Goal: Communication & Community: Answer question/provide support

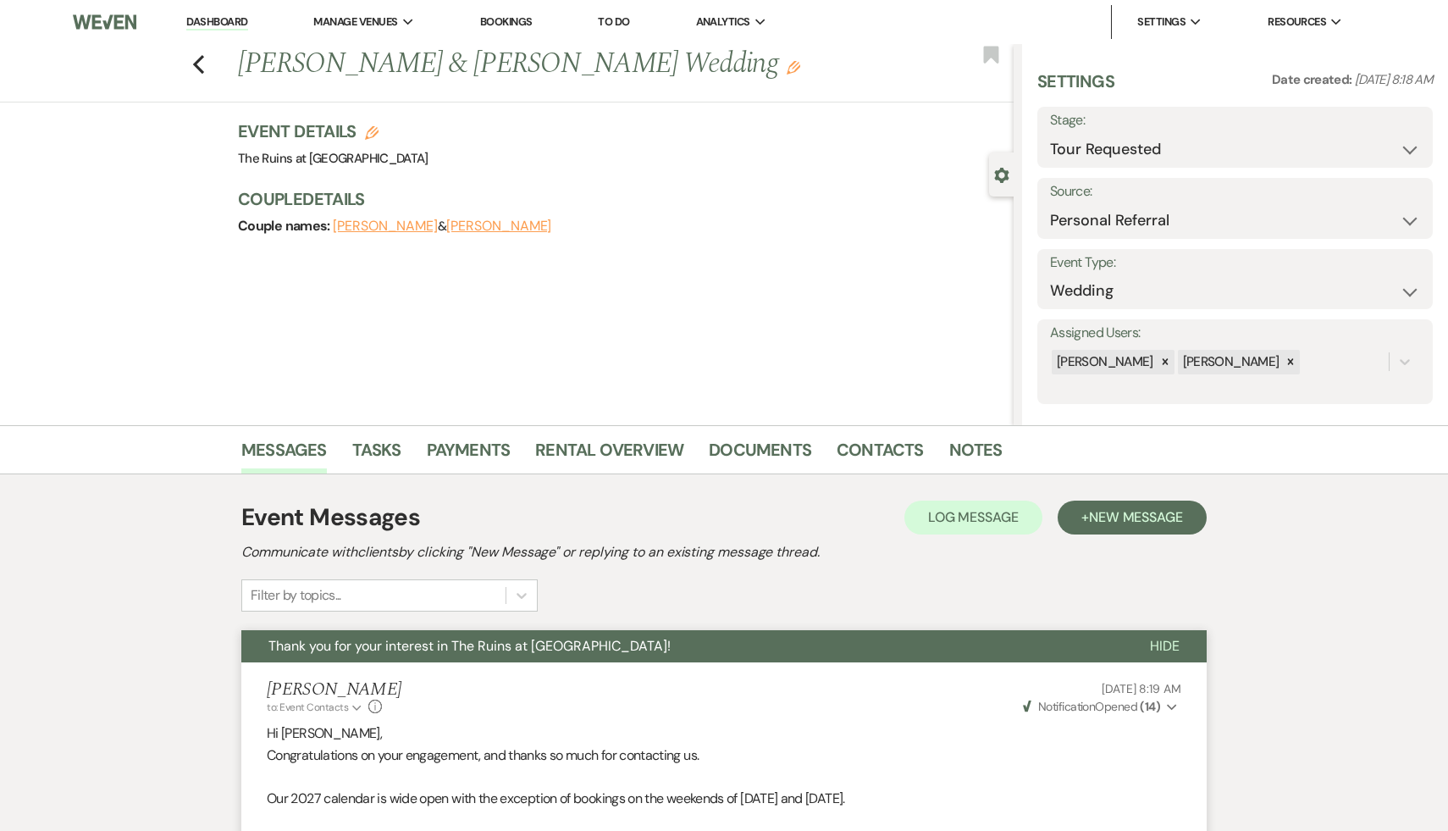
select select "2"
select select "12"
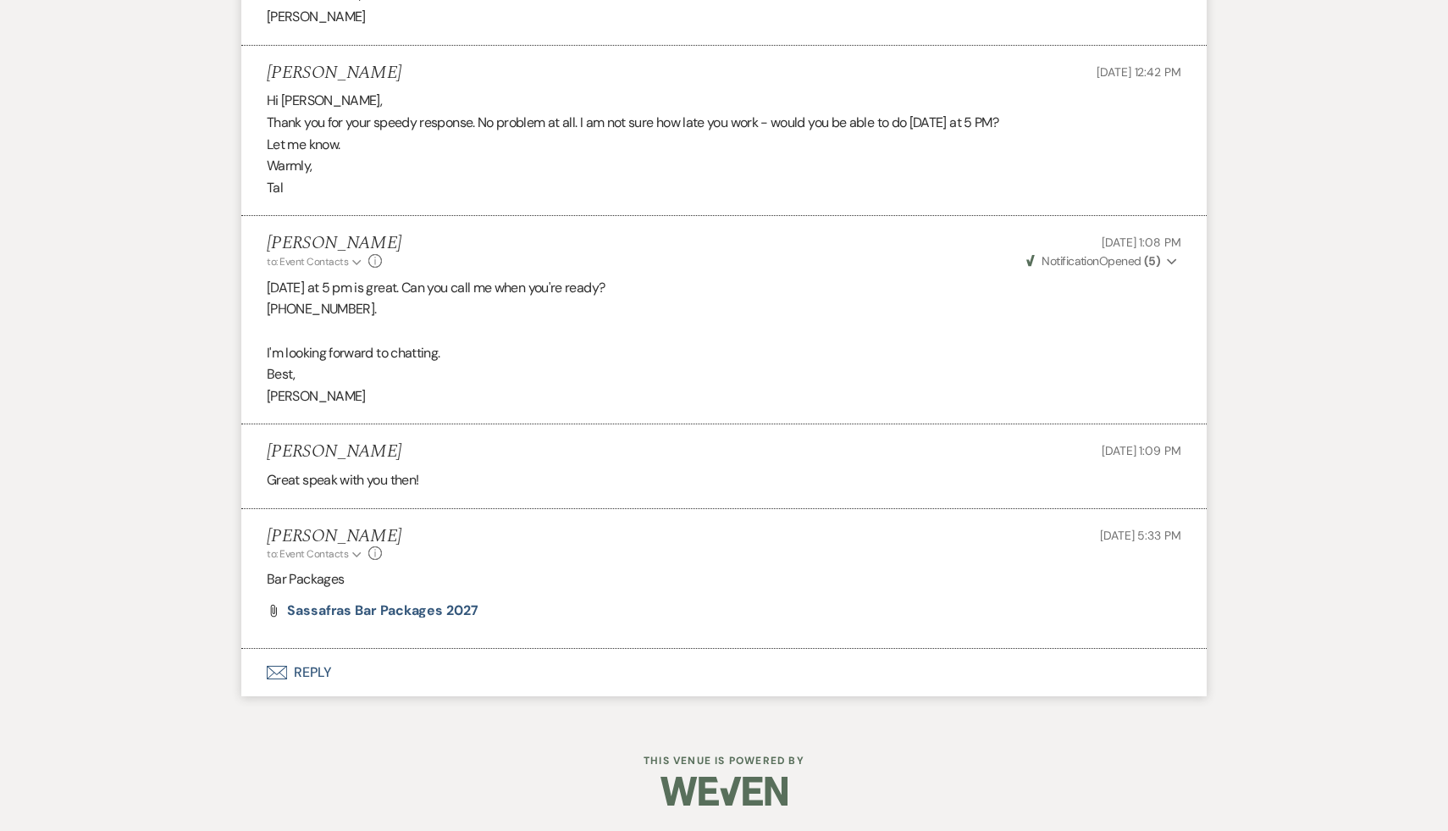
select select "9"
select select "8"
select select "5"
select select "2"
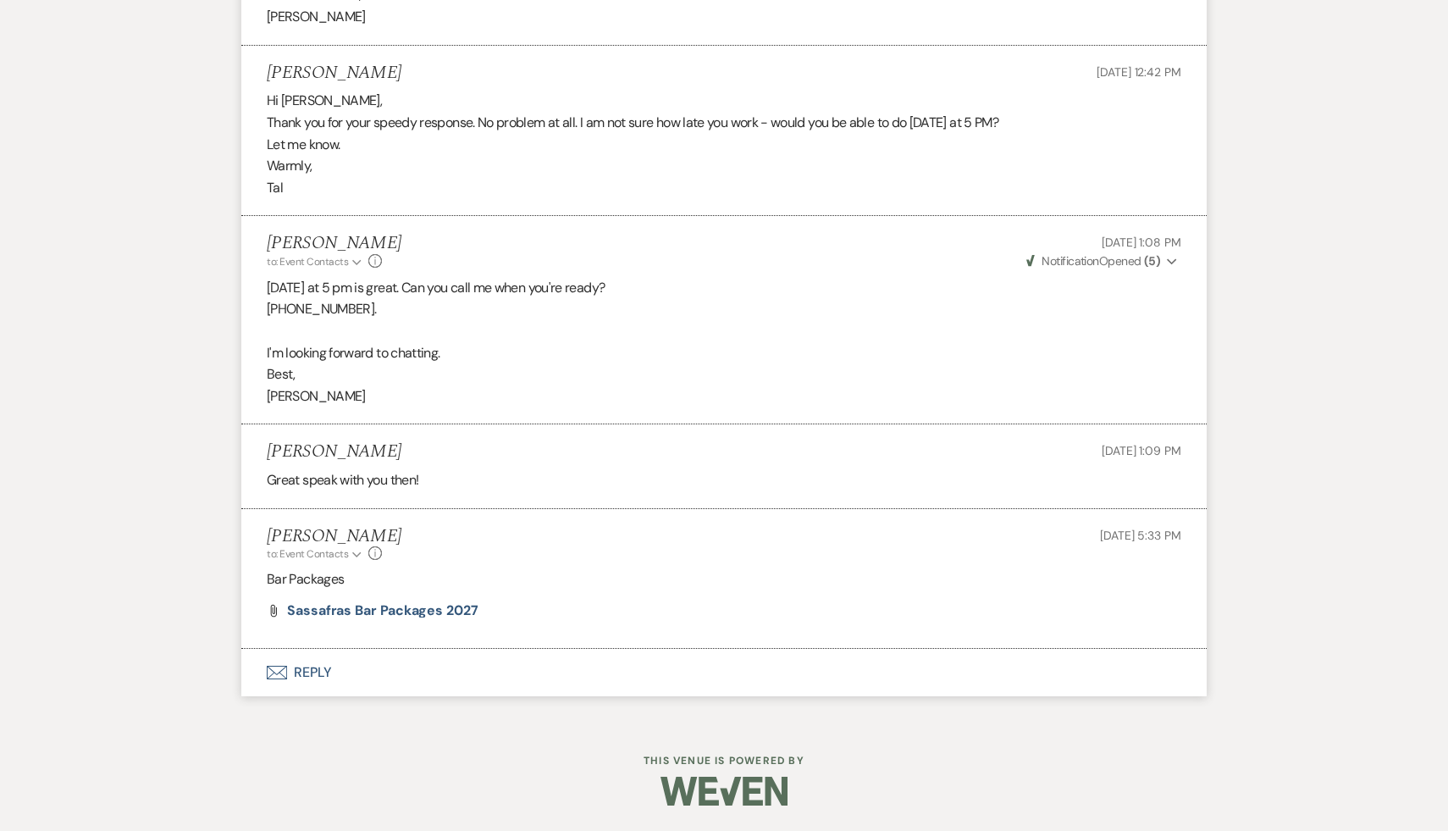
select select "8"
select select "5"
select select "8"
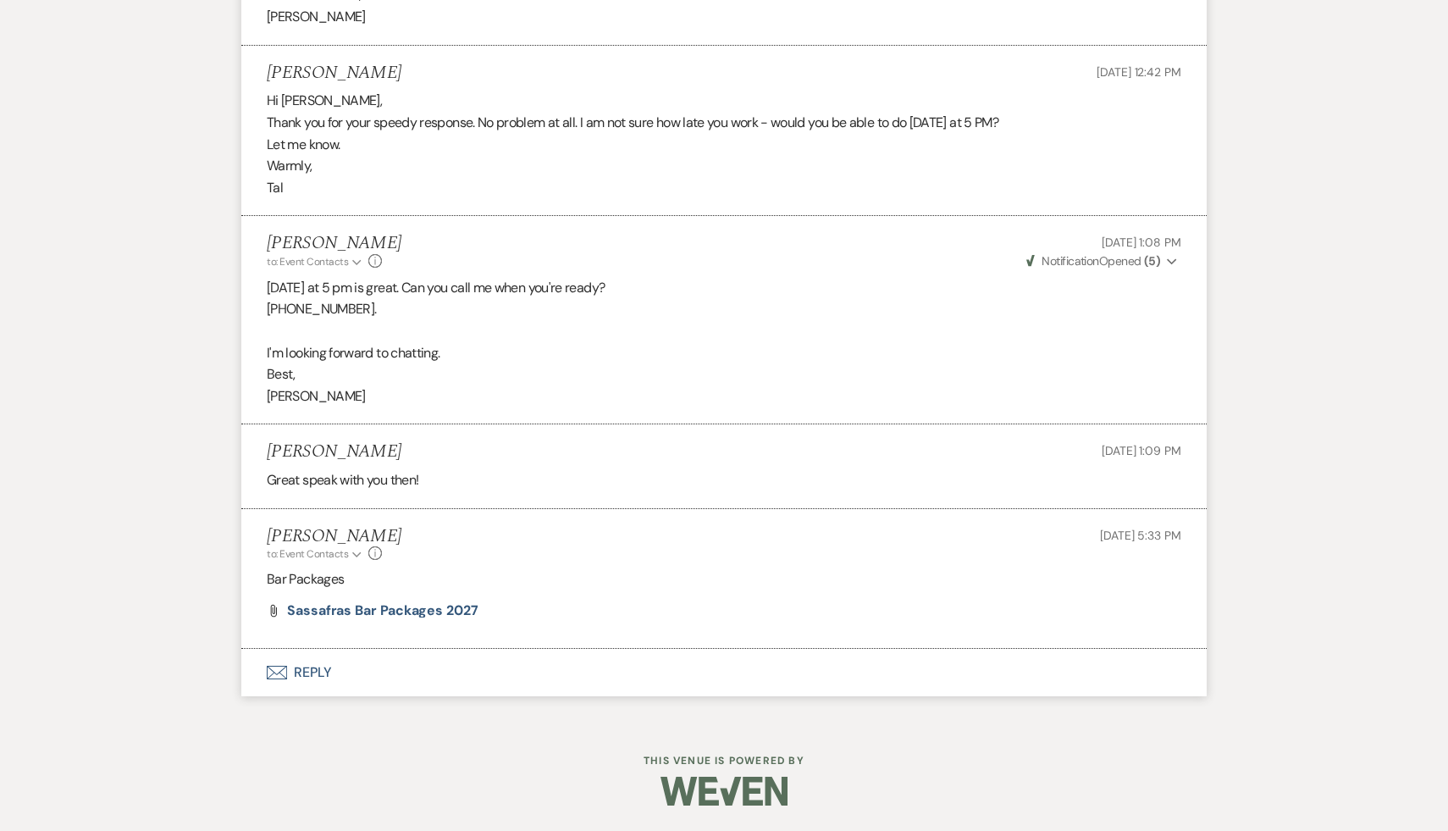
select select "8"
select select "7"
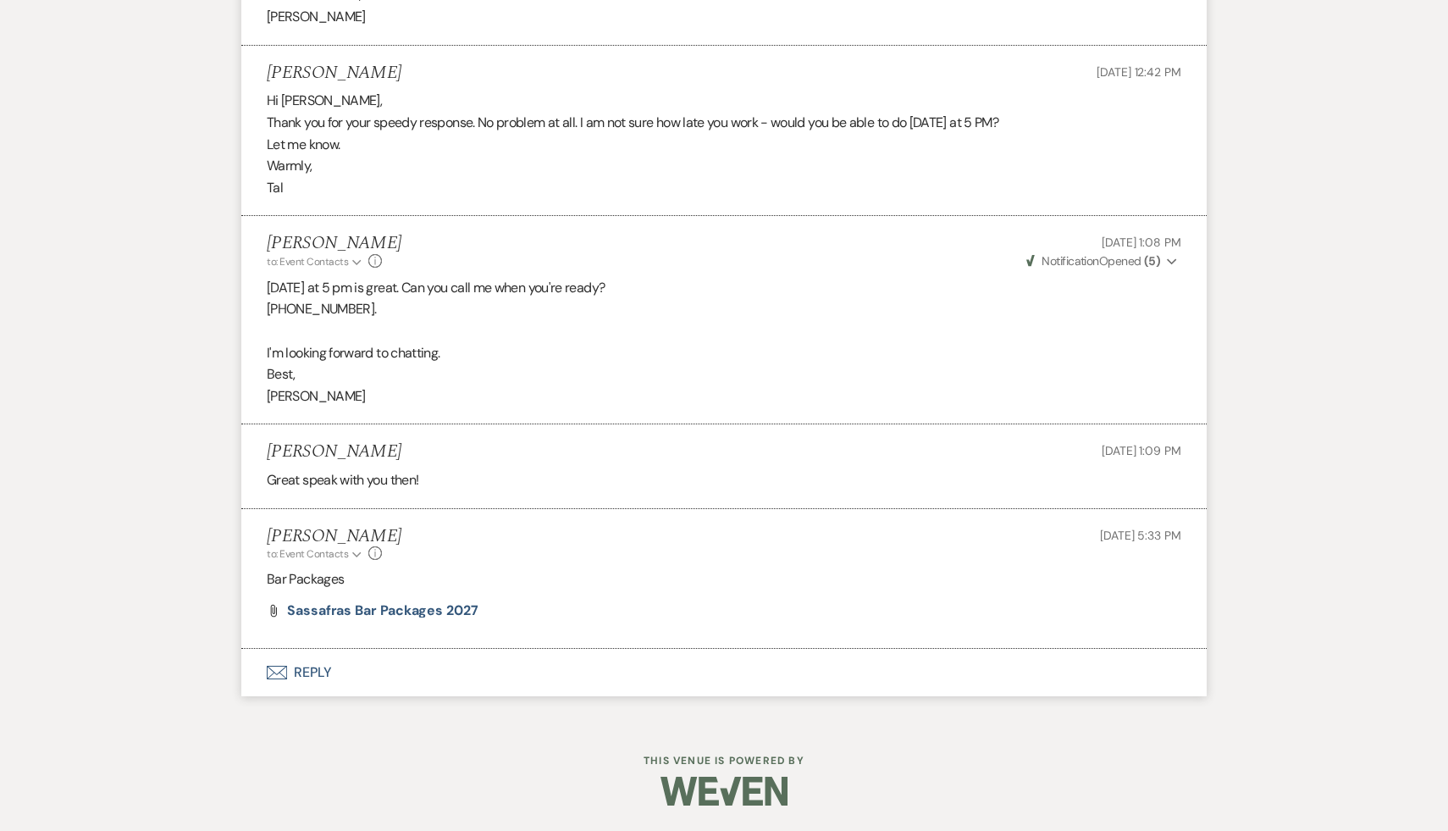
select select "8"
select select "5"
select select "8"
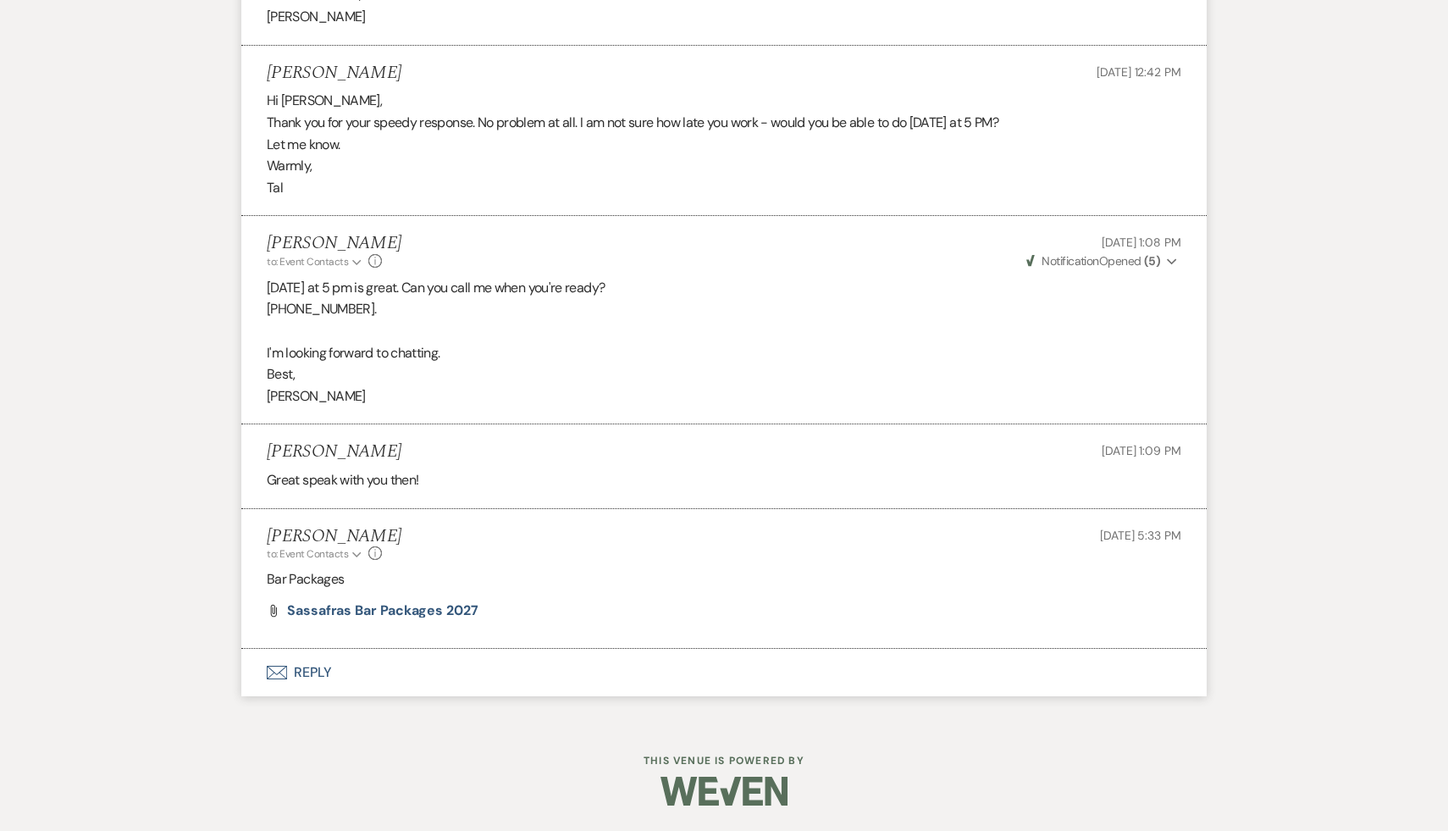
select select "8"
select select "5"
select select "8"
select select "5"
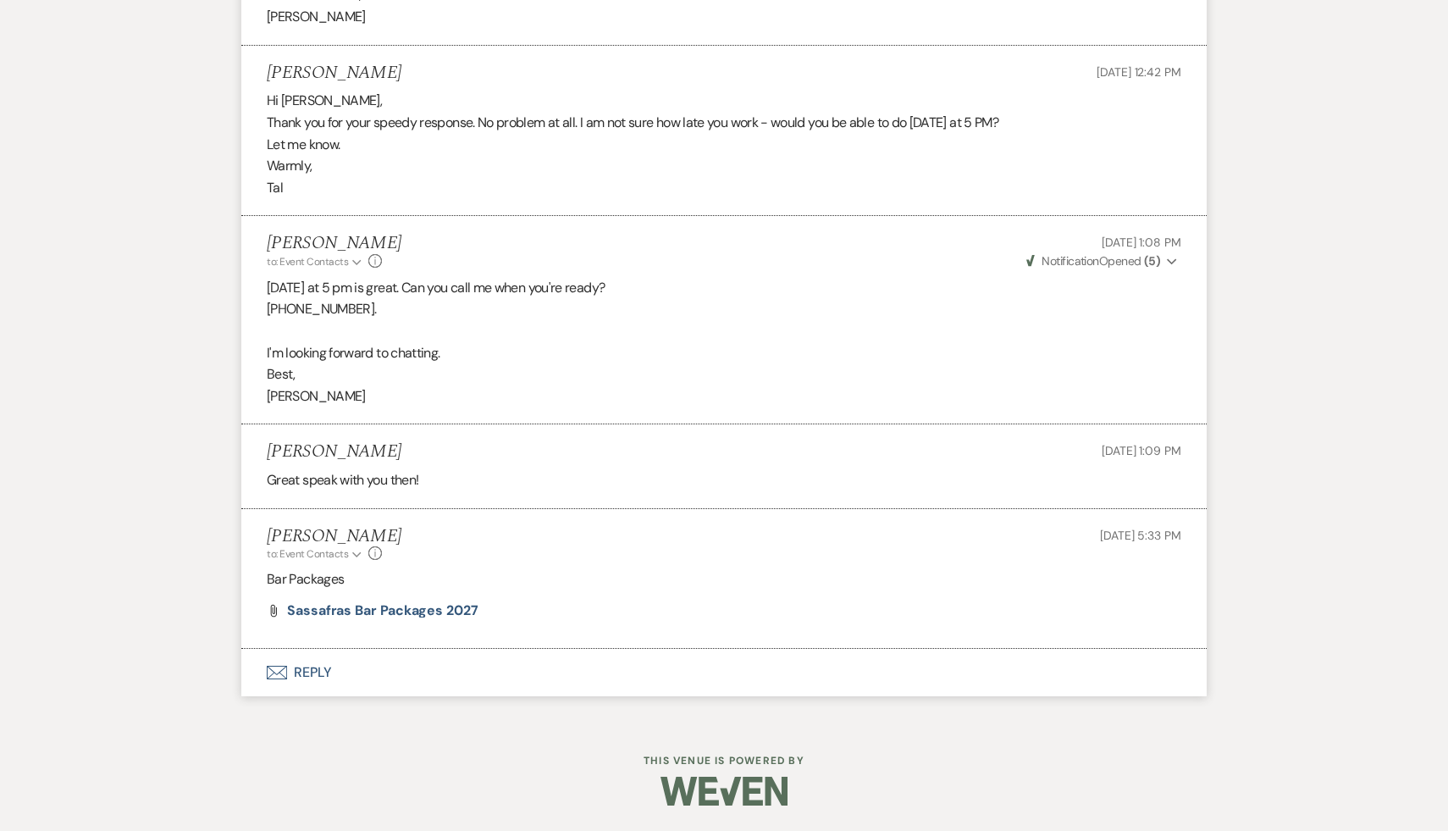
select select "8"
select select "5"
select select "8"
select select "5"
select select "8"
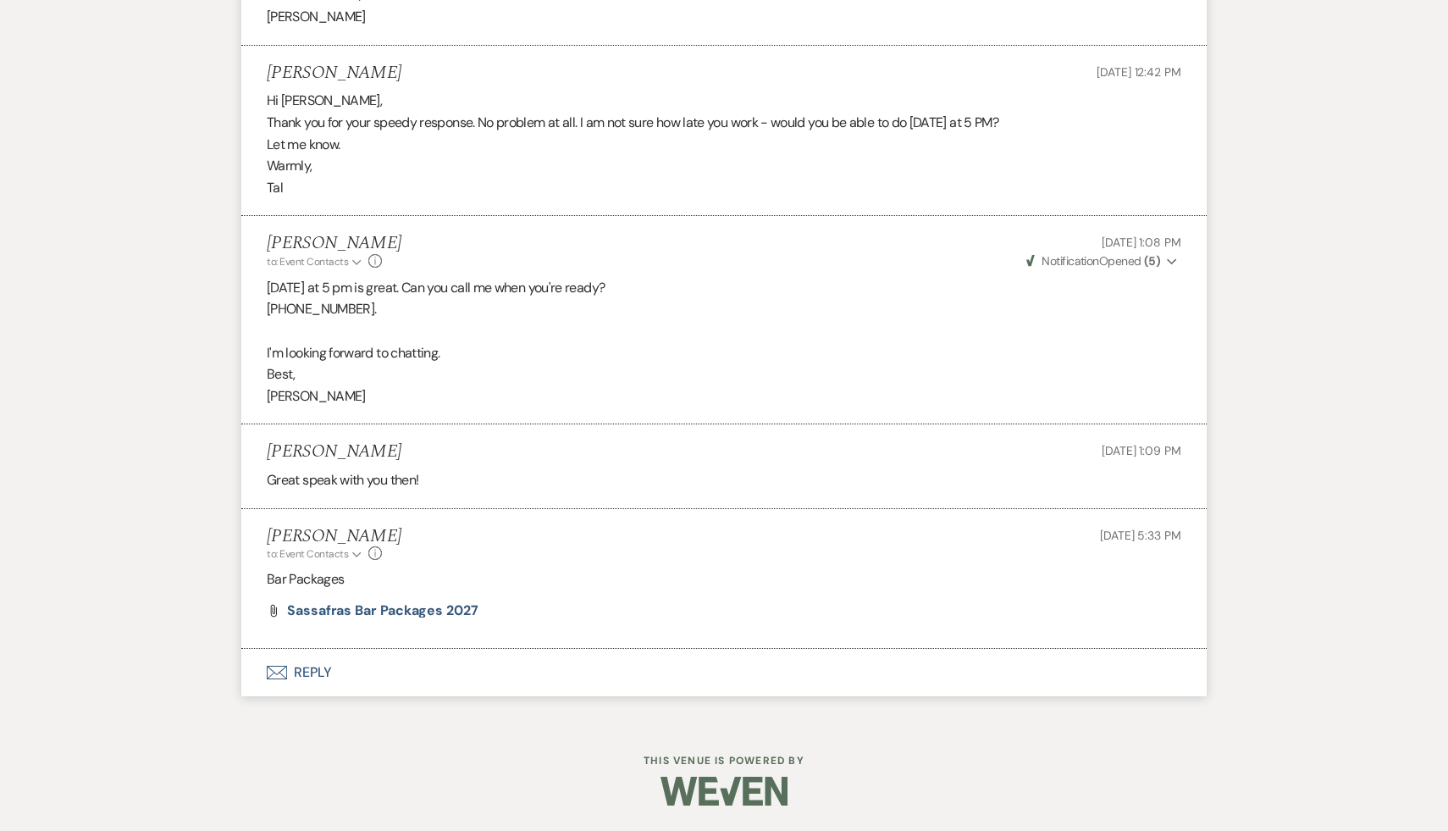
select select "10"
select select "8"
select select "5"
select select "8"
select select "5"
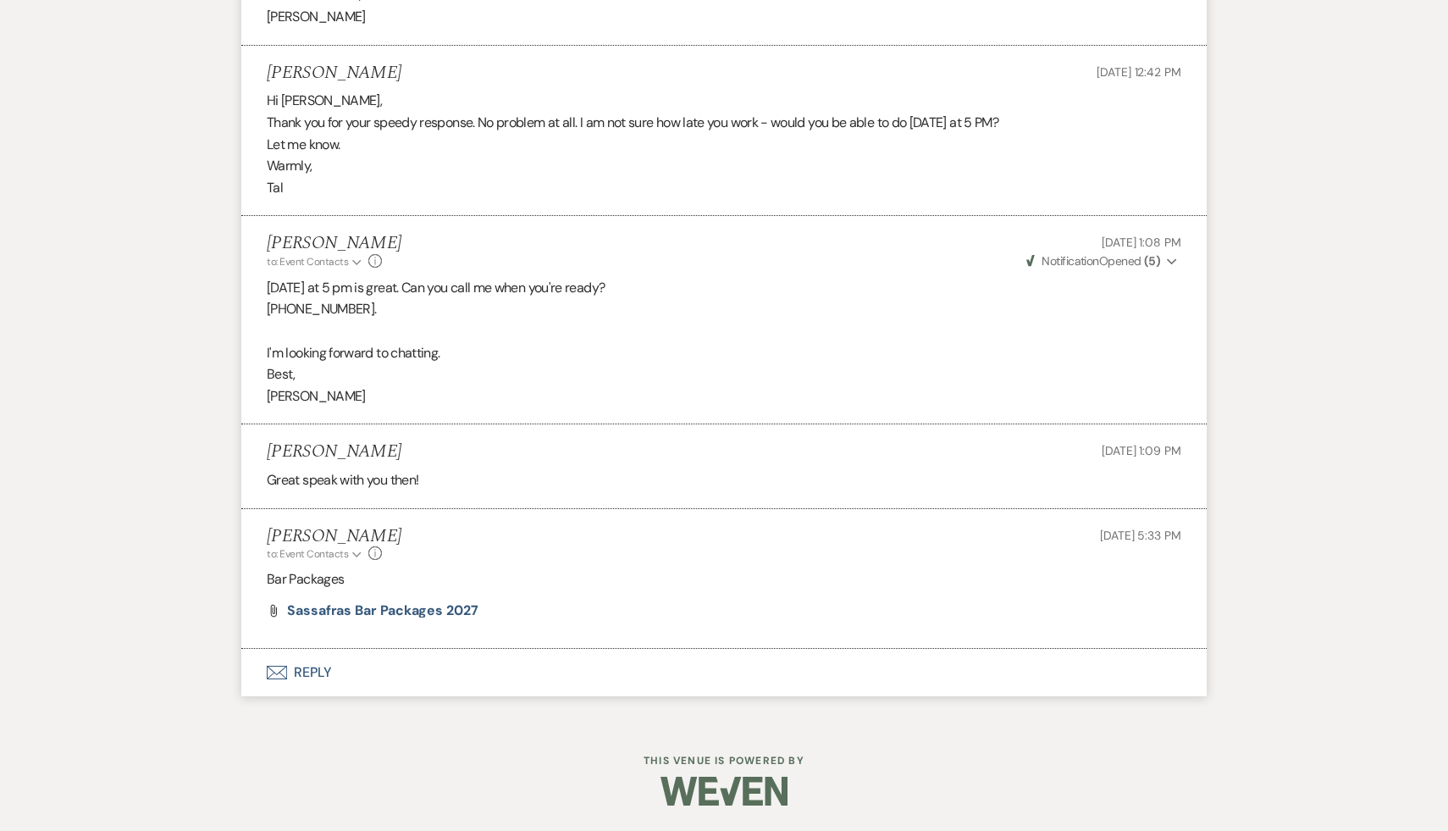
select select "8"
select select "7"
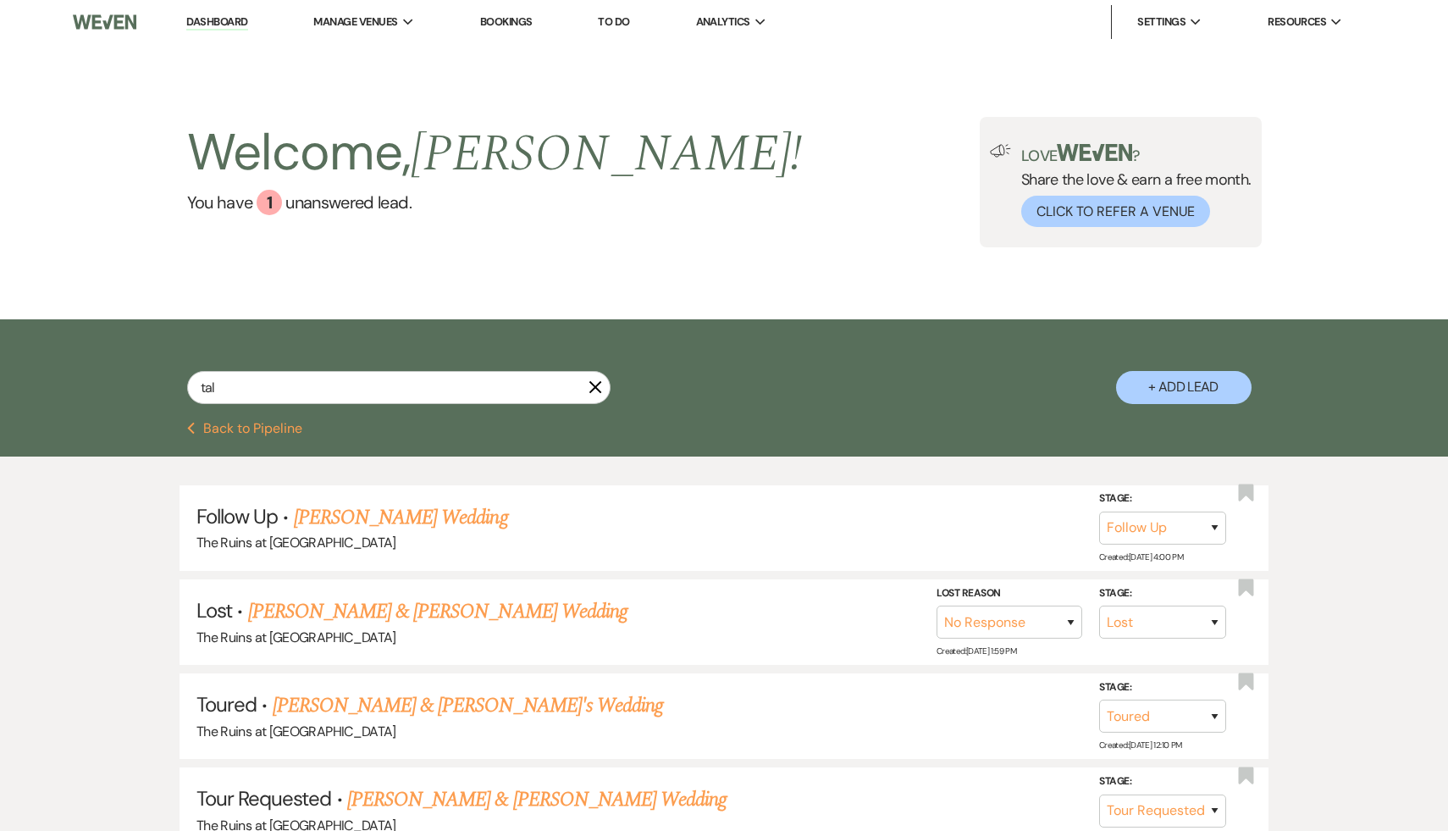
click at [225, 18] on link "Dashboard" at bounding box center [216, 22] width 61 height 16
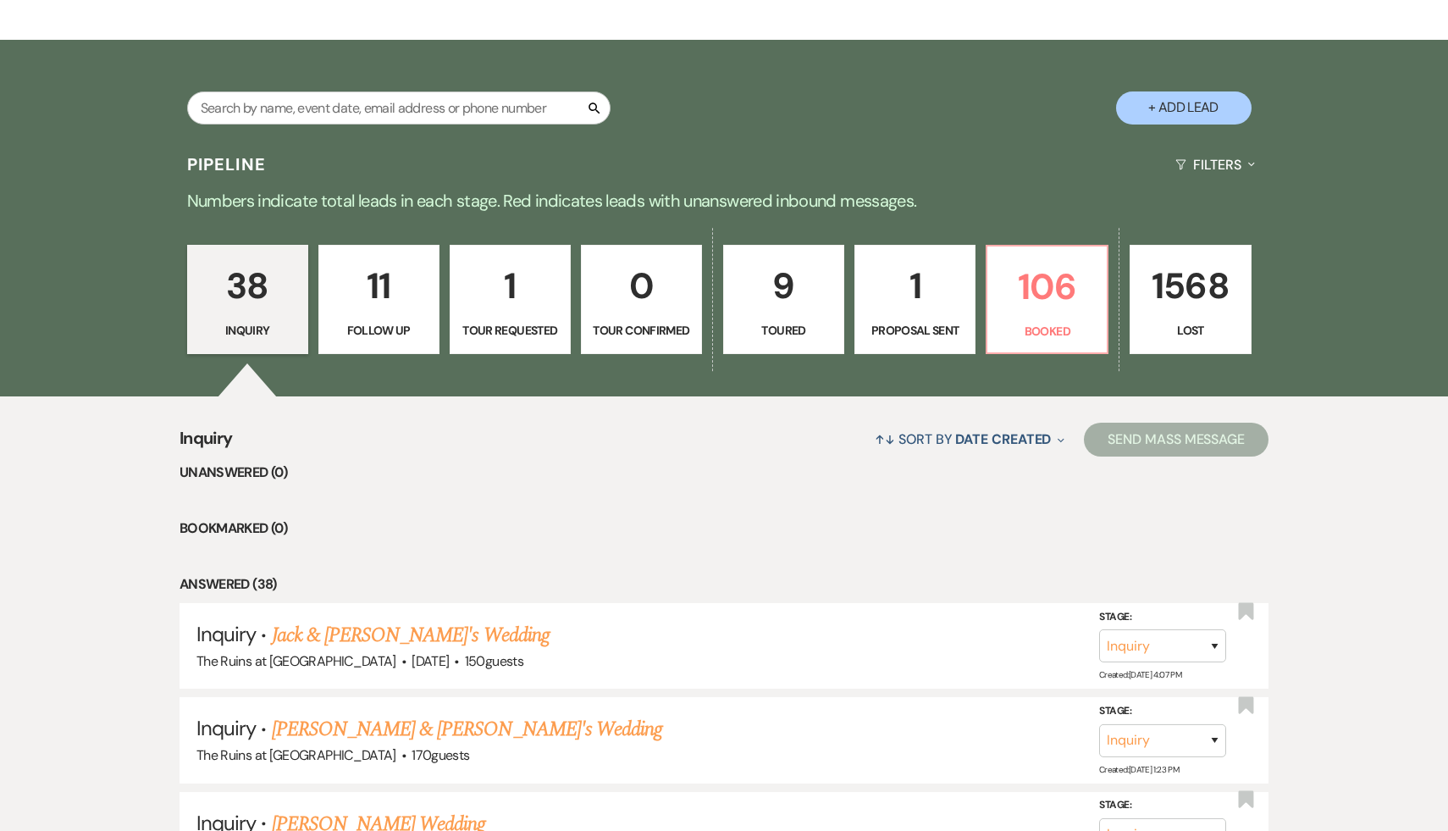
scroll to position [304, 0]
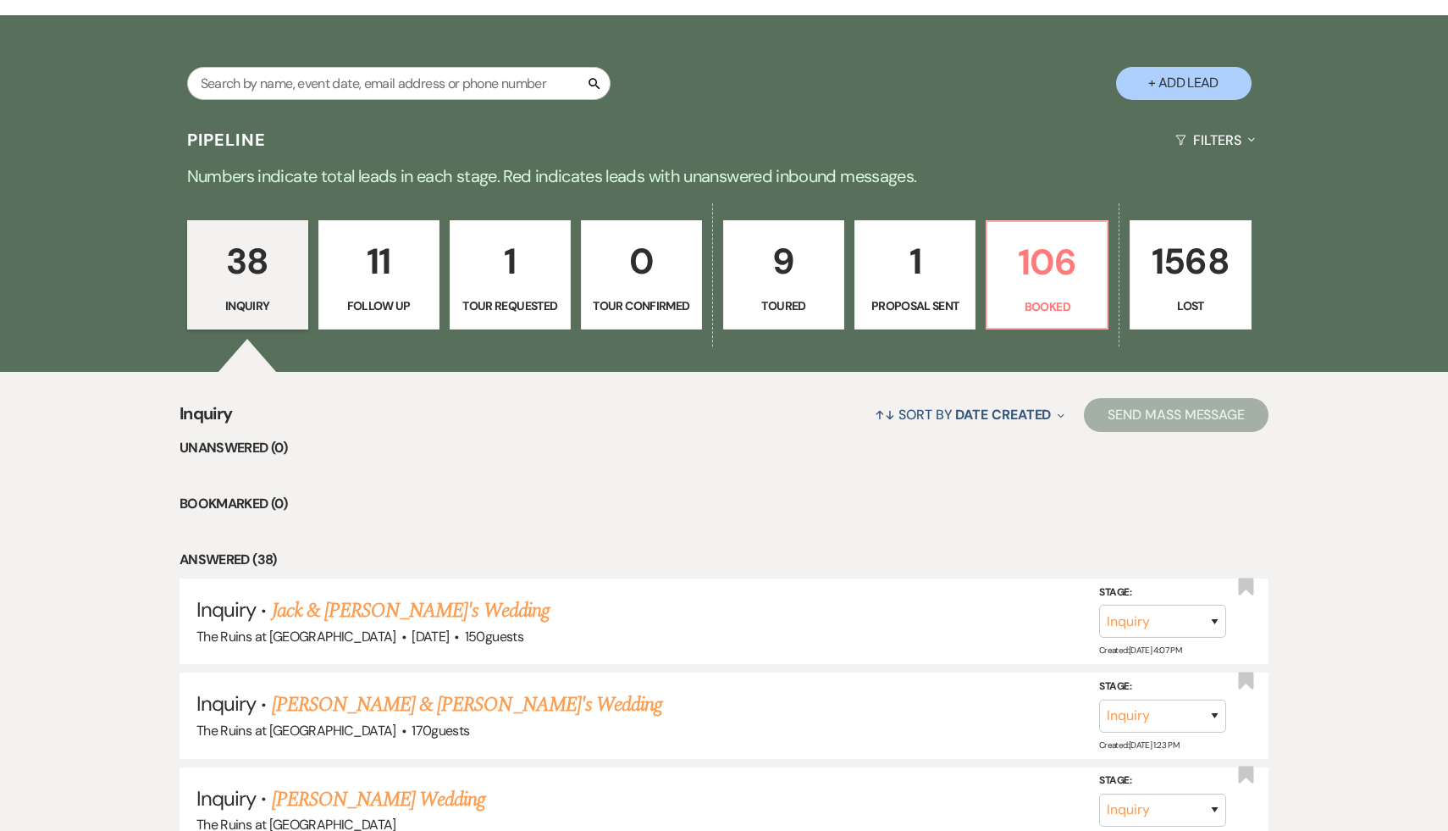
click at [241, 259] on p "38" at bounding box center [247, 261] width 99 height 57
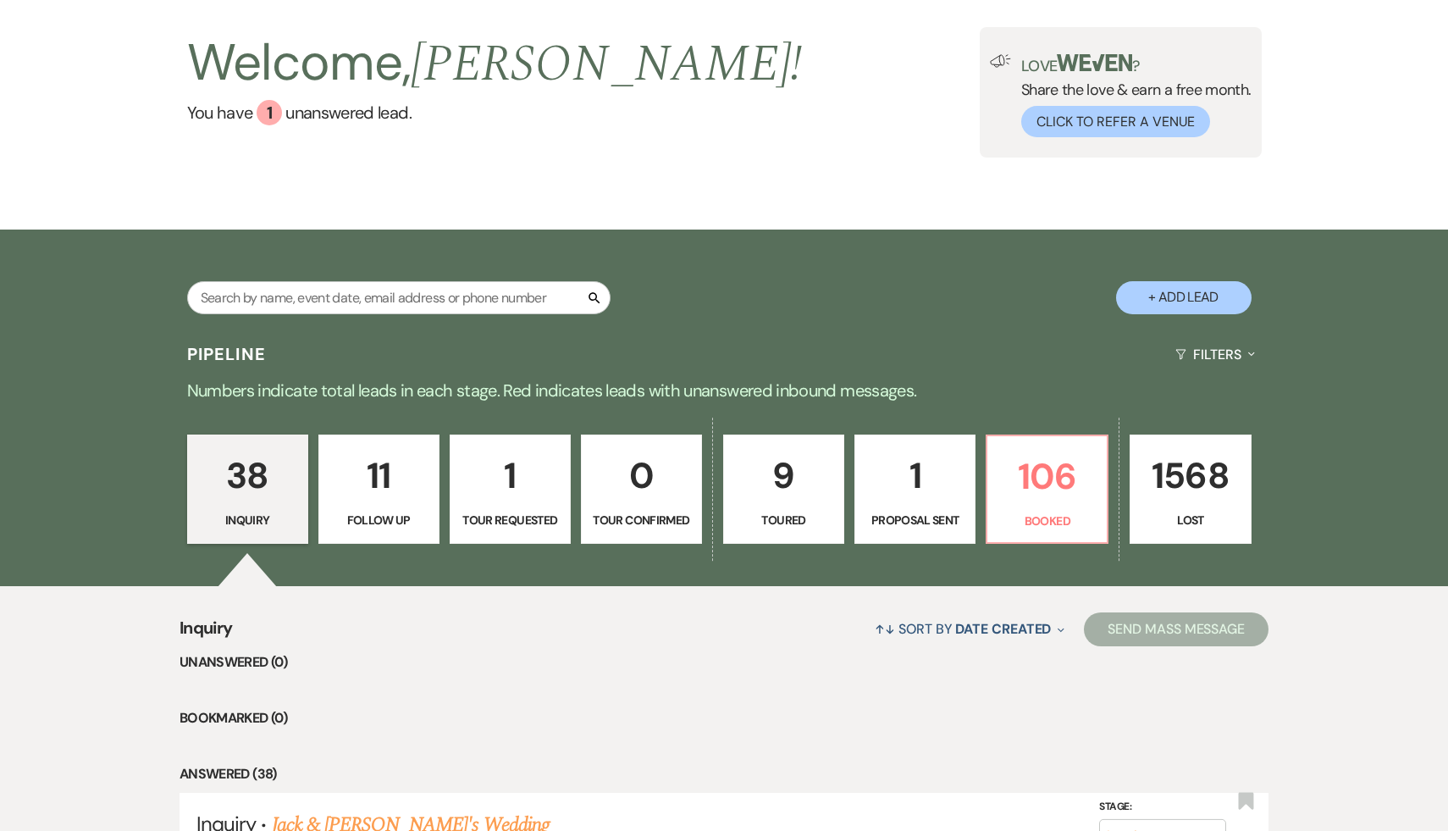
scroll to position [0, 0]
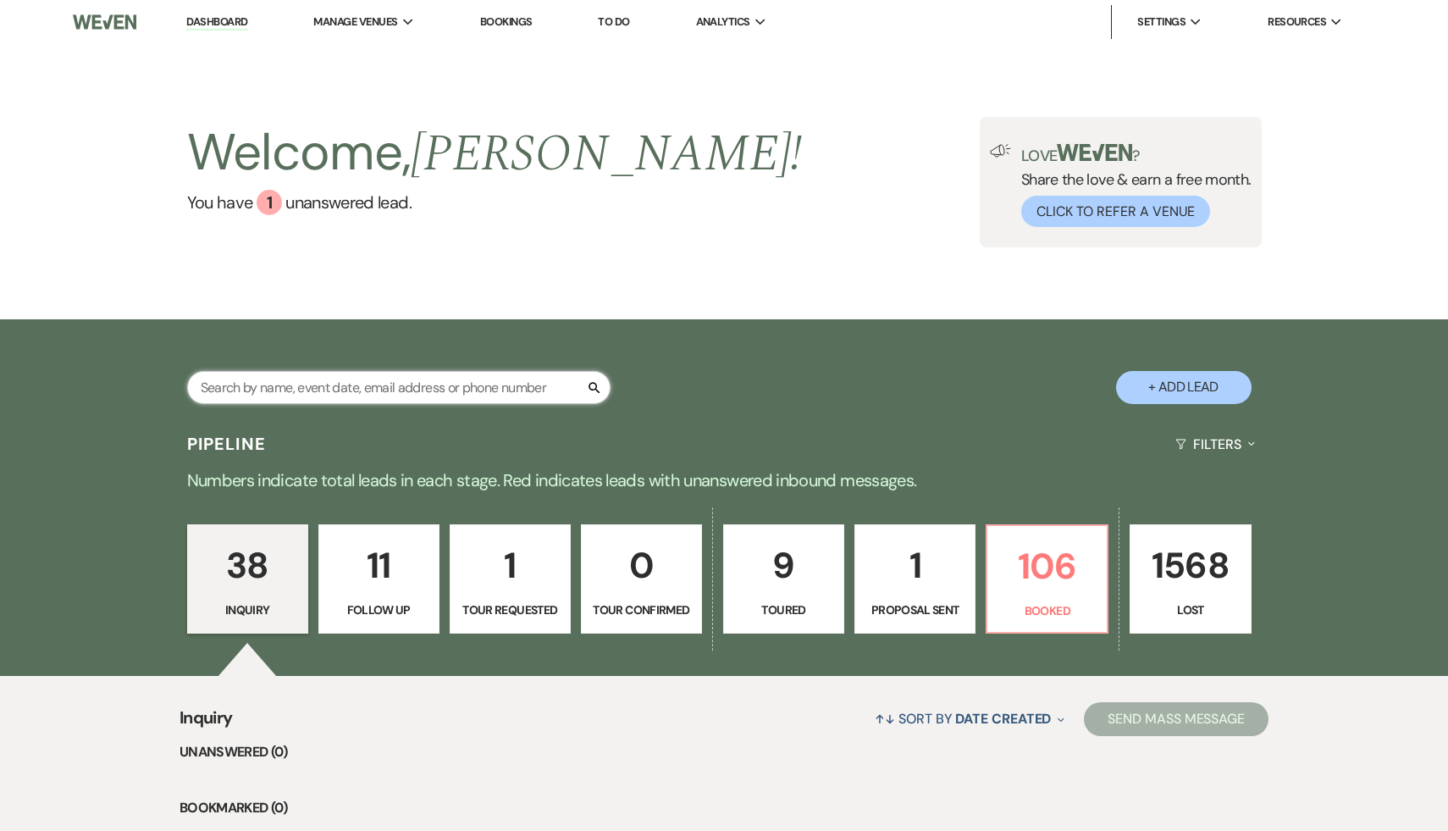
click at [335, 382] on input "text" at bounding box center [398, 387] width 423 height 33
type input "tal"
select select "9"
select select "8"
select select "5"
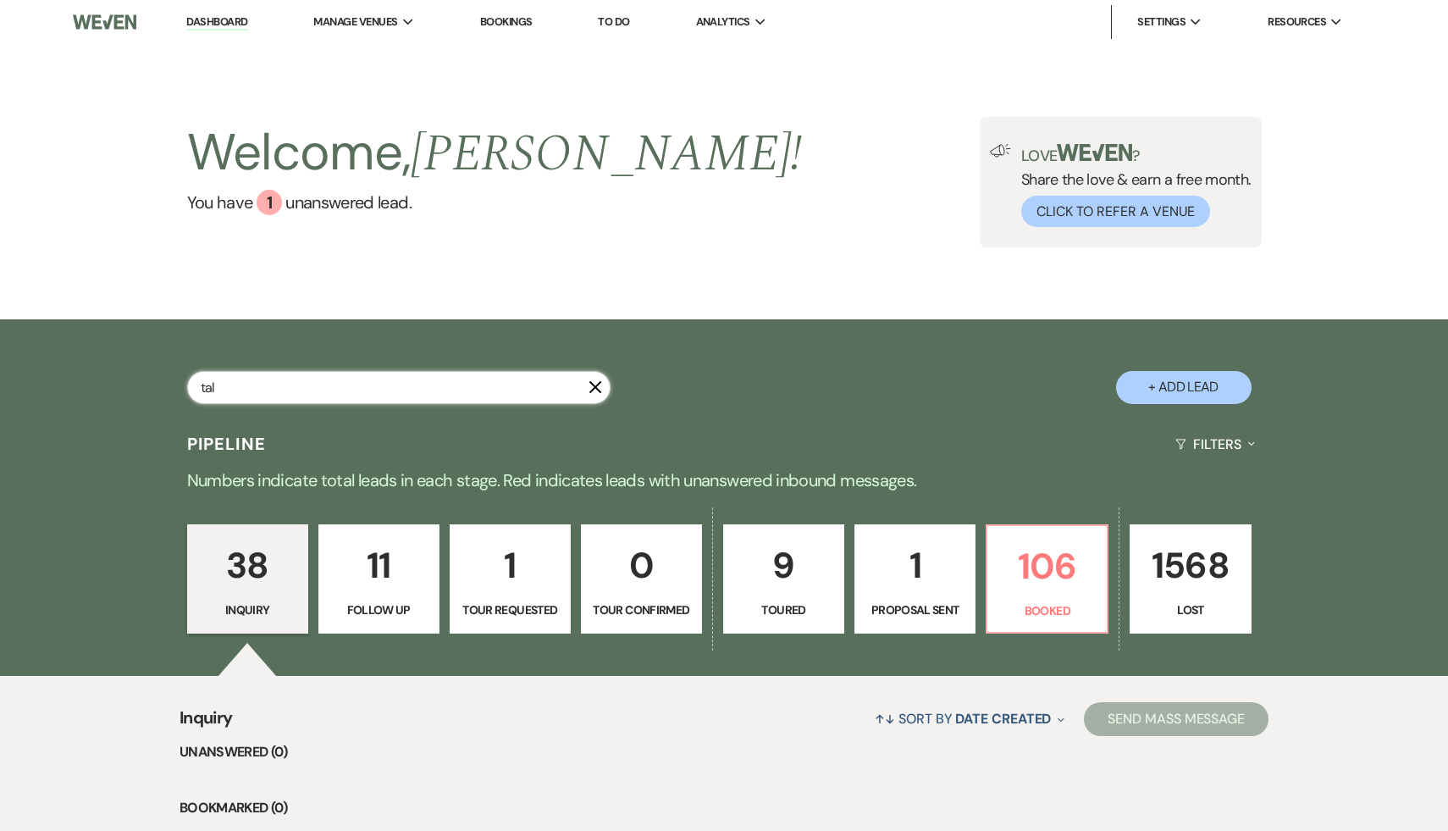
select select "5"
select select "2"
select select "8"
select select "5"
select select "8"
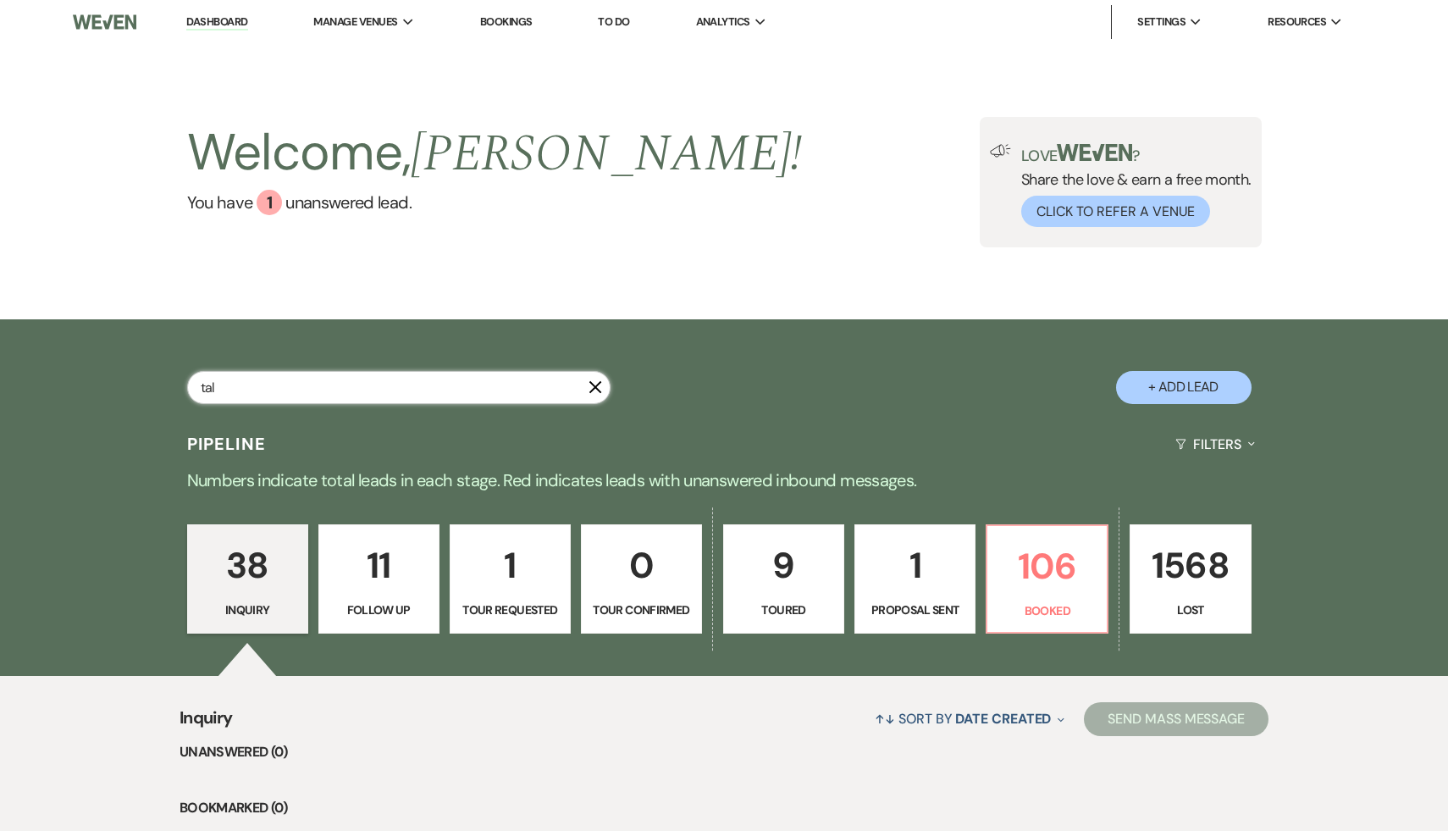
select select "8"
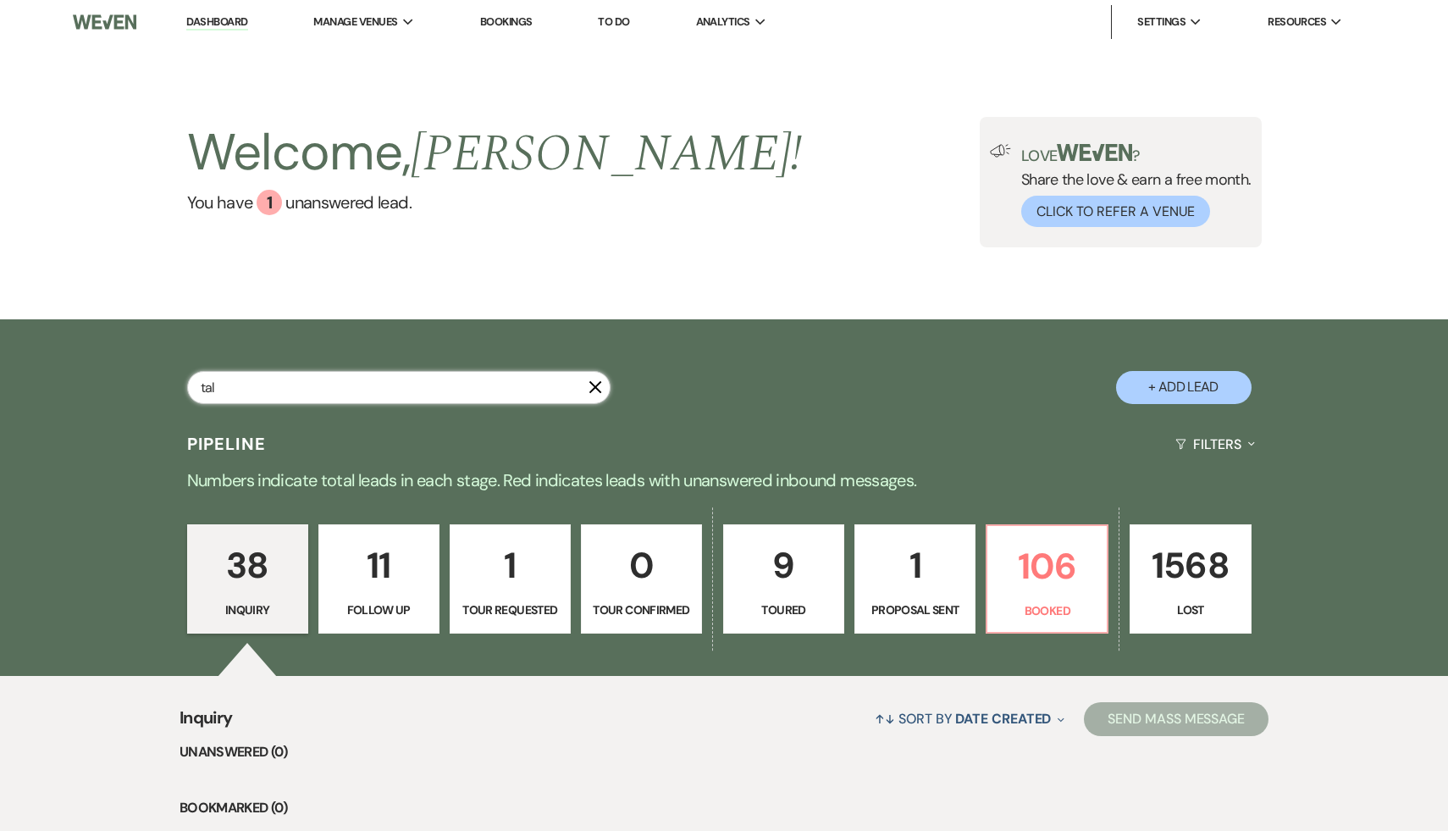
select select "8"
select select "7"
select select "8"
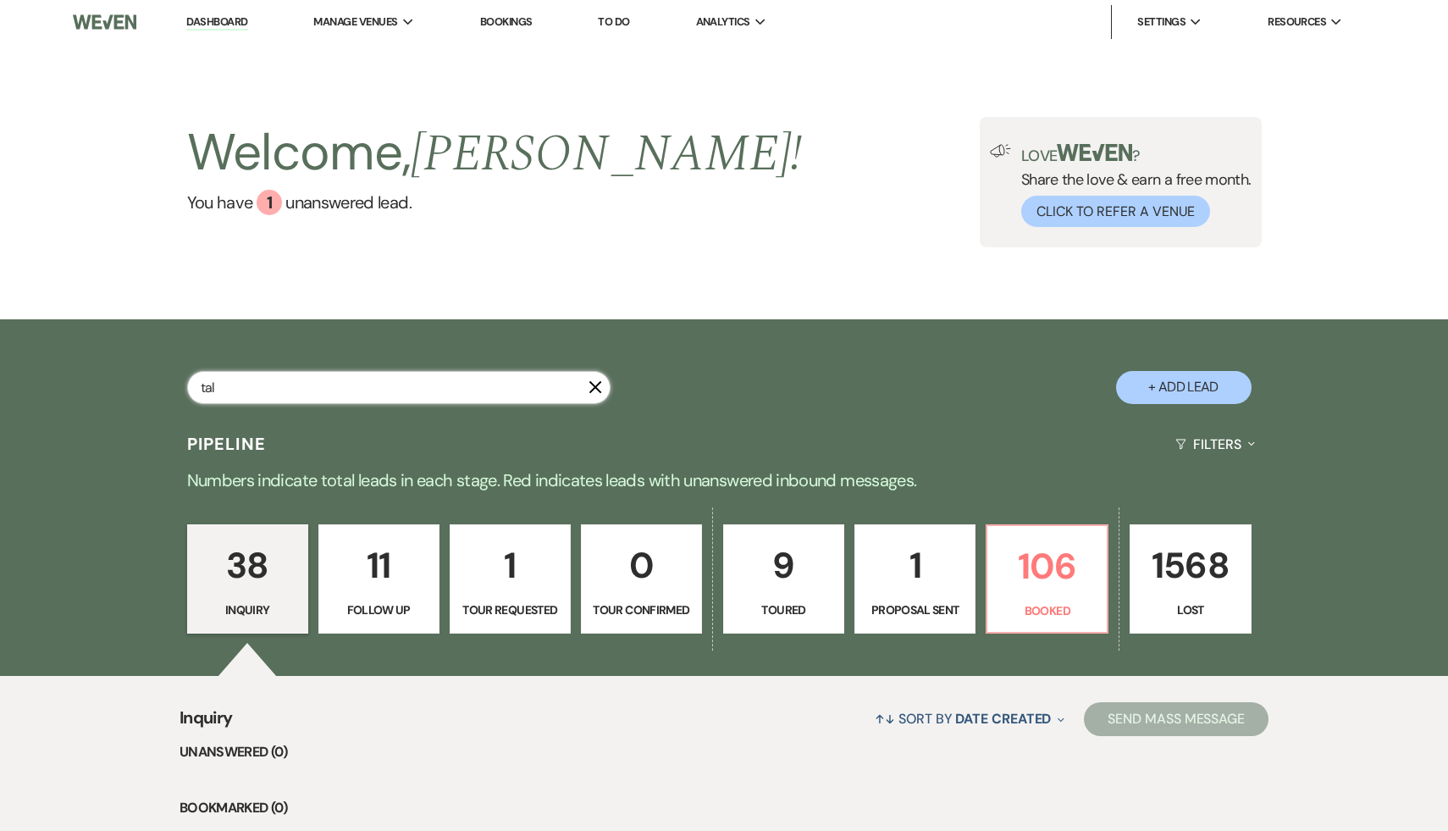
select select "5"
select select "8"
select select "5"
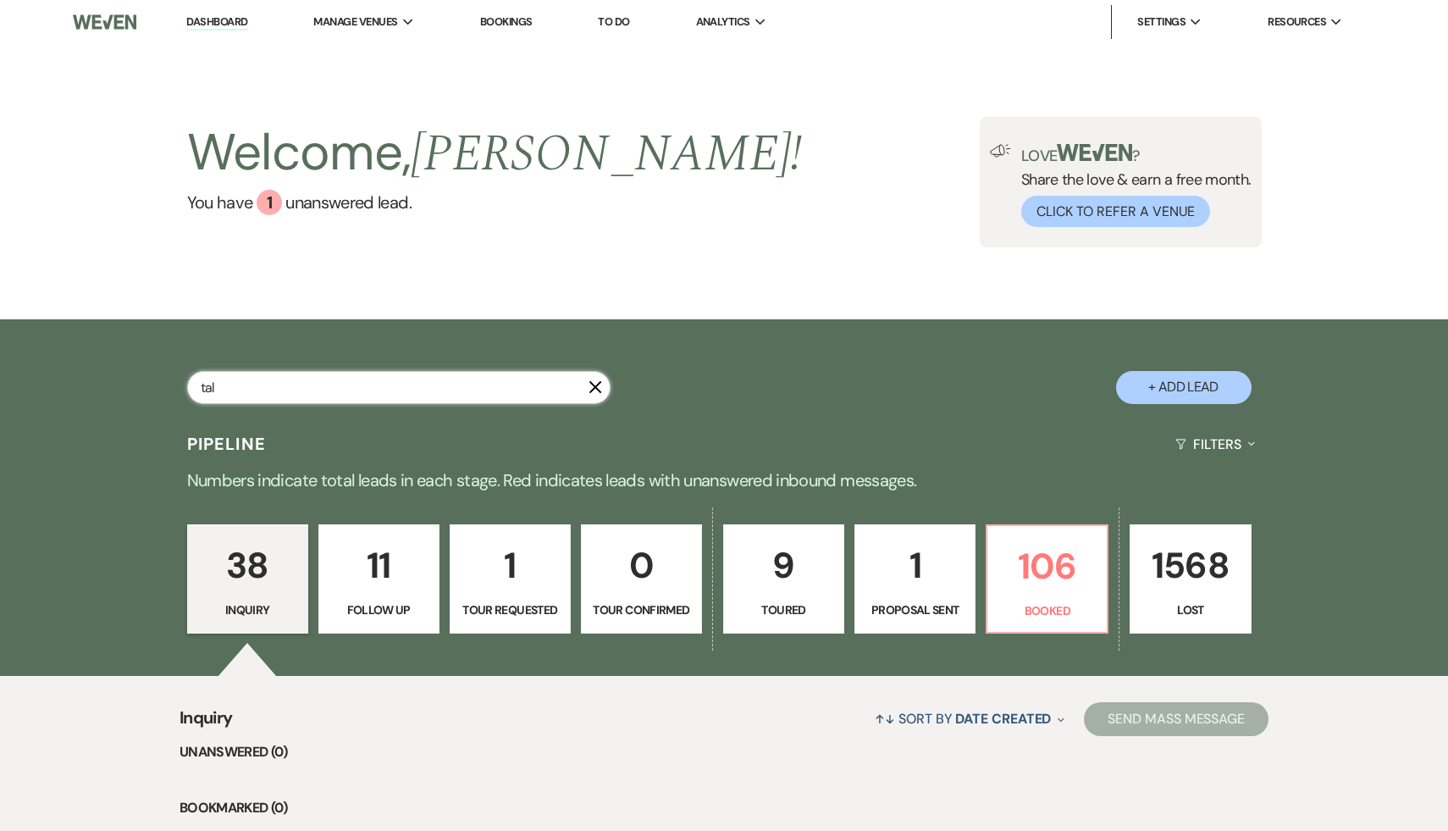
select select "8"
select select "5"
select select "8"
select select "5"
select select "8"
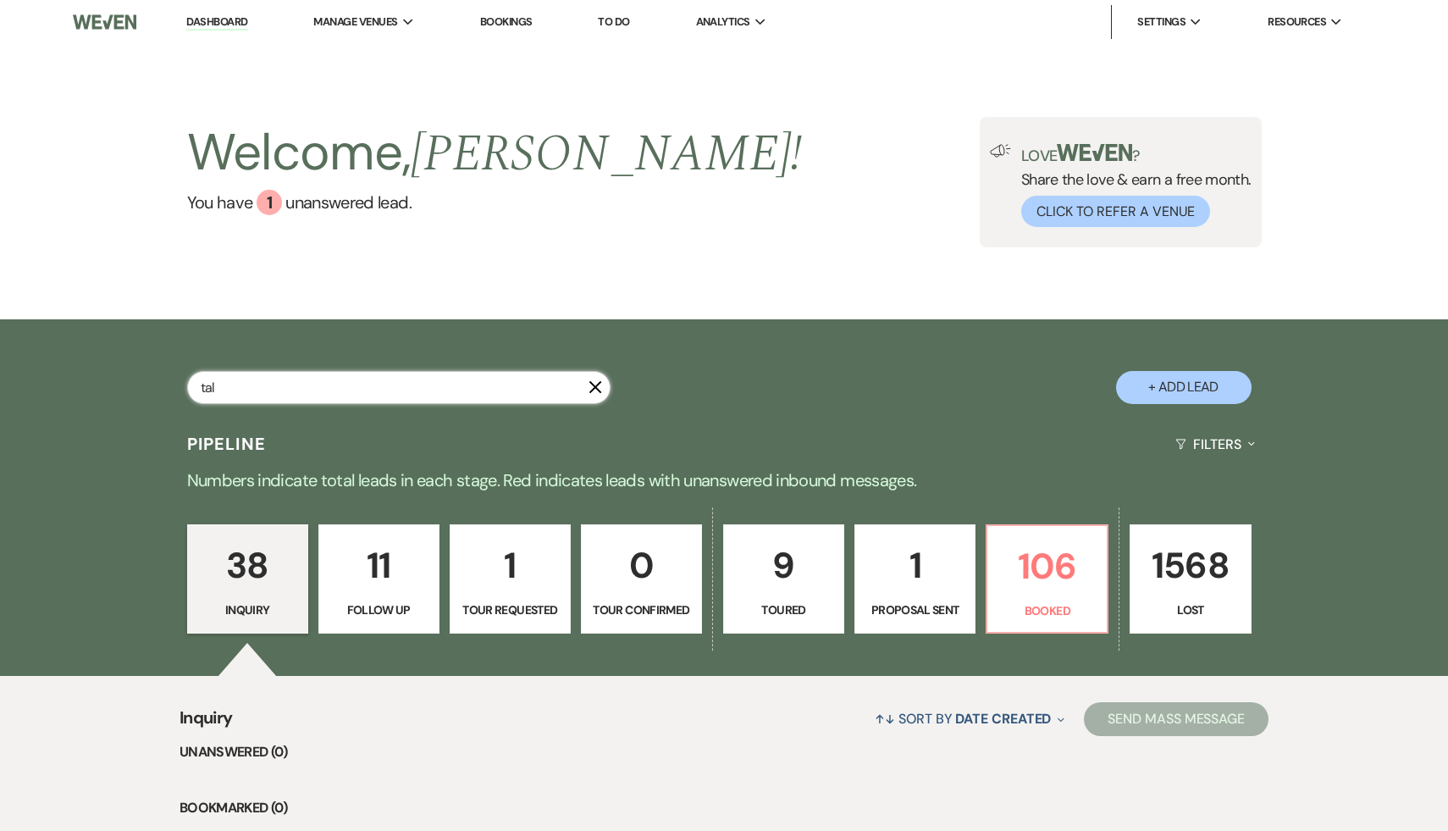
select select "5"
select select "8"
select select "10"
select select "8"
select select "5"
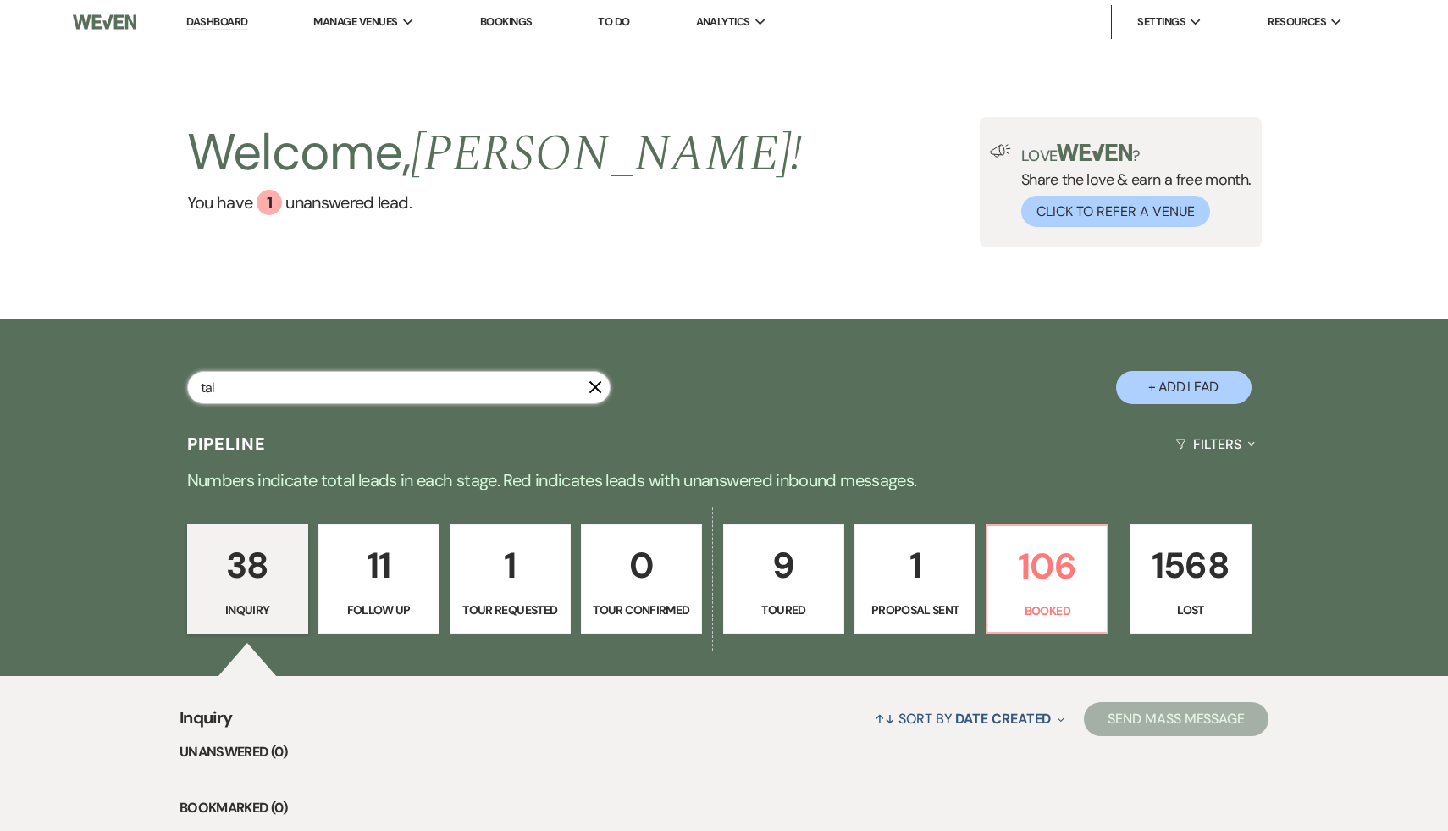
select select "8"
select select "5"
select select "8"
select select "7"
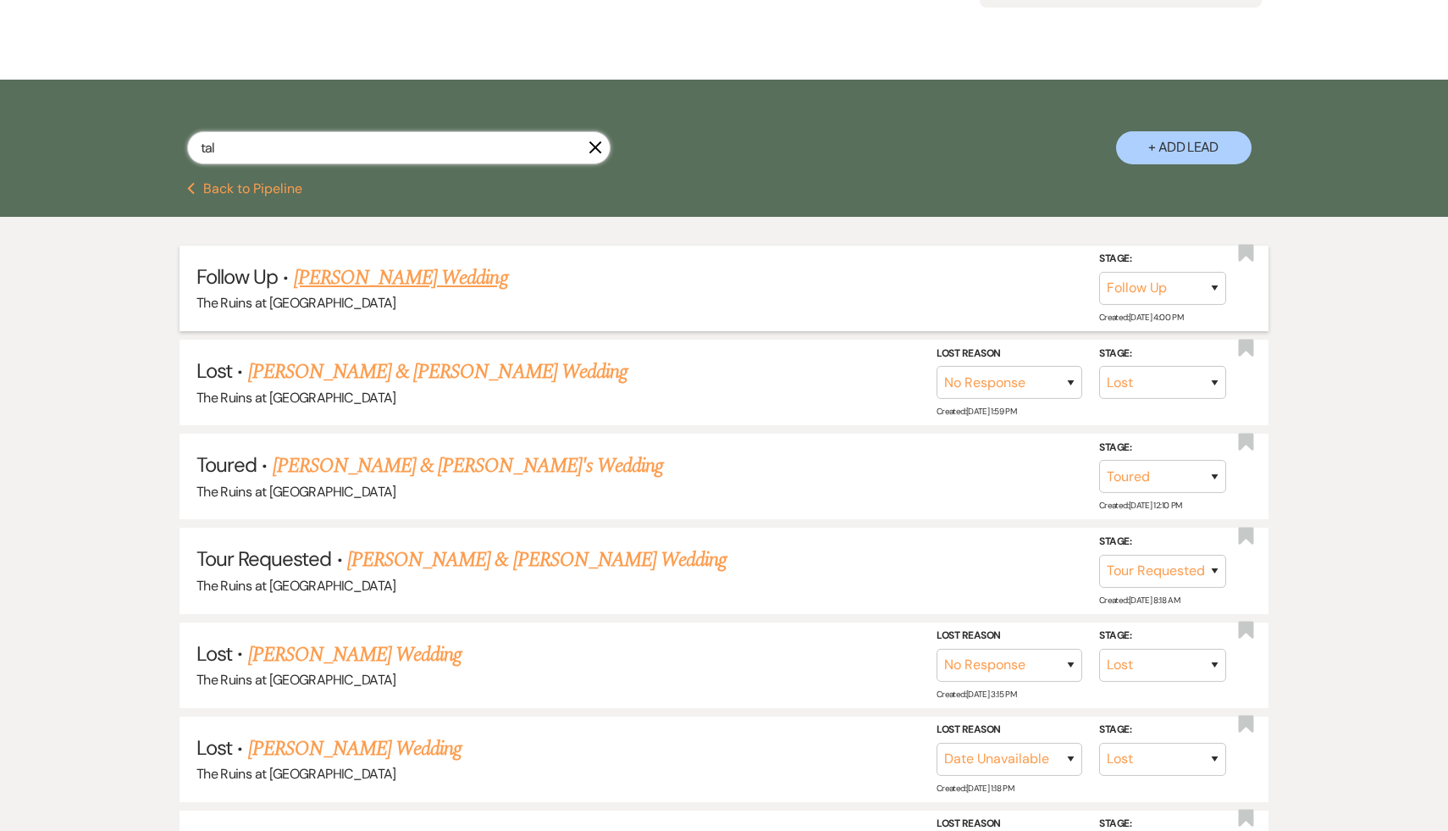
scroll to position [245, 0]
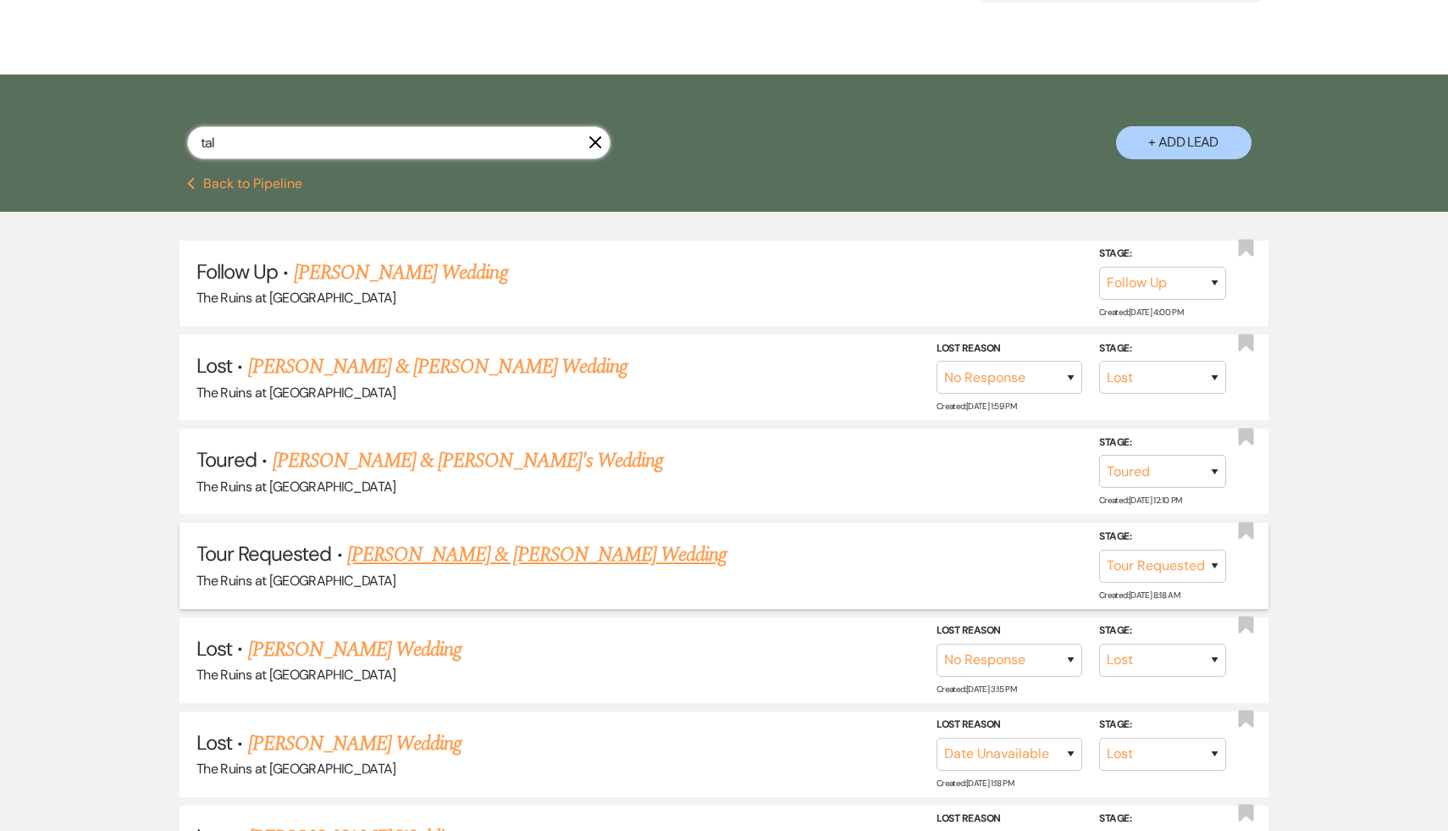
type input "tal"
click at [516, 554] on link "[PERSON_NAME] & [PERSON_NAME] Wedding" at bounding box center [536, 554] width 379 height 30
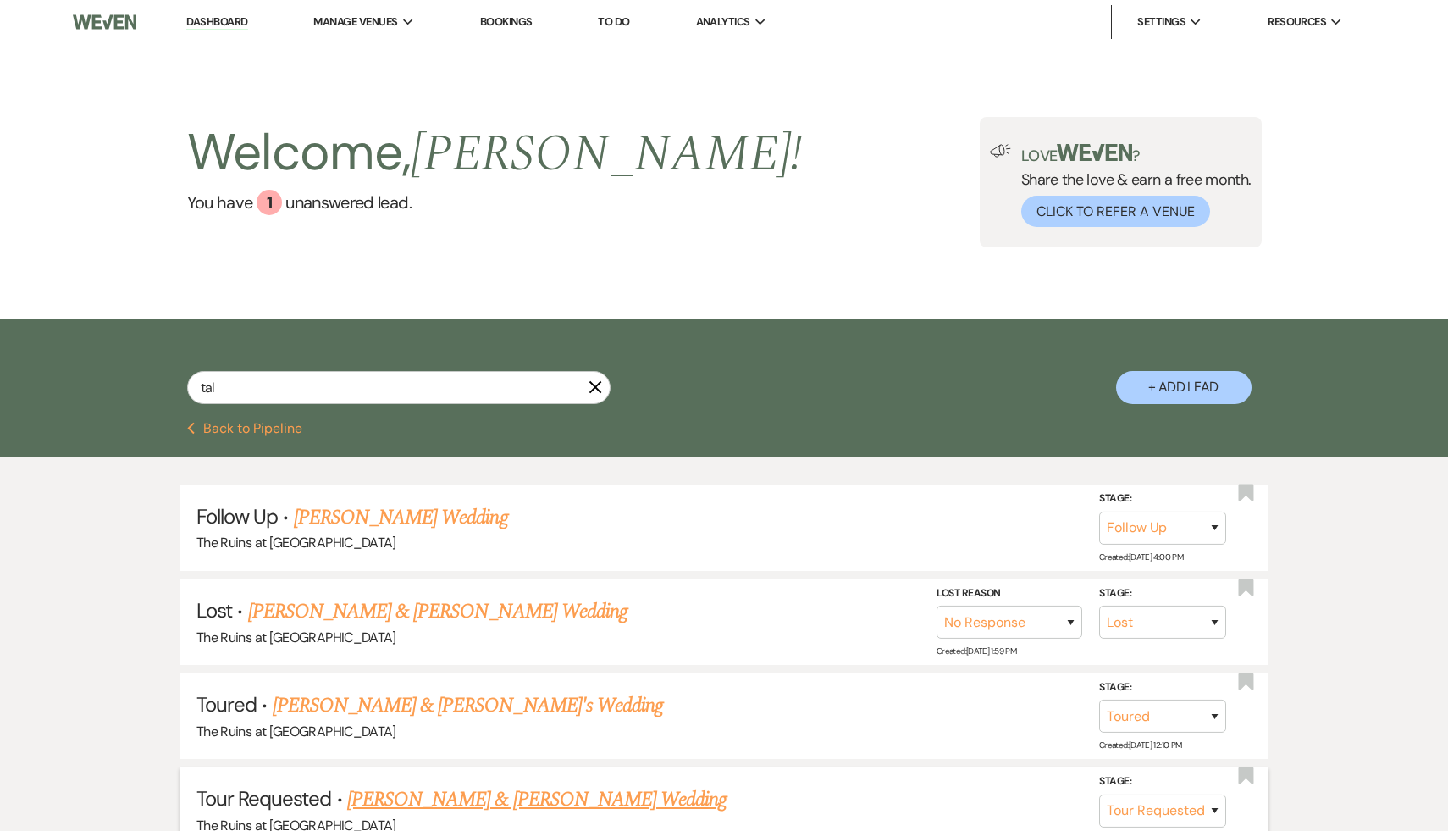
select select "2"
select select "12"
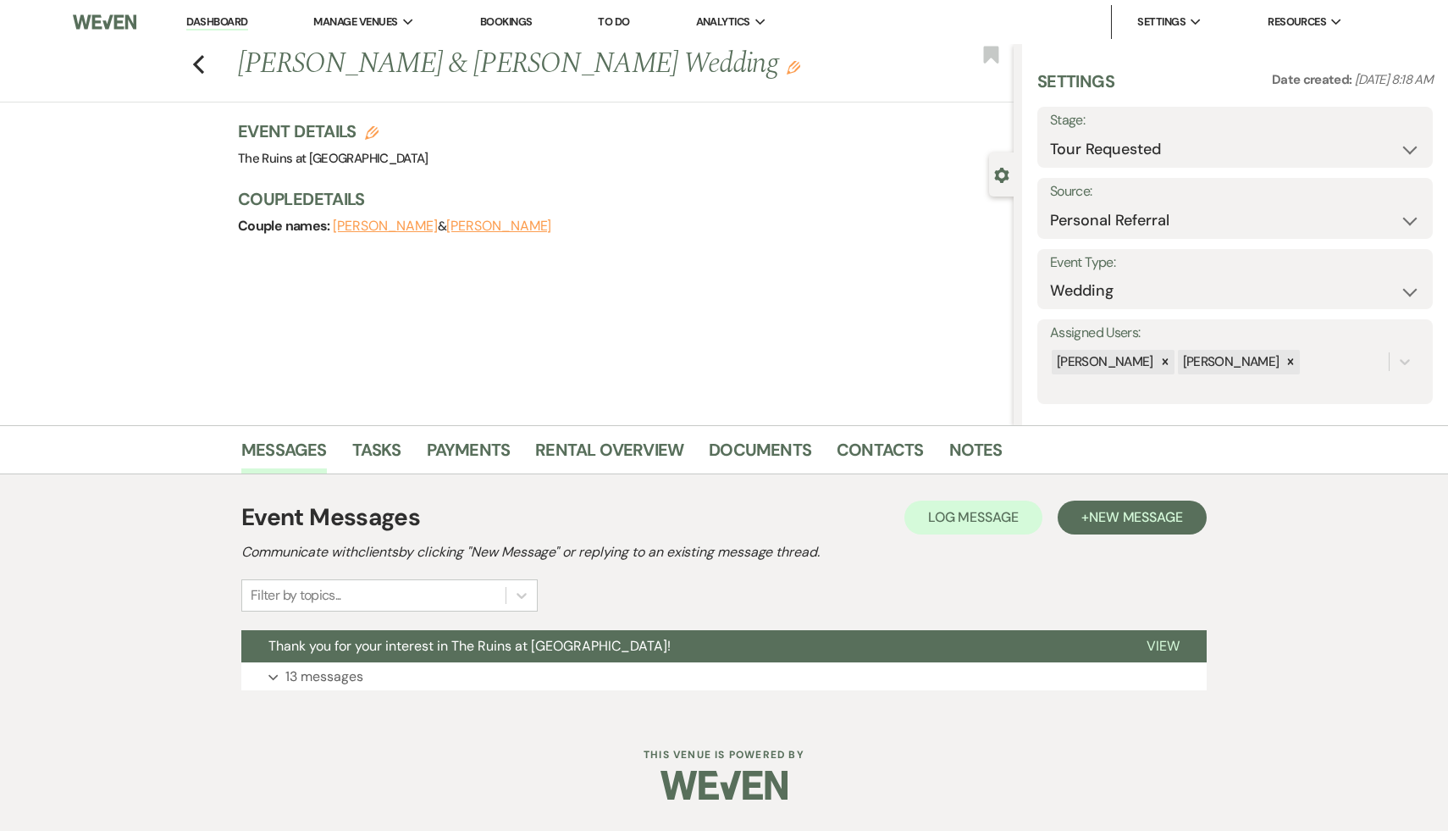
click at [191, 64] on div "Previous [PERSON_NAME] & [PERSON_NAME] Wedding Edit Bookmark" at bounding box center [503, 73] width 1022 height 58
click at [202, 67] on icon "Previous" at bounding box center [198, 64] width 13 height 20
select select "9"
select select "8"
select select "5"
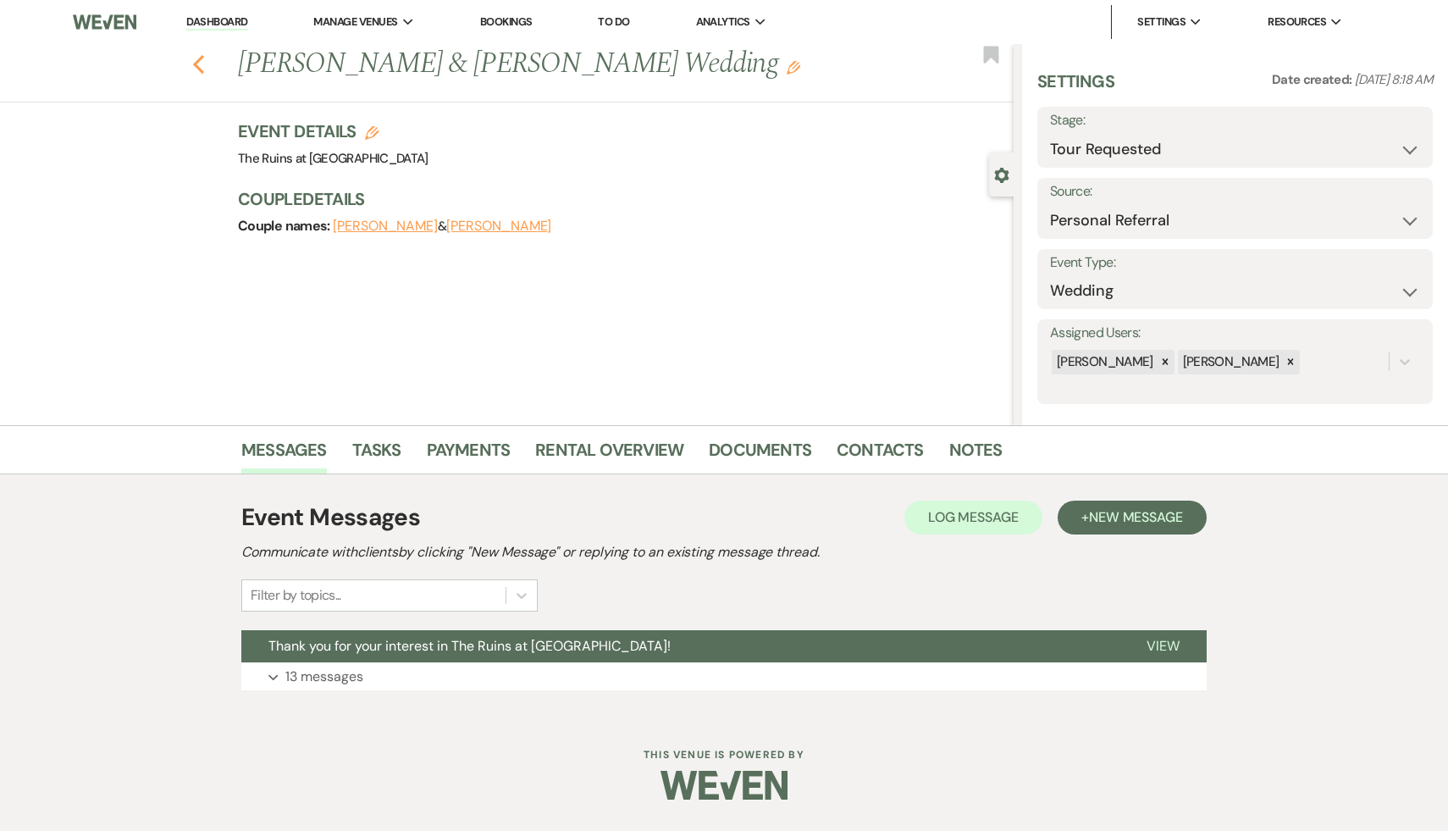
select select "5"
select select "2"
select select "8"
select select "5"
select select "8"
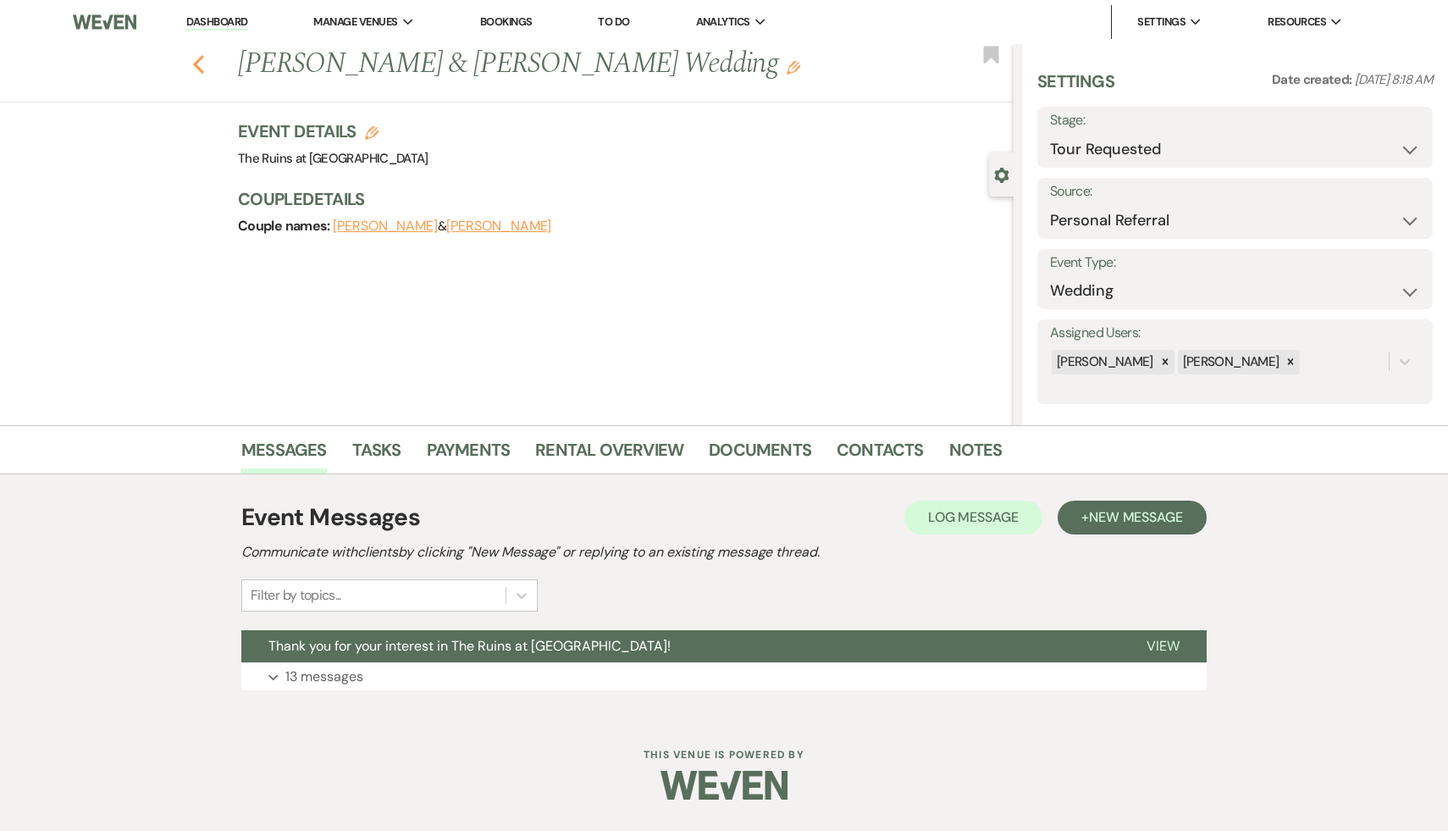
select select "8"
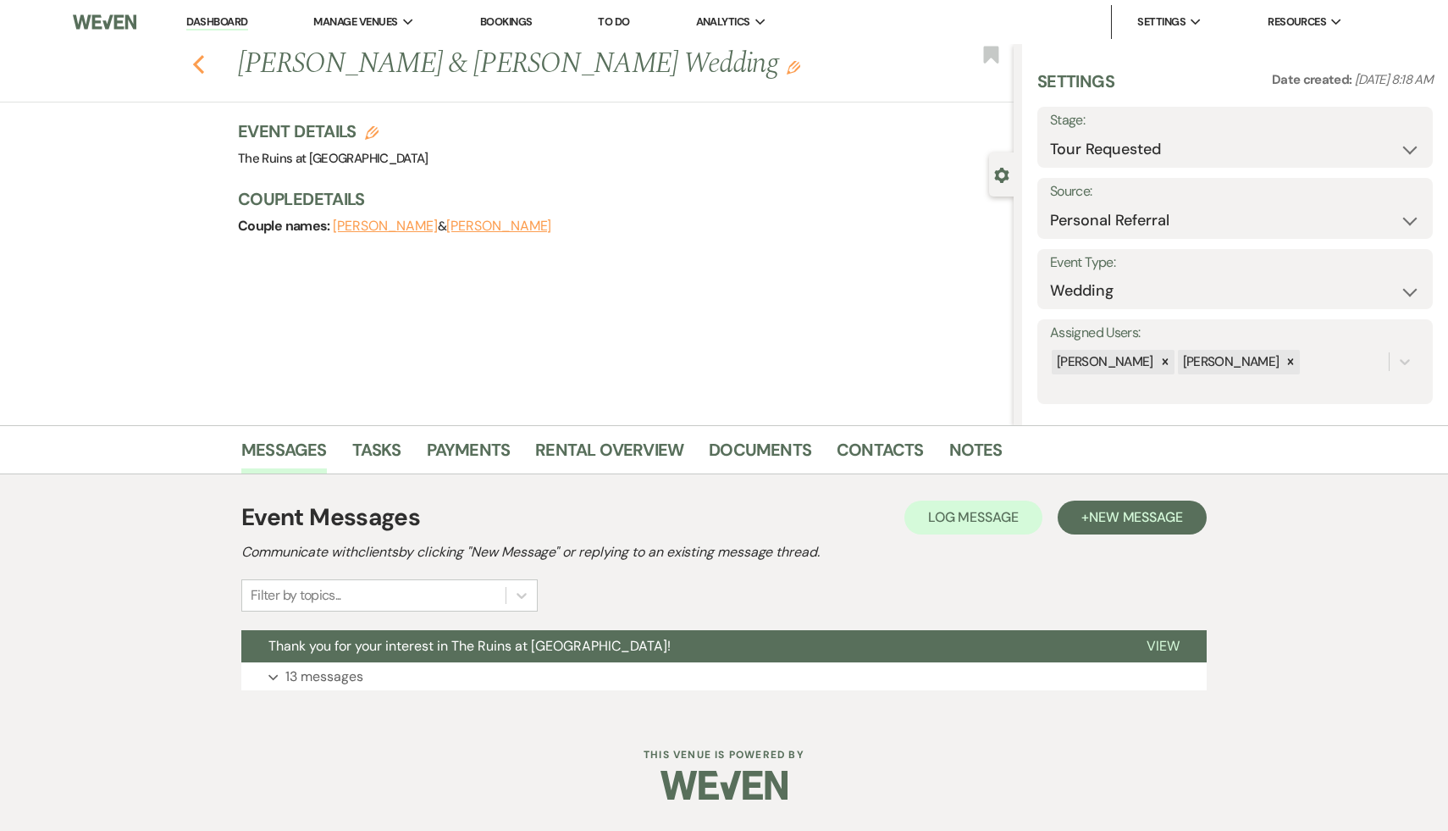
select select "8"
select select "7"
select select "8"
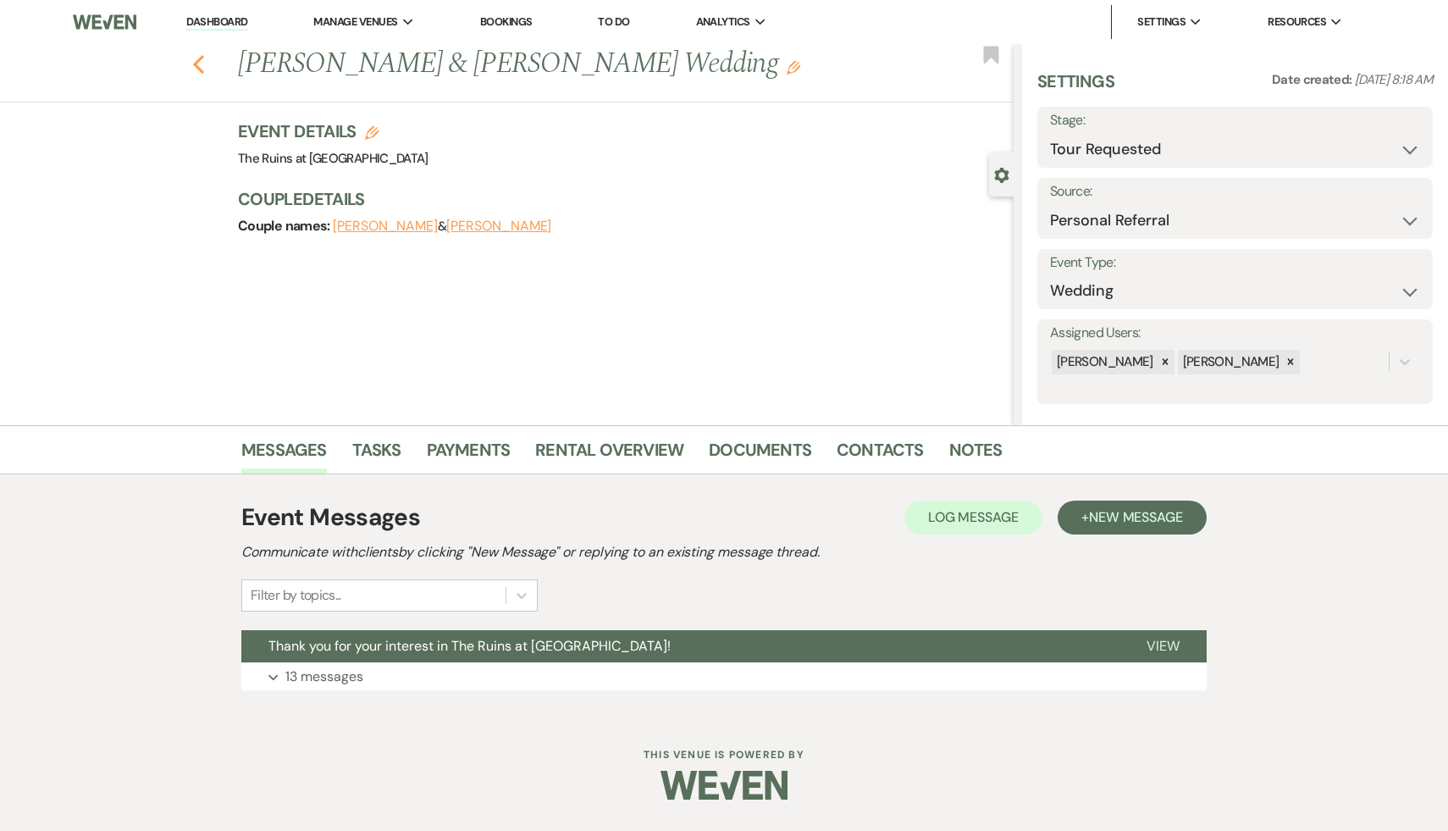
select select "5"
select select "8"
select select "5"
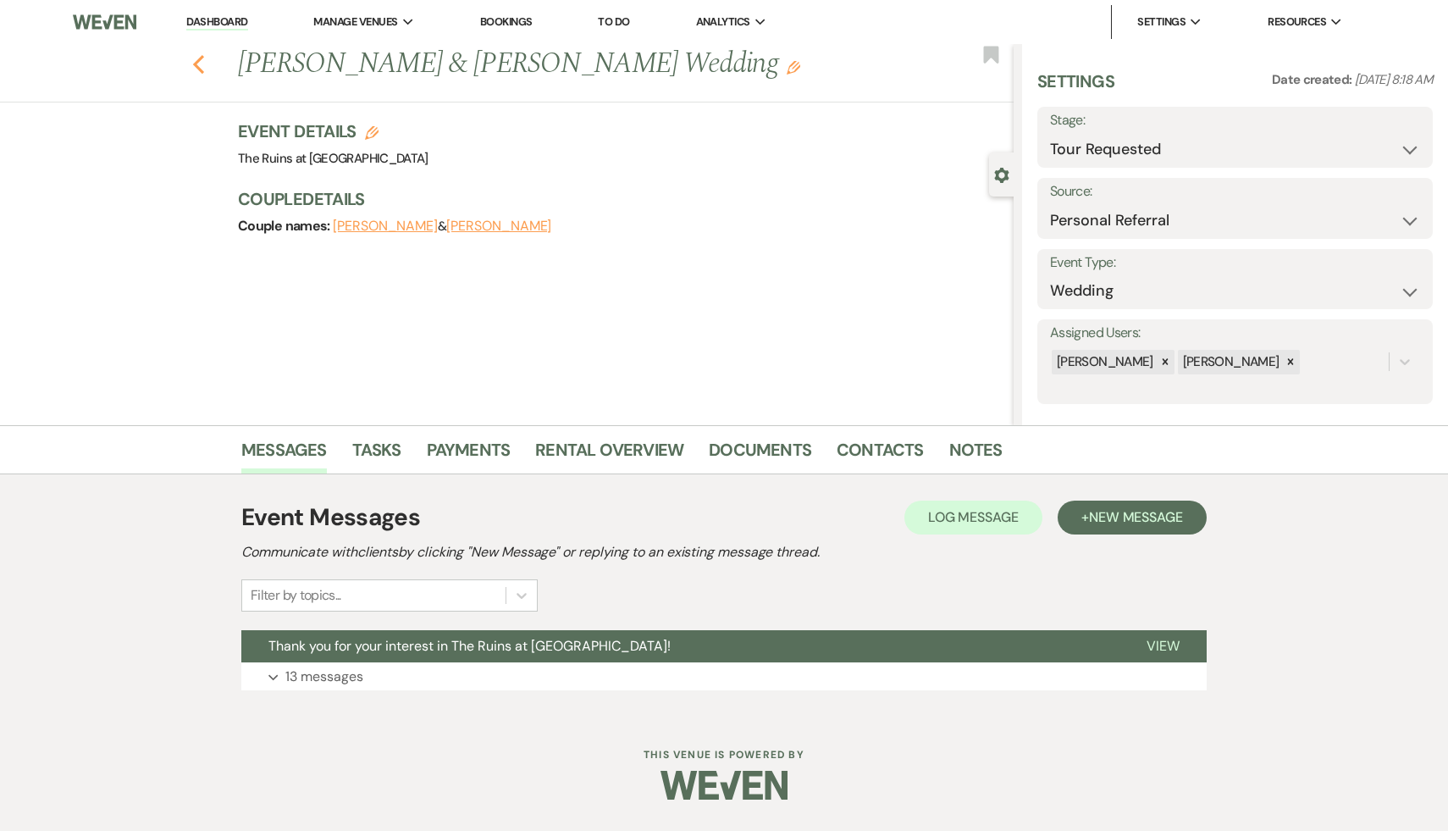
select select "8"
select select "5"
select select "8"
select select "5"
select select "8"
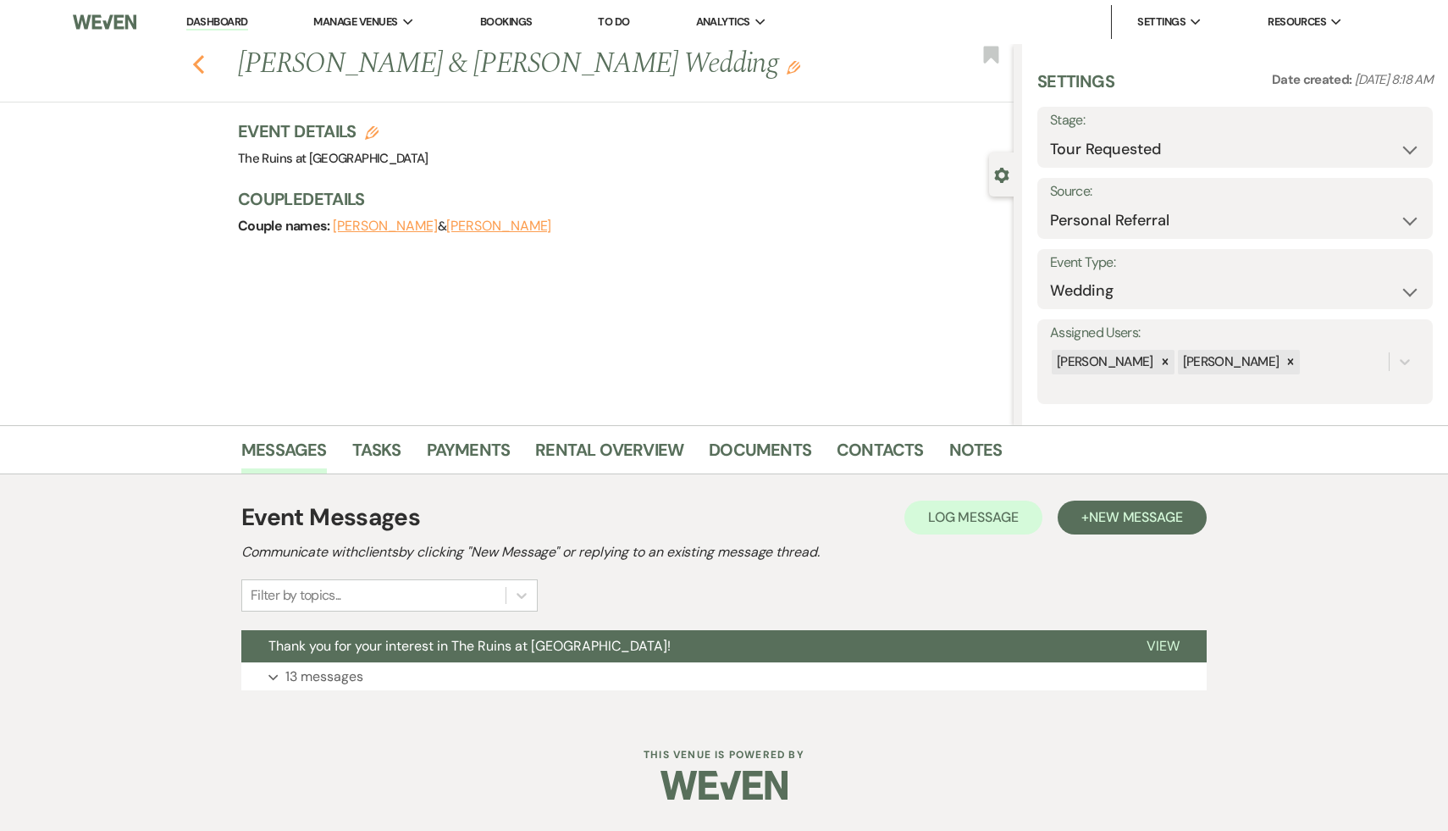
select select "5"
select select "8"
select select "10"
select select "8"
select select "5"
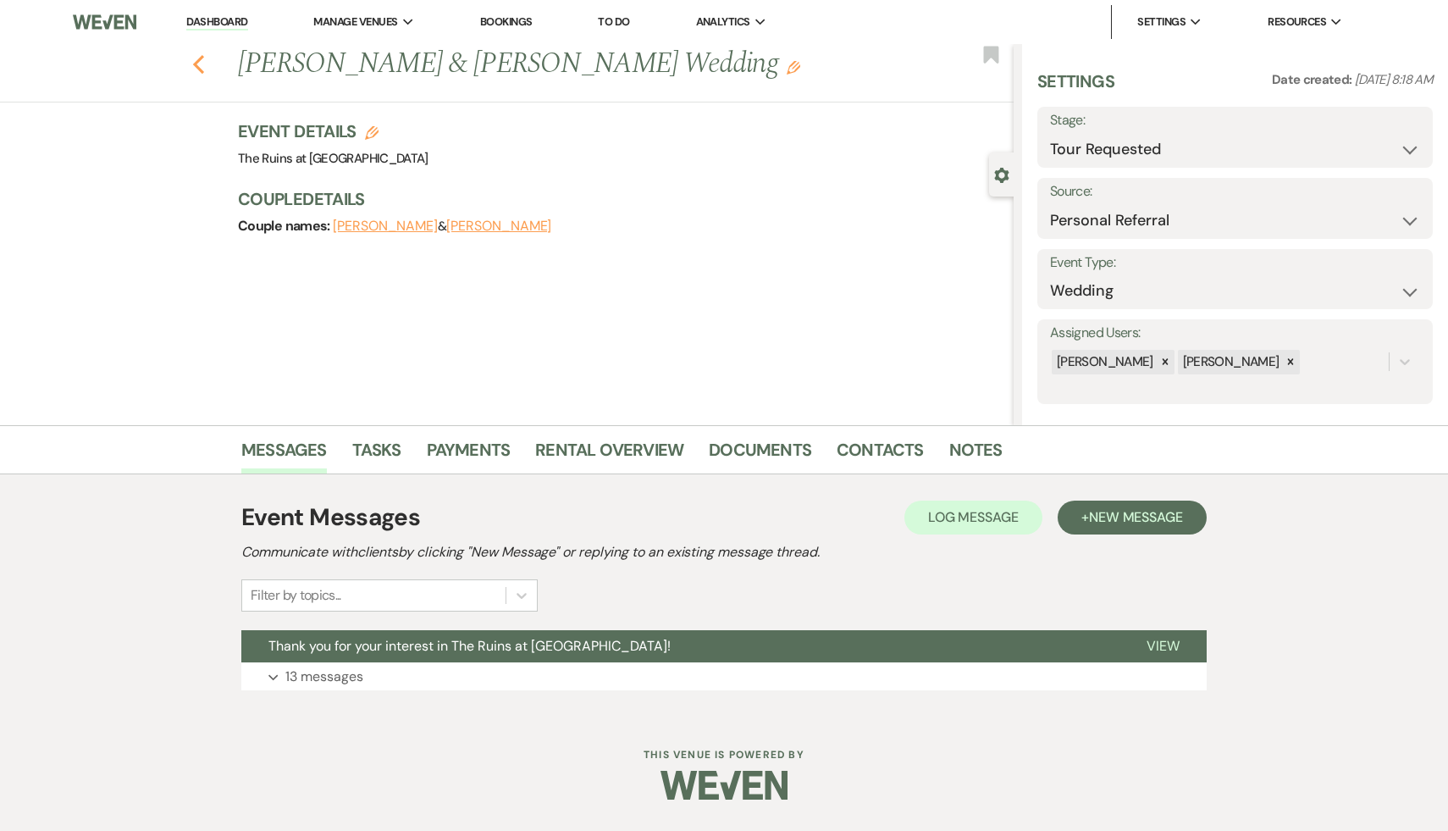
select select "8"
select select "5"
select select "8"
select select "7"
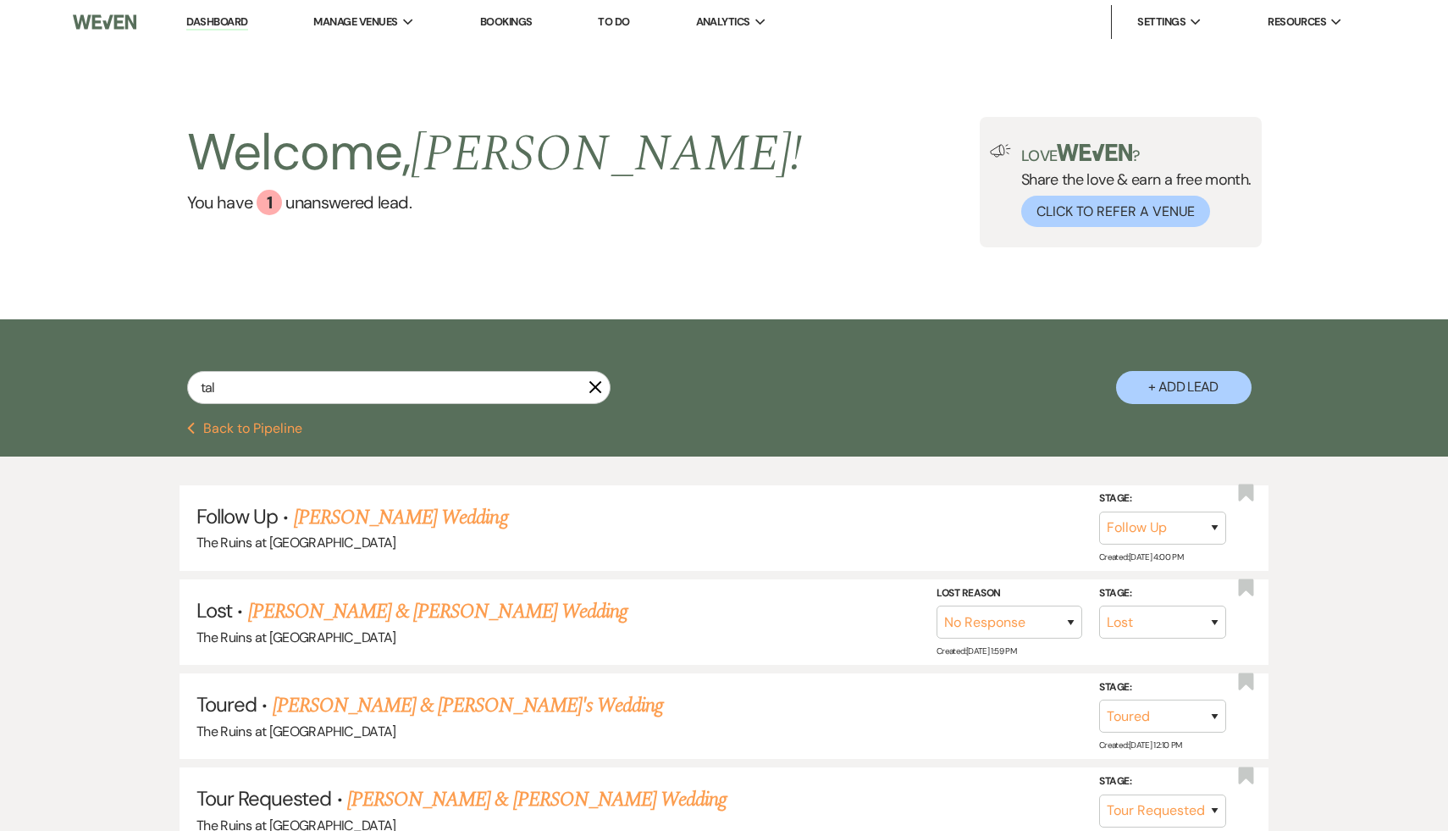
click at [220, 21] on link "Dashboard" at bounding box center [216, 22] width 61 height 16
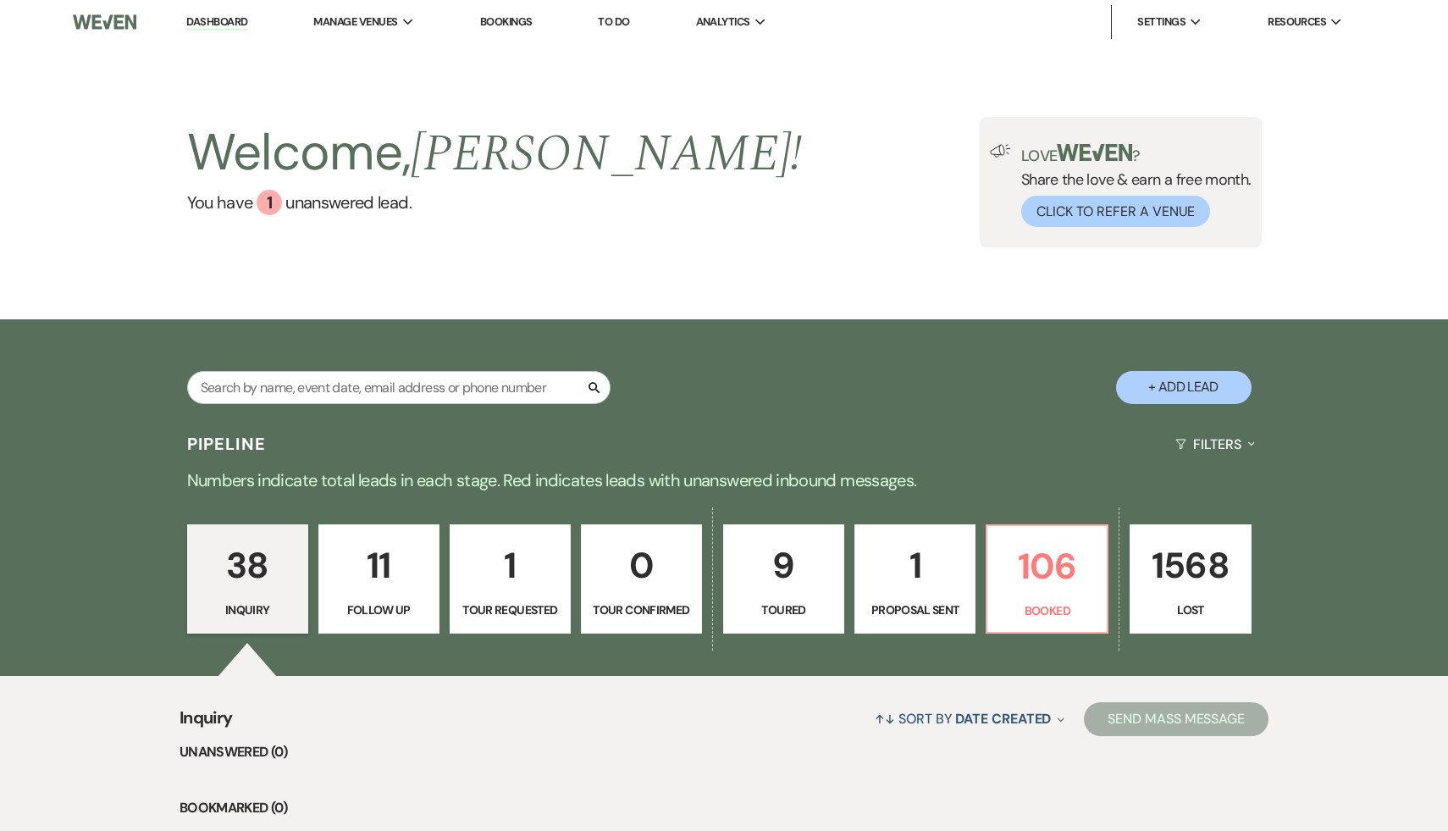
type input "tal"
select select "9"
select select "8"
select select "5"
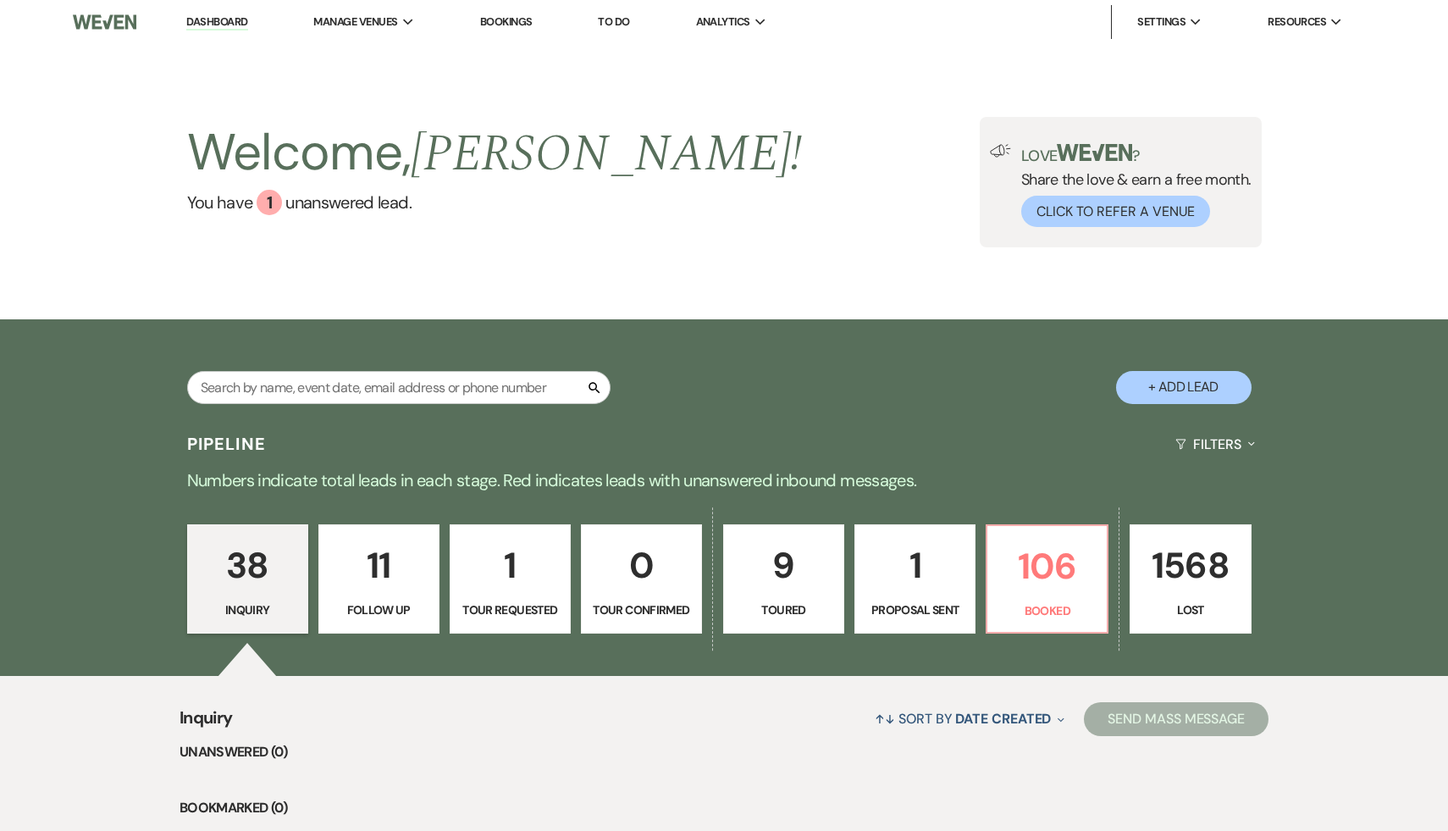
select select "2"
select select "8"
select select "5"
select select "8"
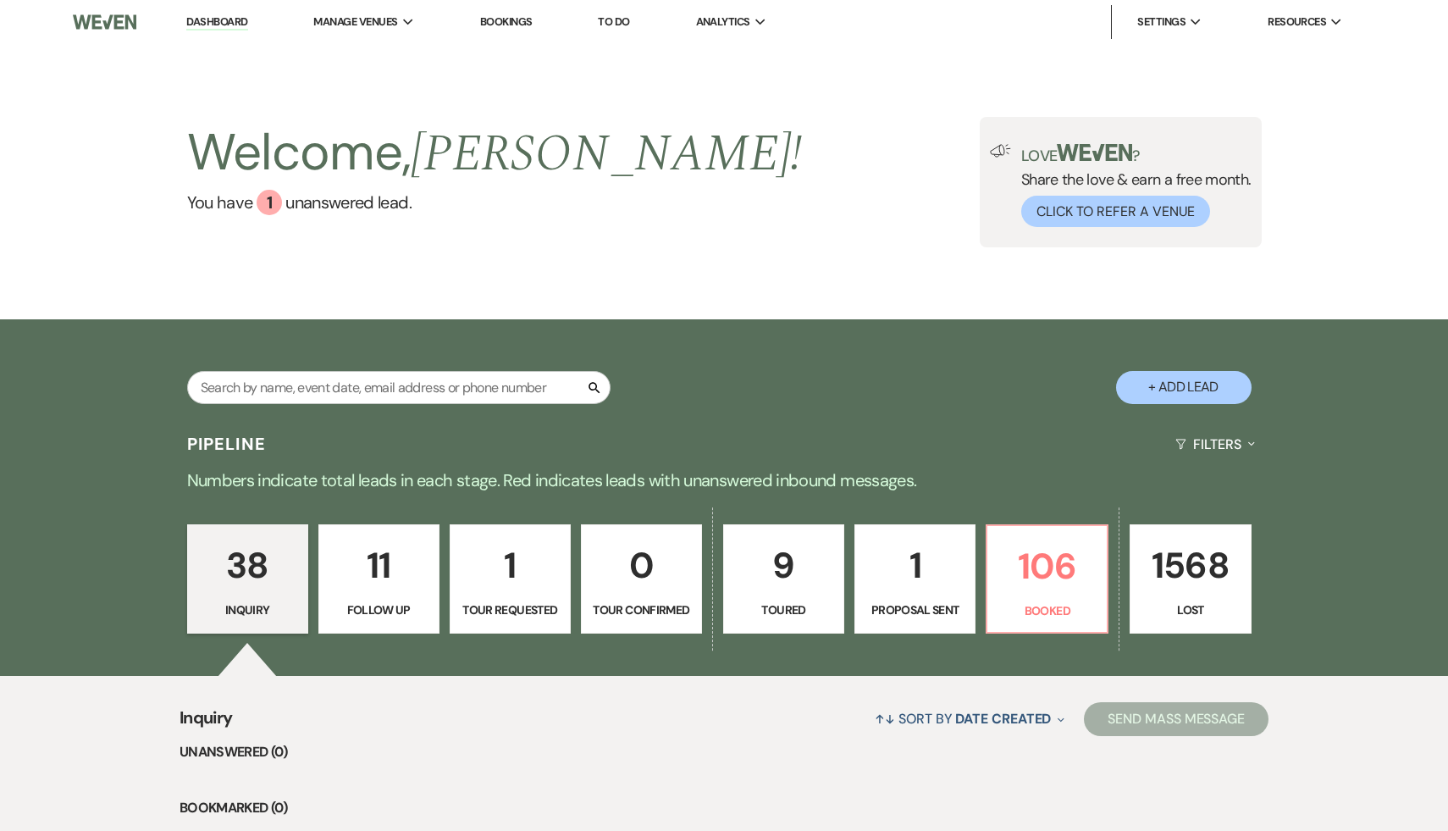
select select "8"
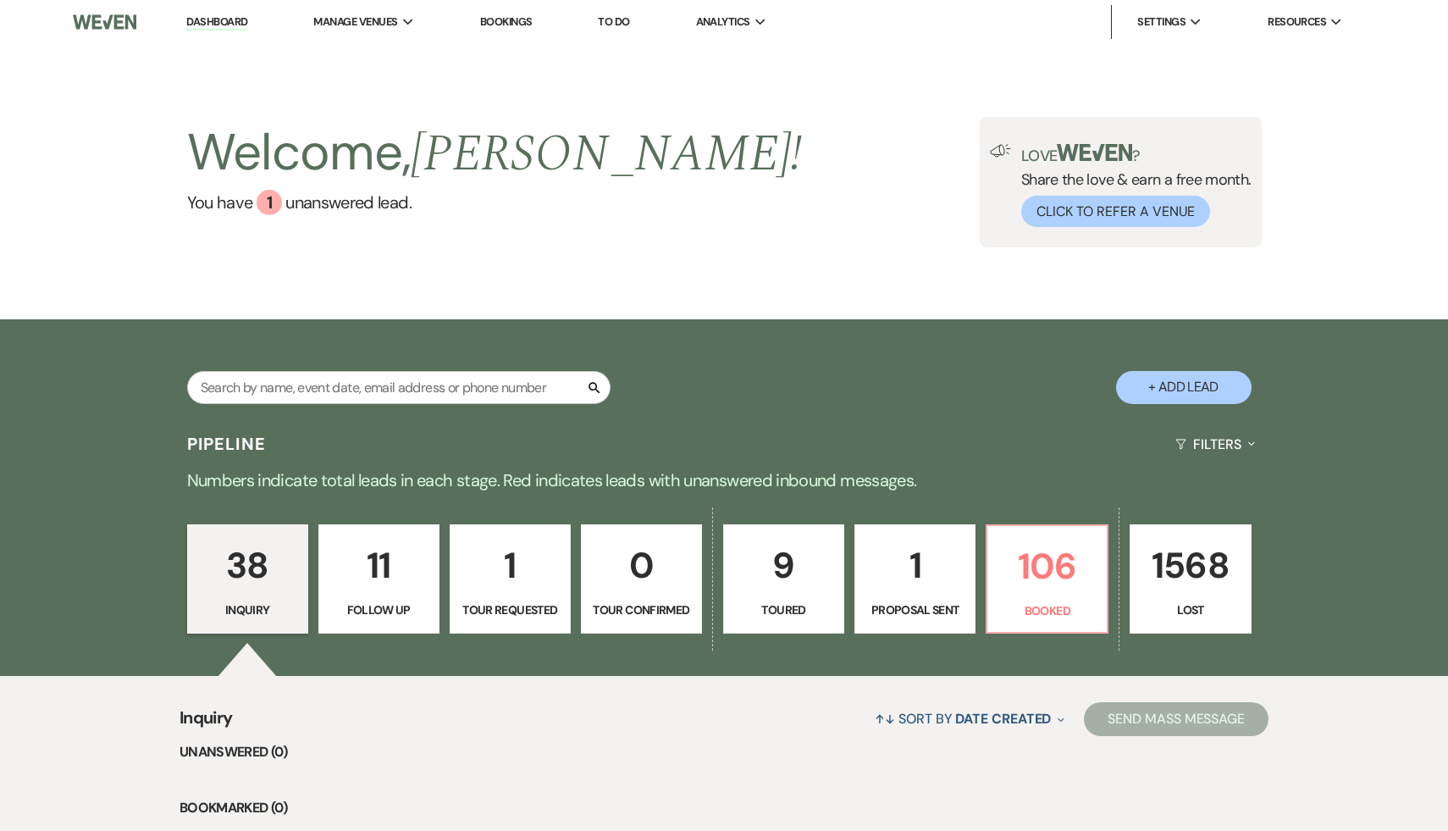
select select "7"
select select "8"
select select "5"
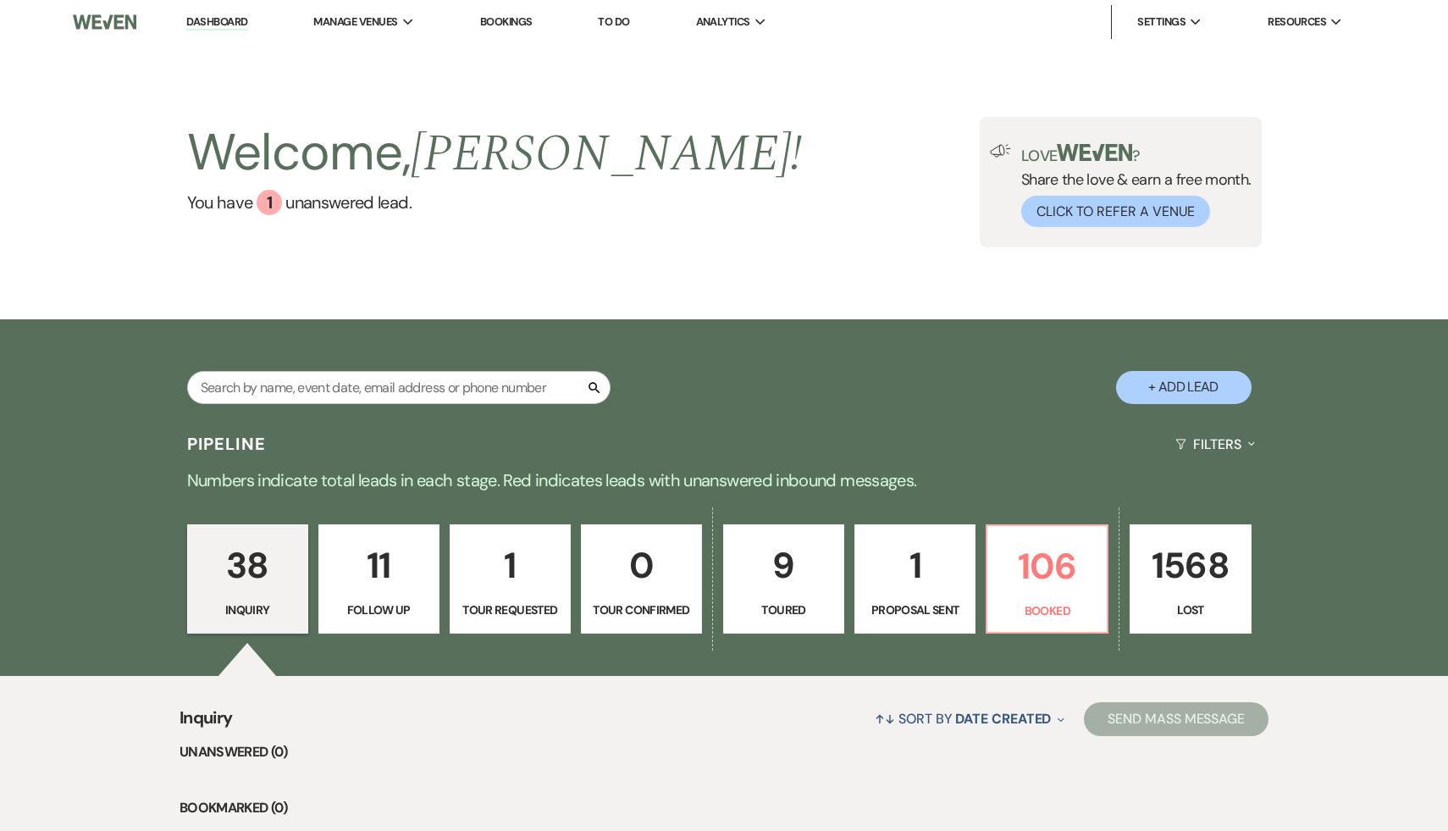
select select "8"
select select "5"
select select "8"
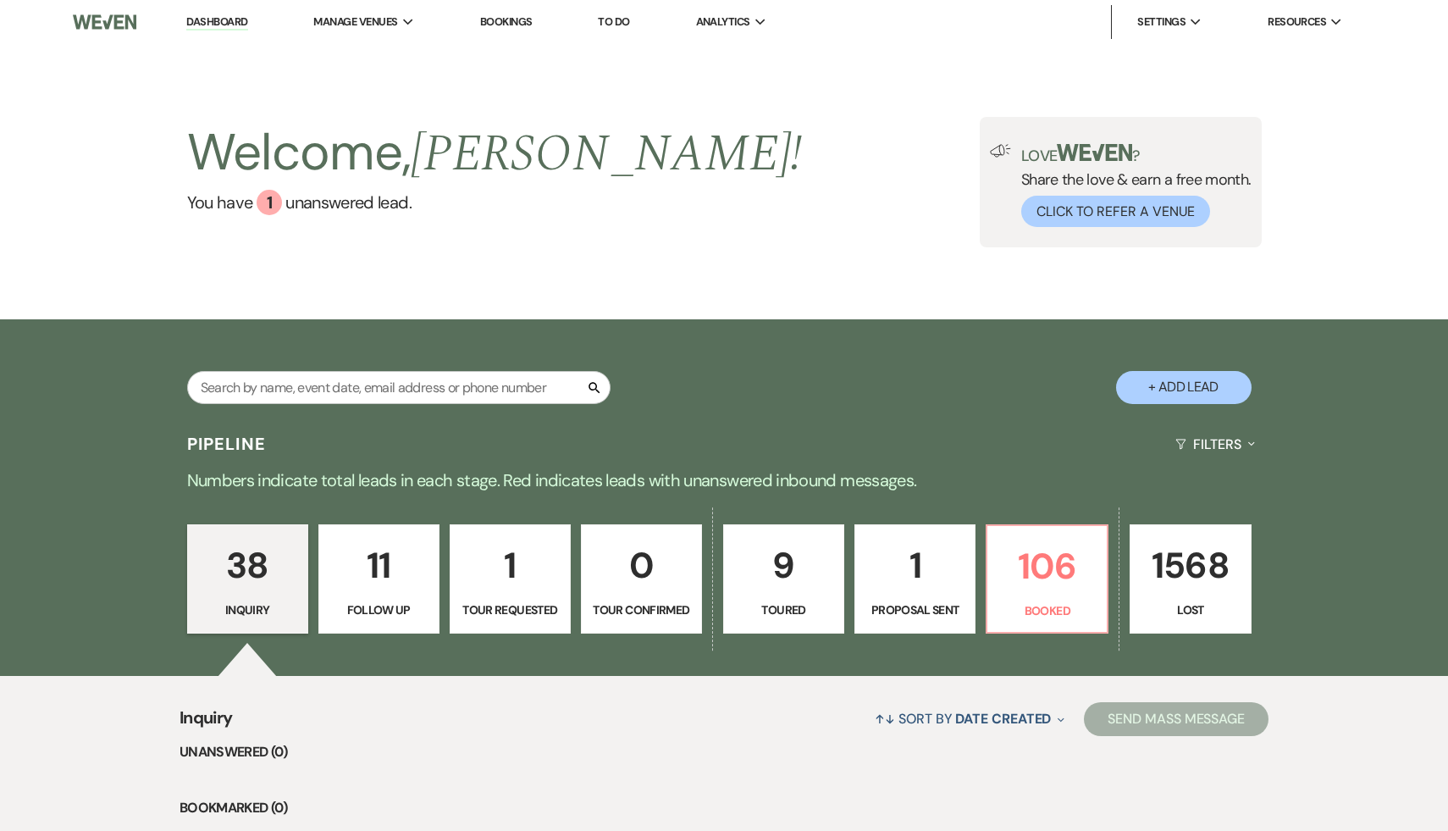
select select "5"
select select "8"
select select "5"
select select "8"
select select "5"
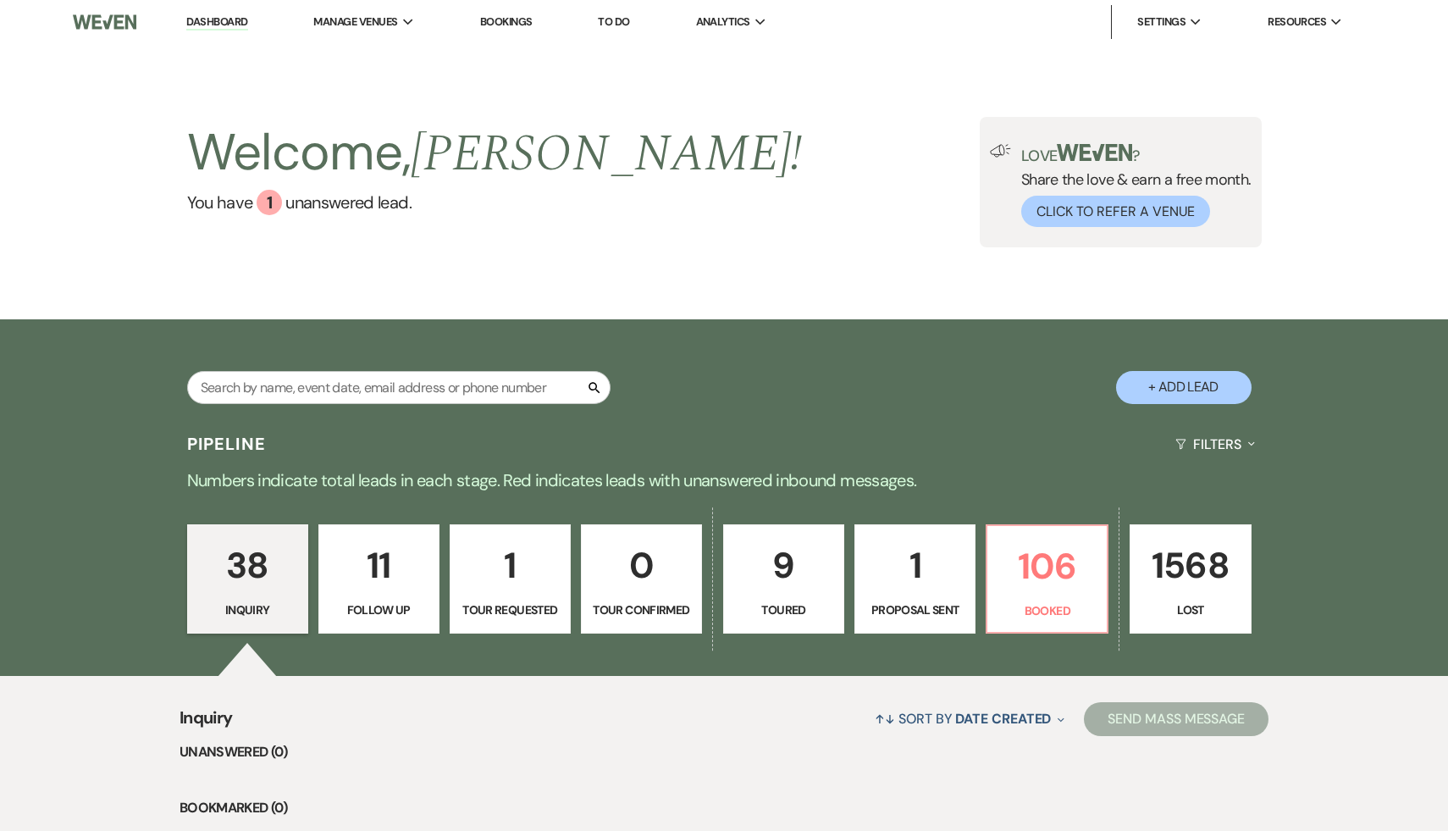
select select "8"
select select "10"
select select "8"
select select "5"
select select "8"
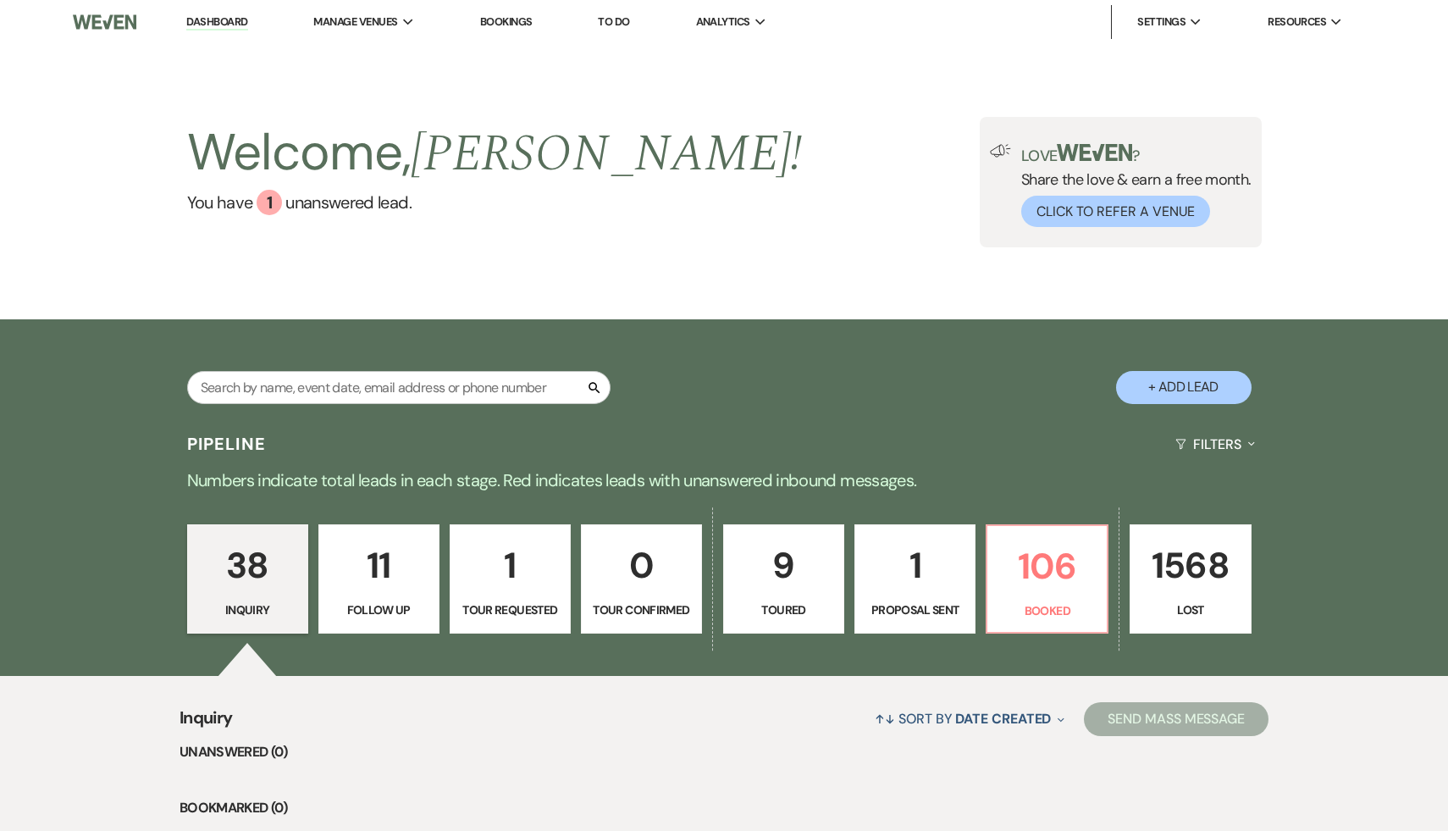
select select "5"
select select "8"
select select "7"
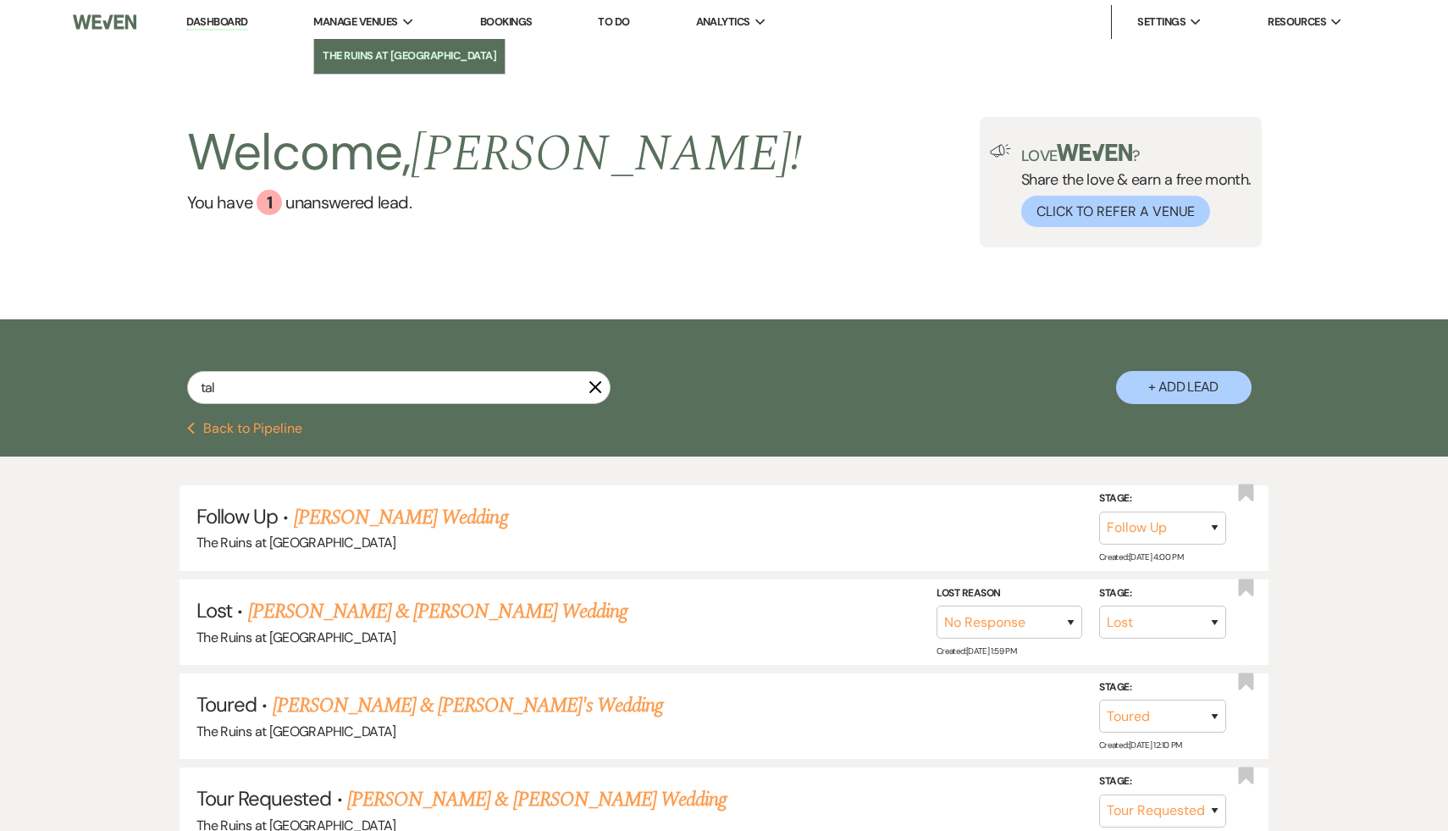
click at [409, 55] on li "The Ruins at [GEOGRAPHIC_DATA]" at bounding box center [410, 55] width 174 height 17
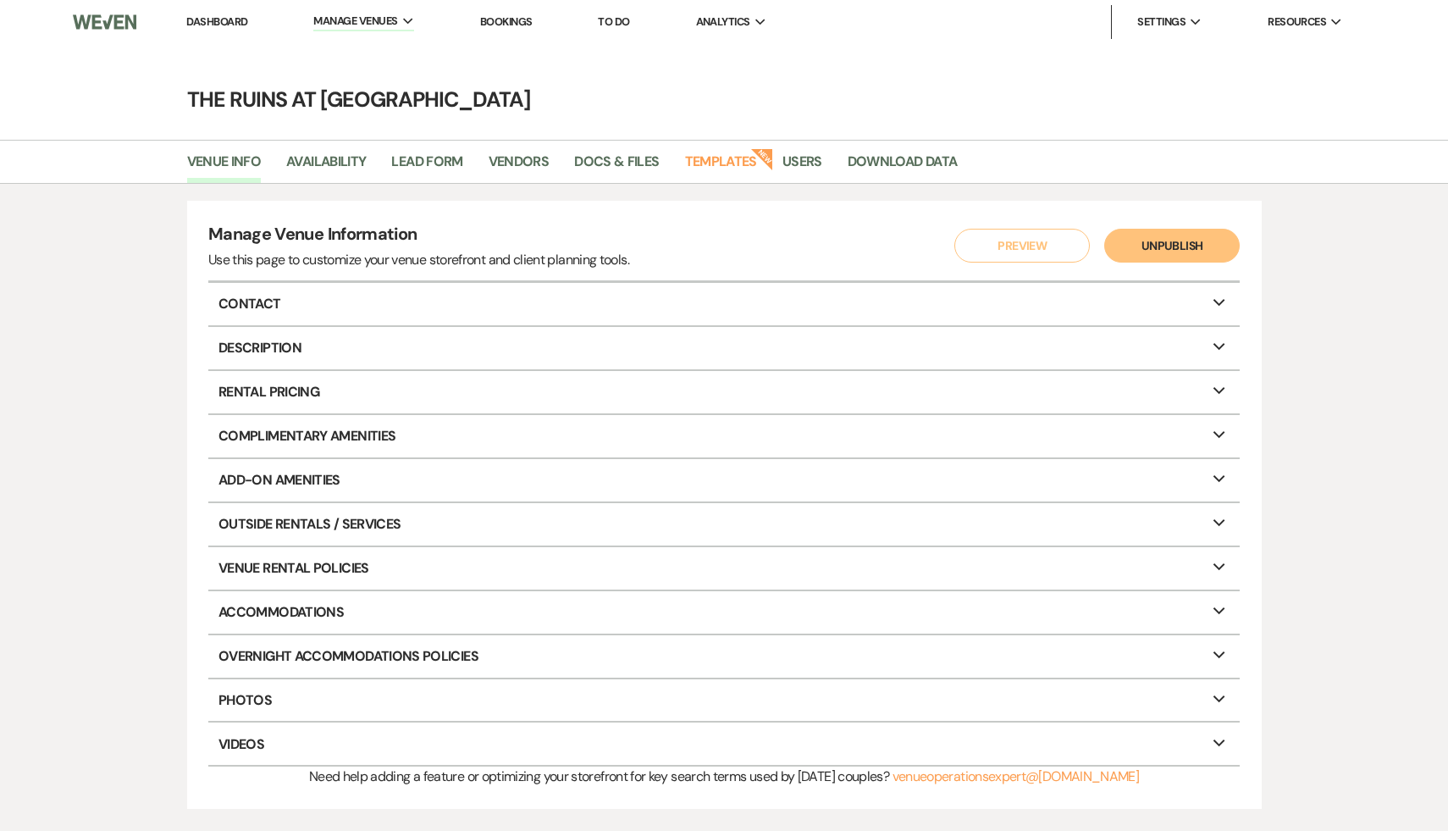
click at [926, 59] on main "The Ruins at [GEOGRAPHIC_DATA] Venue Info Availability Lead Form Vendors Docs &…" at bounding box center [724, 434] width 1448 height 781
select select "9"
select select "8"
select select "5"
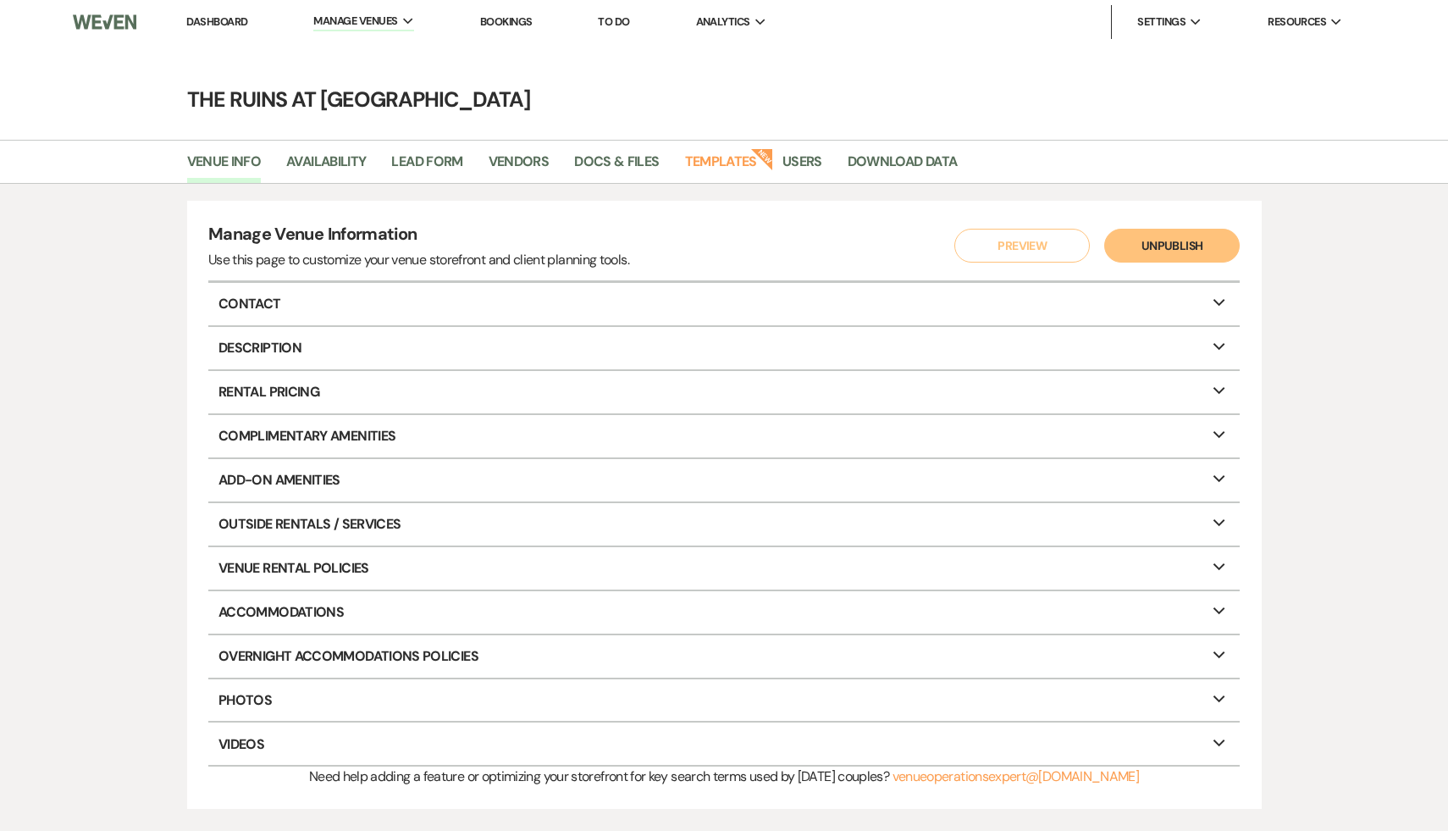
select select "2"
select select "8"
select select "5"
select select "8"
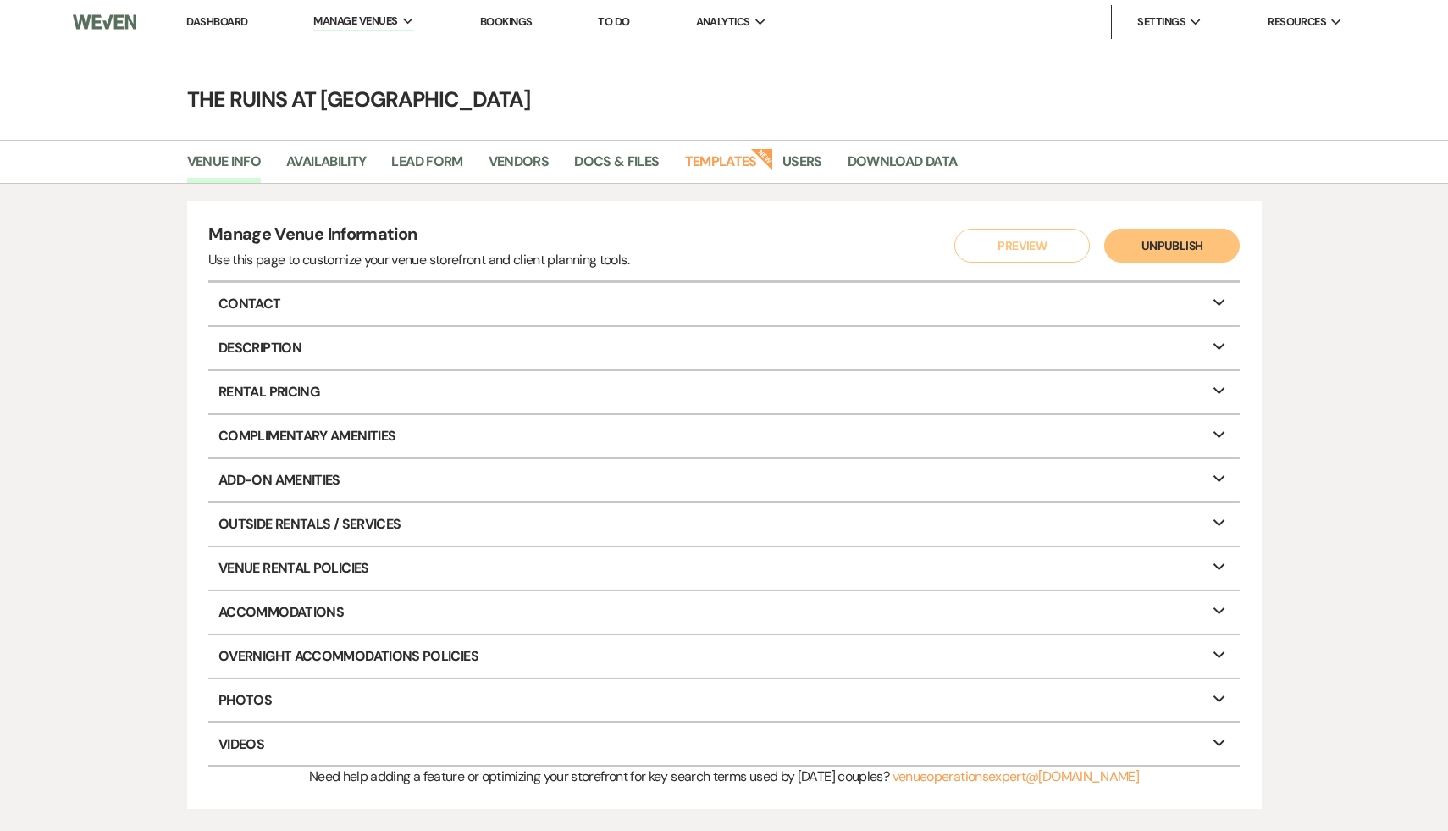
select select "8"
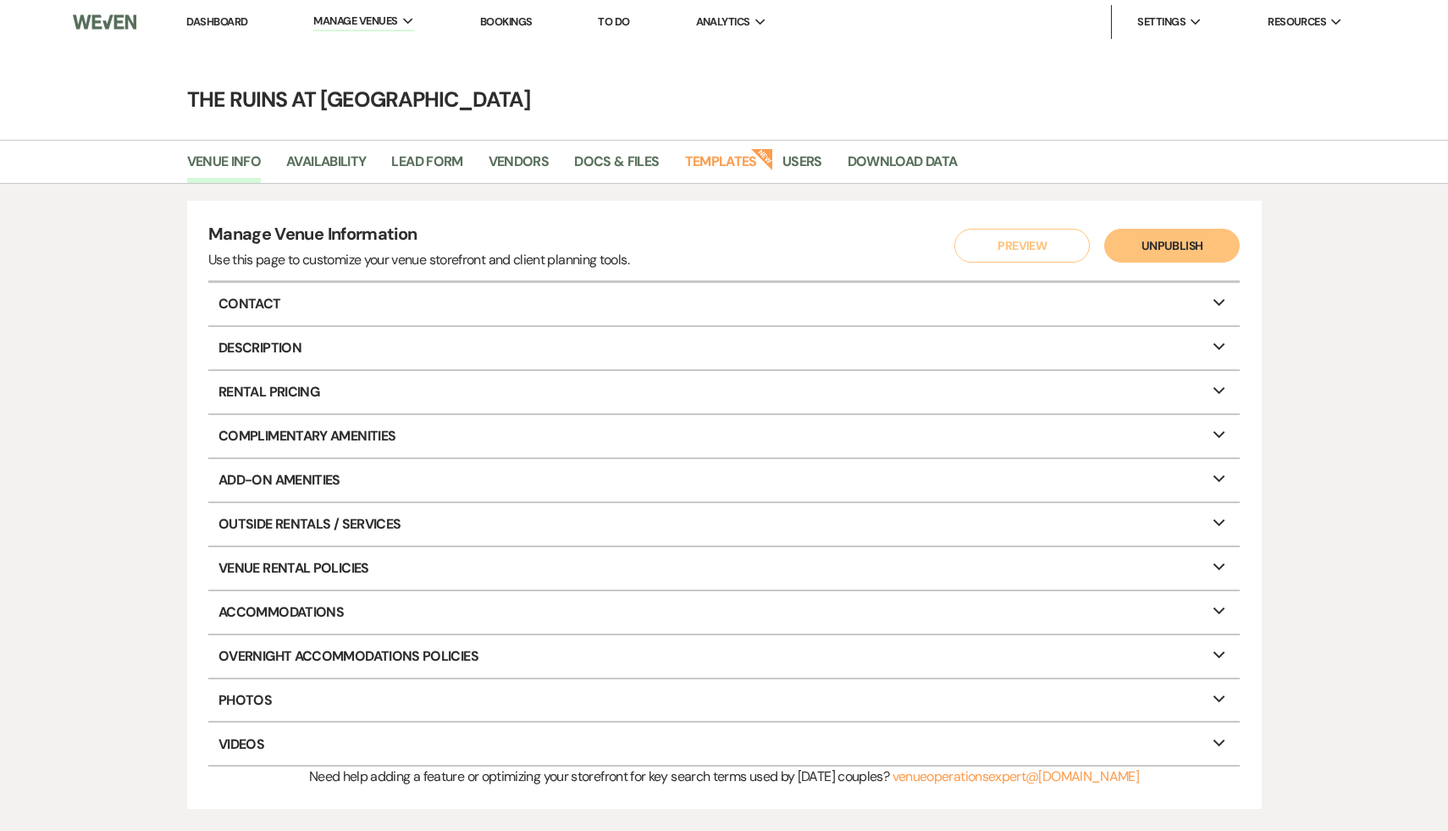
select select "7"
select select "8"
select select "5"
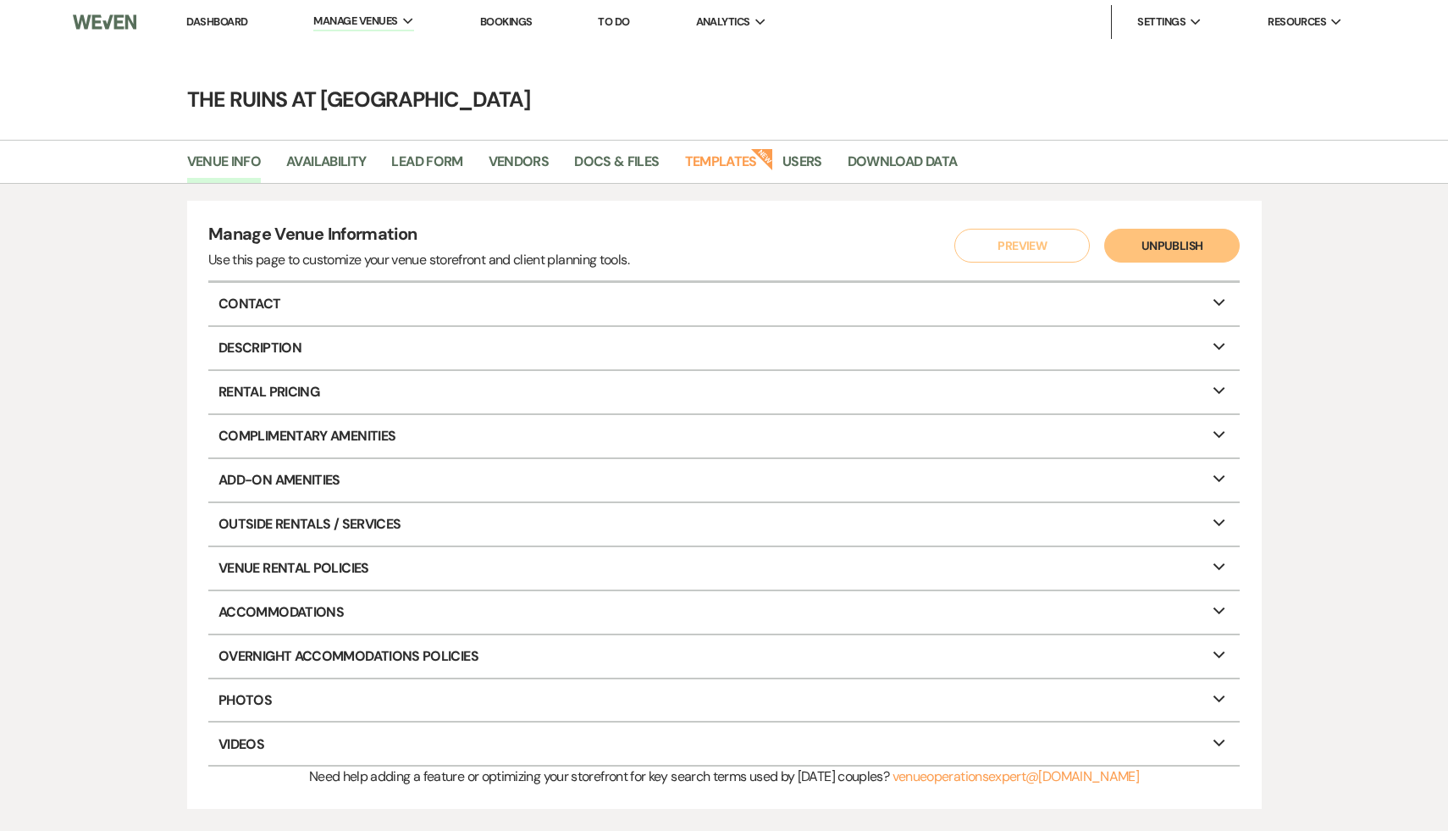
select select "8"
select select "5"
select select "8"
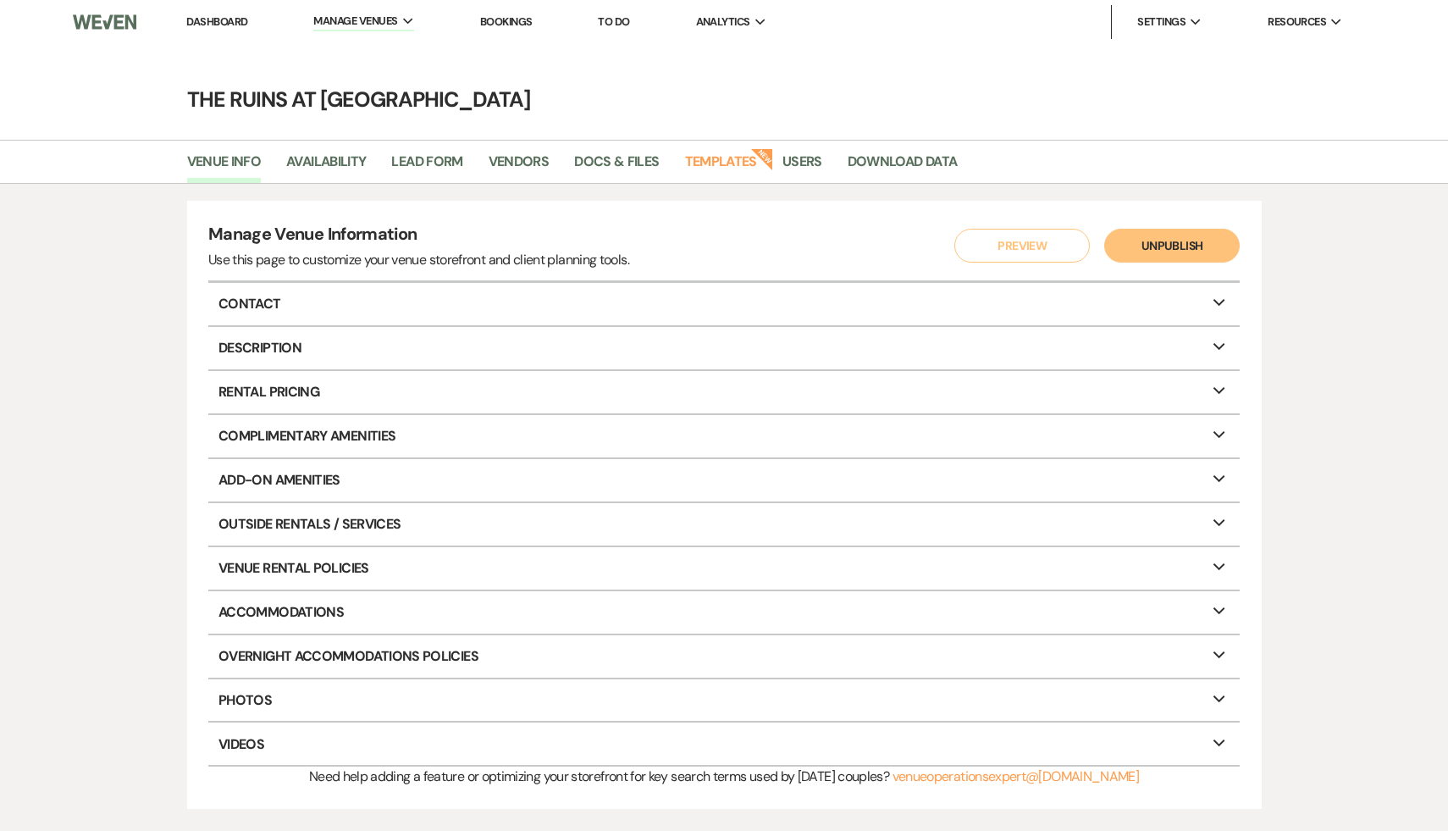
select select "5"
select select "8"
select select "5"
select select "8"
select select "5"
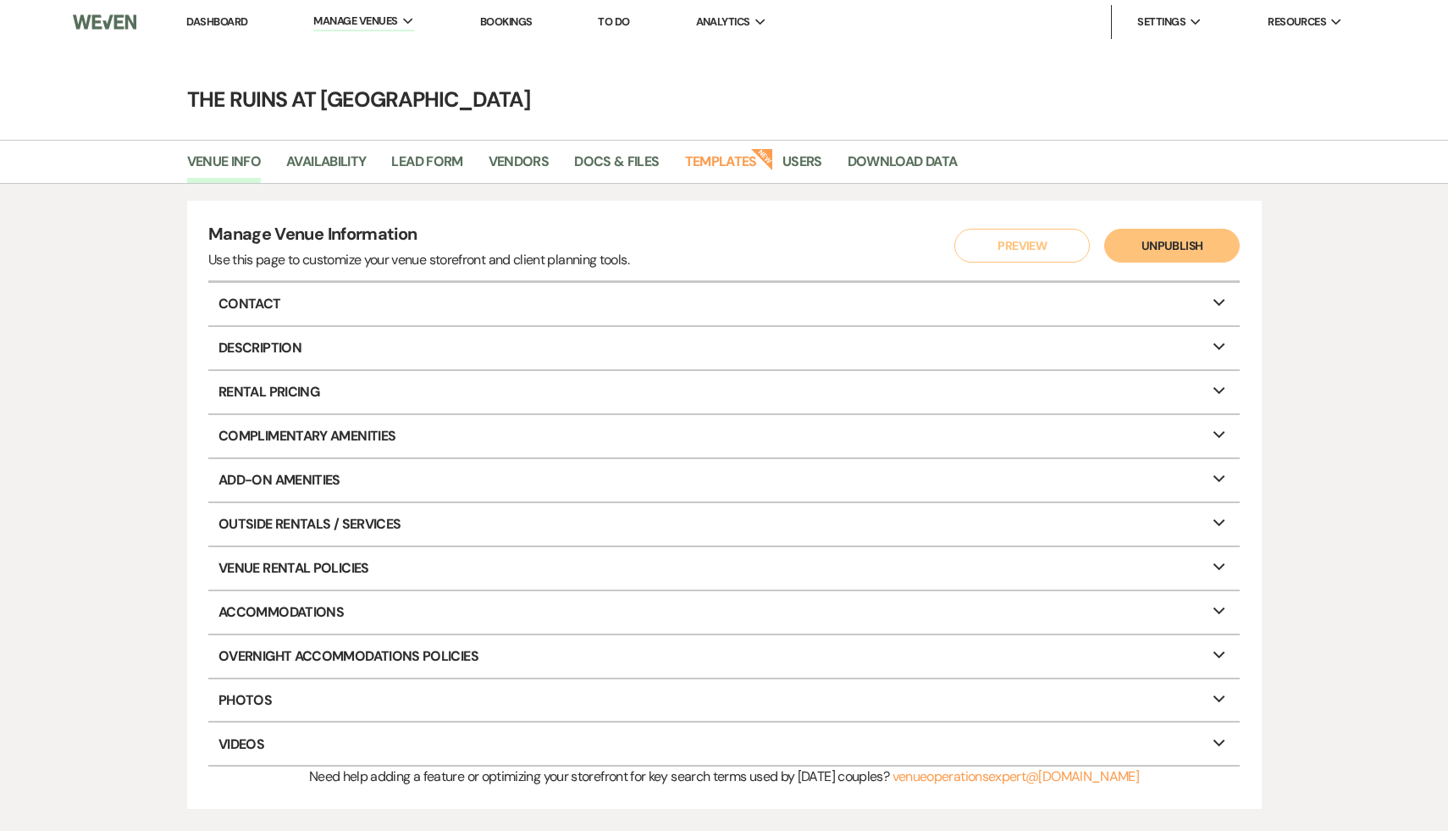
select select "8"
select select "10"
select select "8"
select select "5"
select select "8"
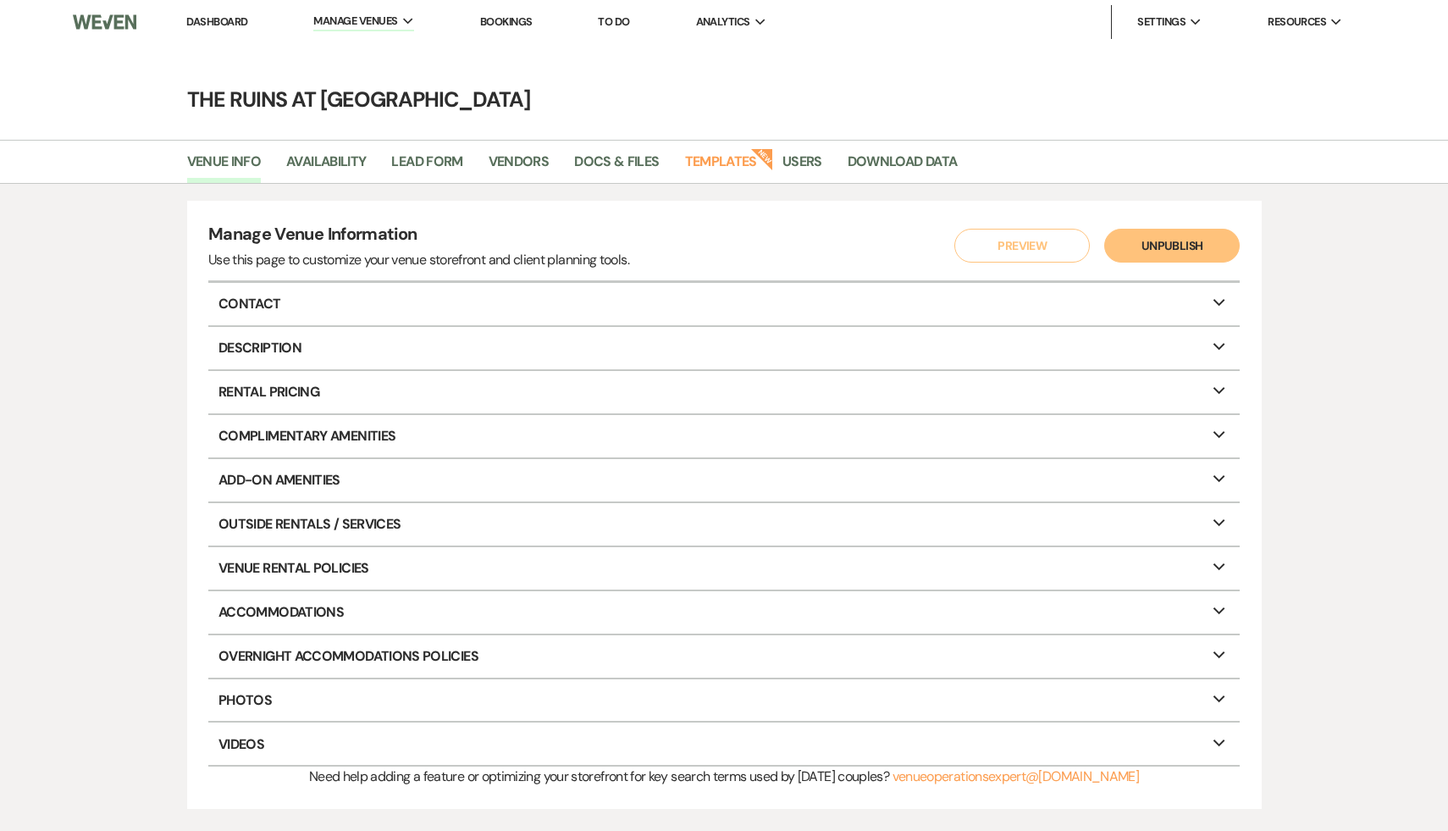
select select "5"
select select "8"
select select "7"
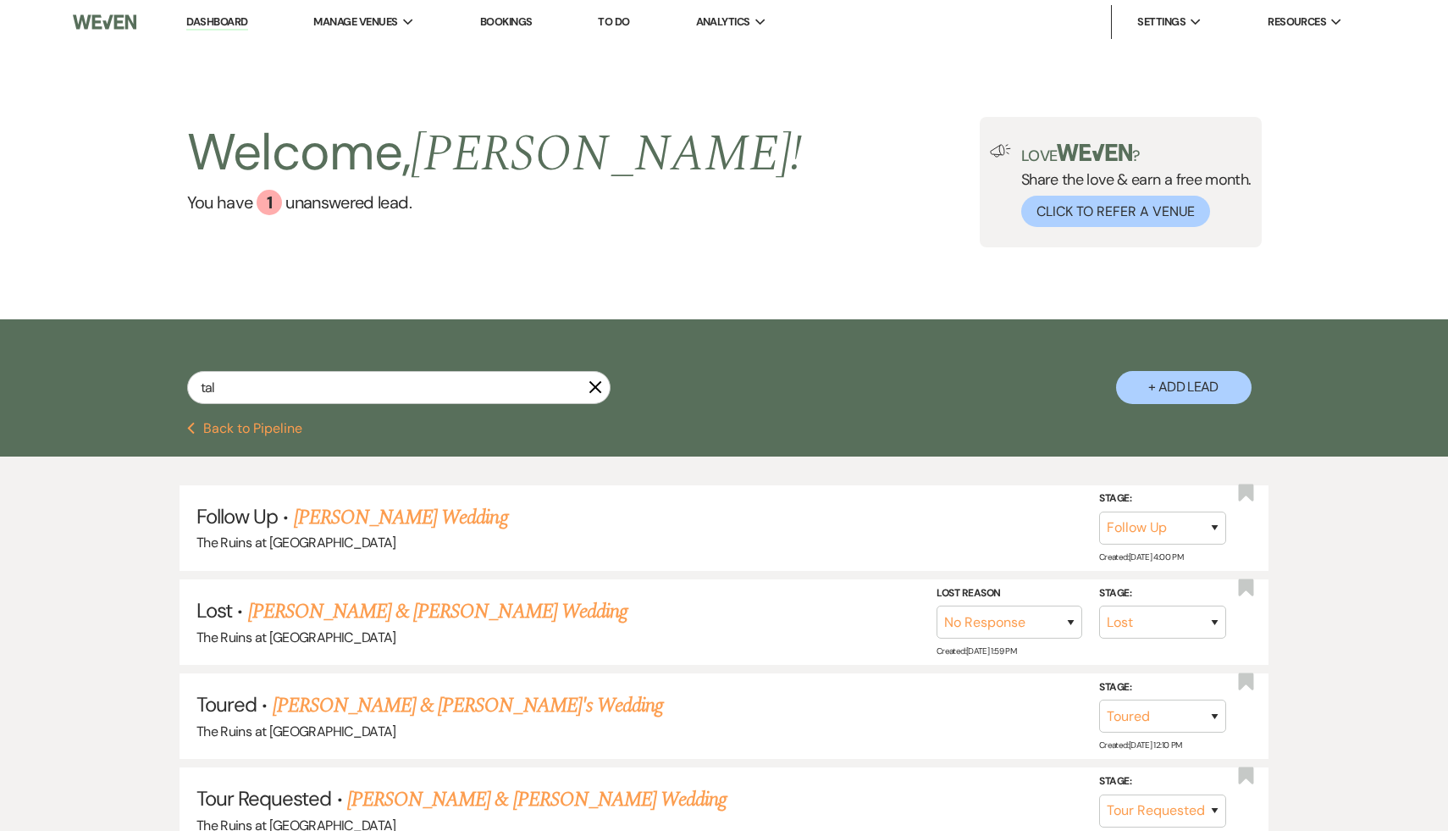
click at [864, 130] on div "Welcome, [PERSON_NAME] ! You have 1 unanswered lead . Love ? Share the love & e…" at bounding box center [723, 182] width 1219 height 130
click at [228, 15] on link "Dashboard" at bounding box center [216, 22] width 61 height 16
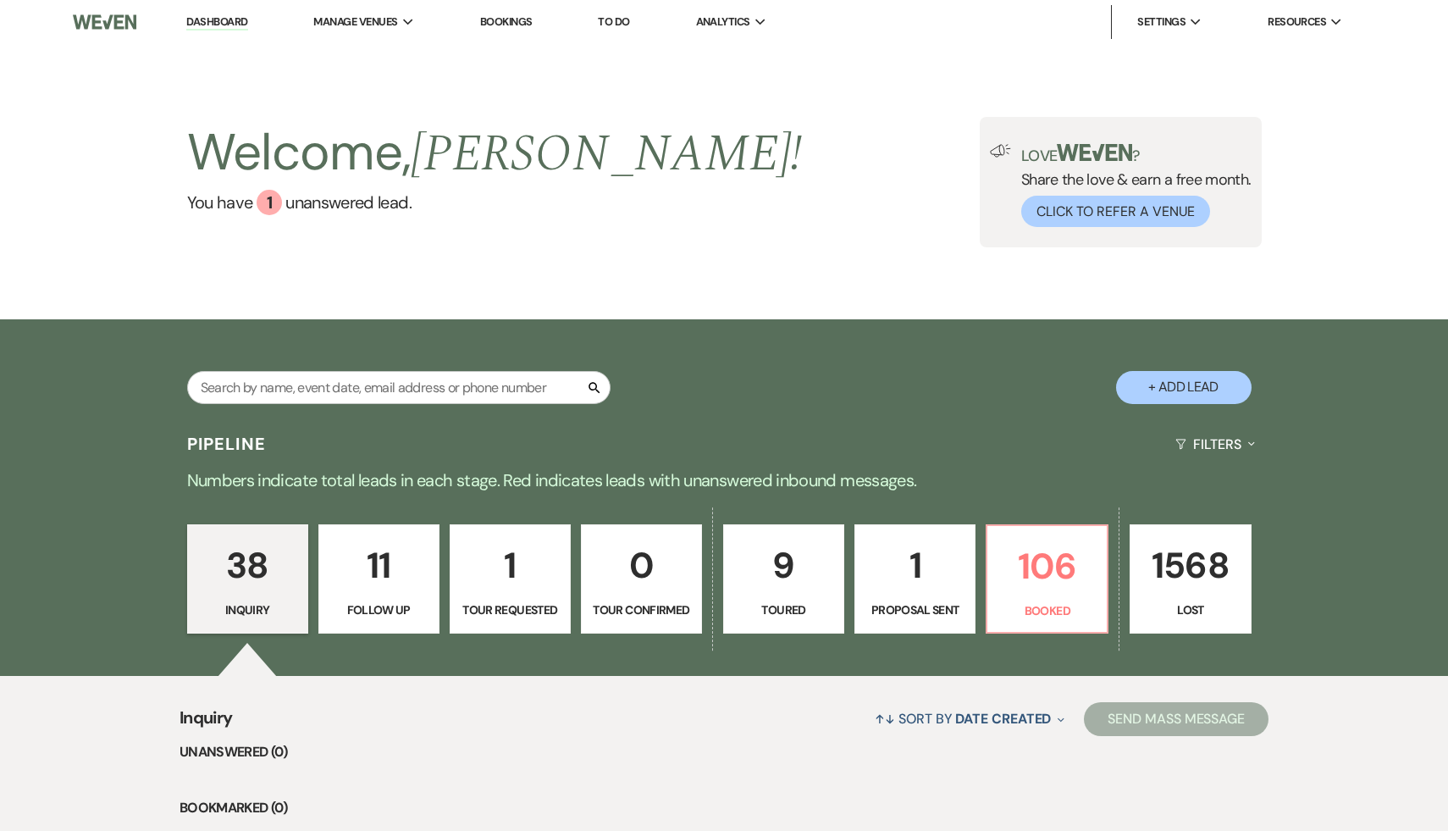
scroll to position [44, 0]
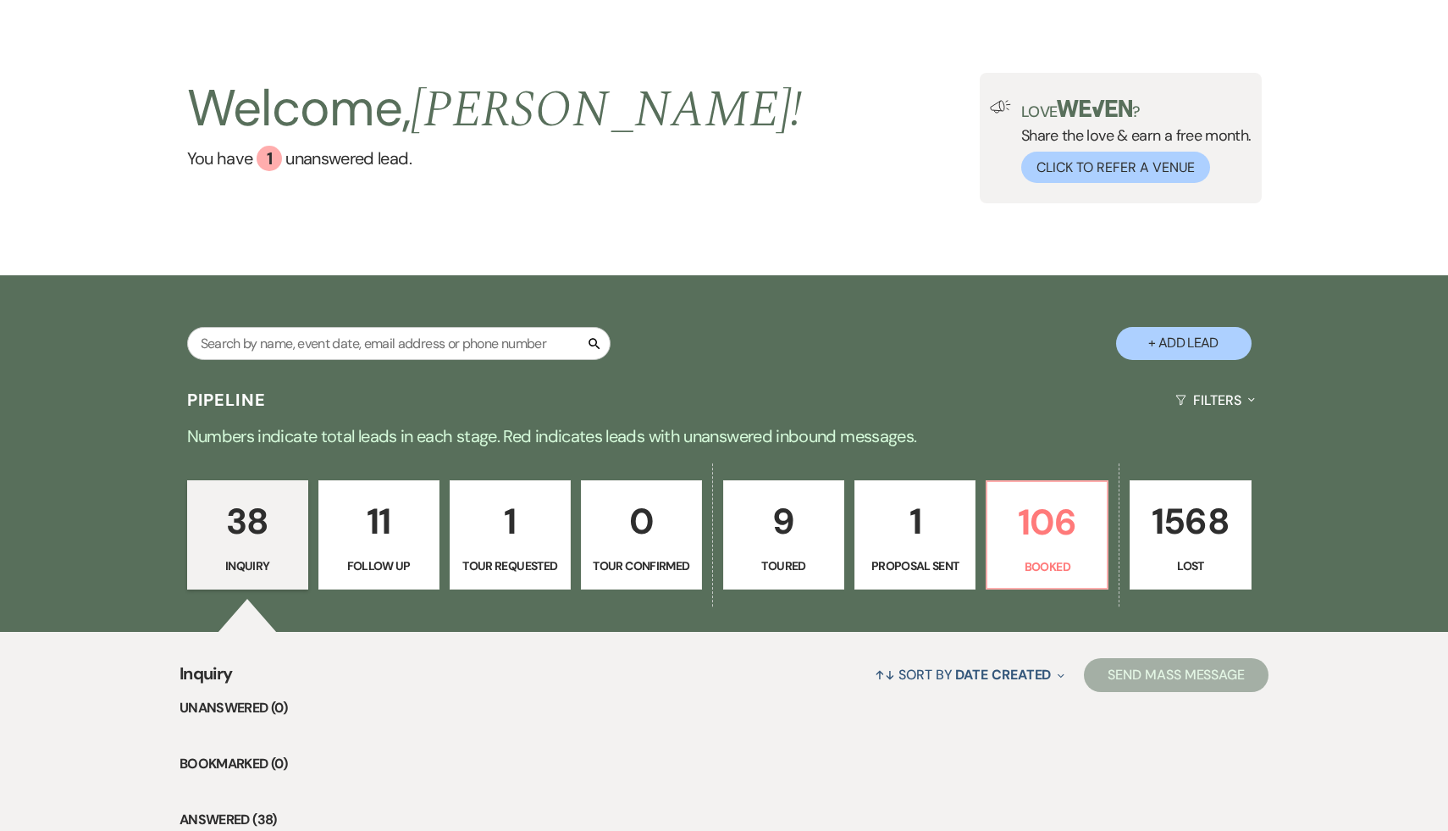
click at [665, 324] on div "Search + Add Lead" at bounding box center [723, 329] width 1219 height 90
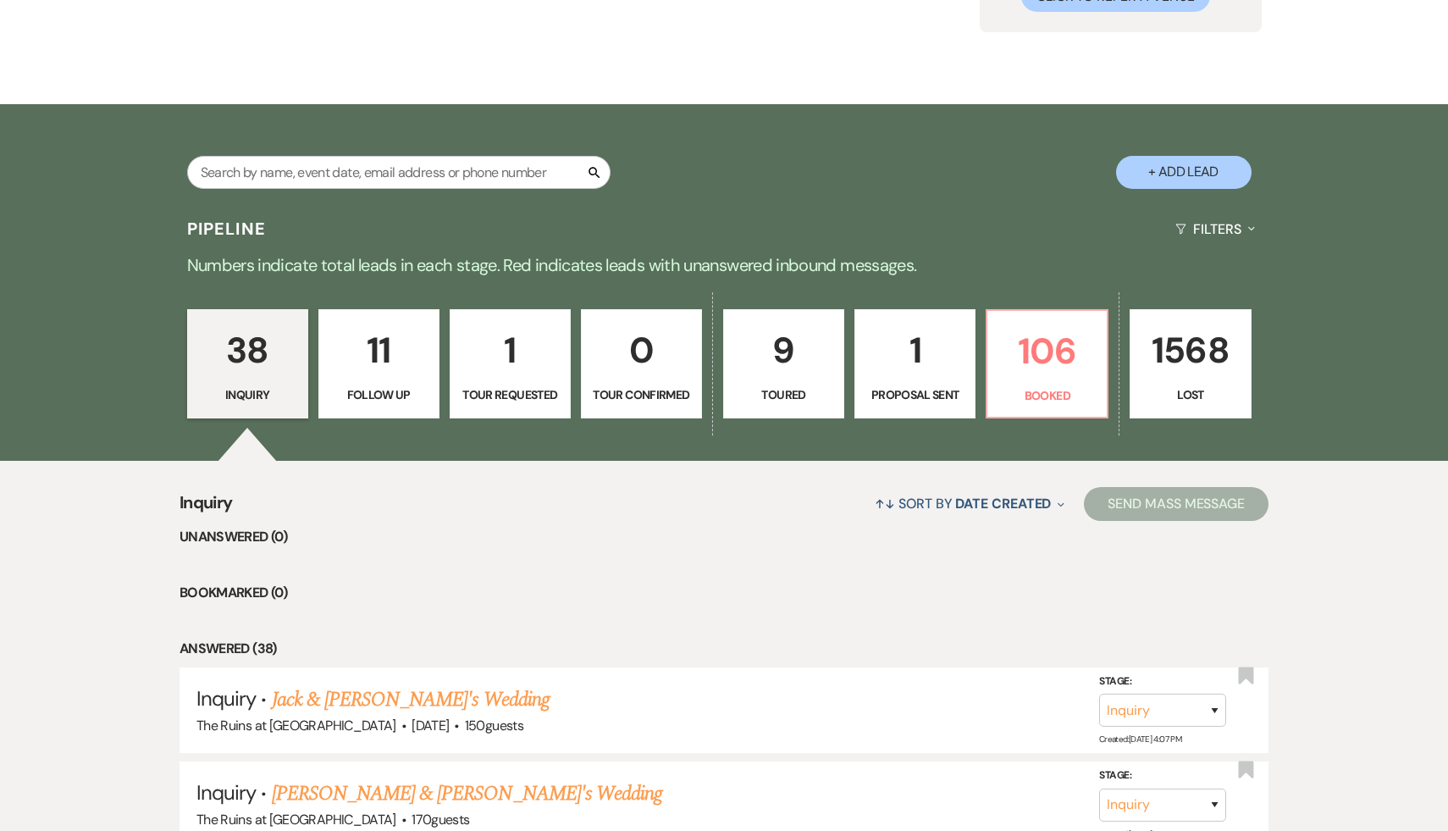
scroll to position [253, 0]
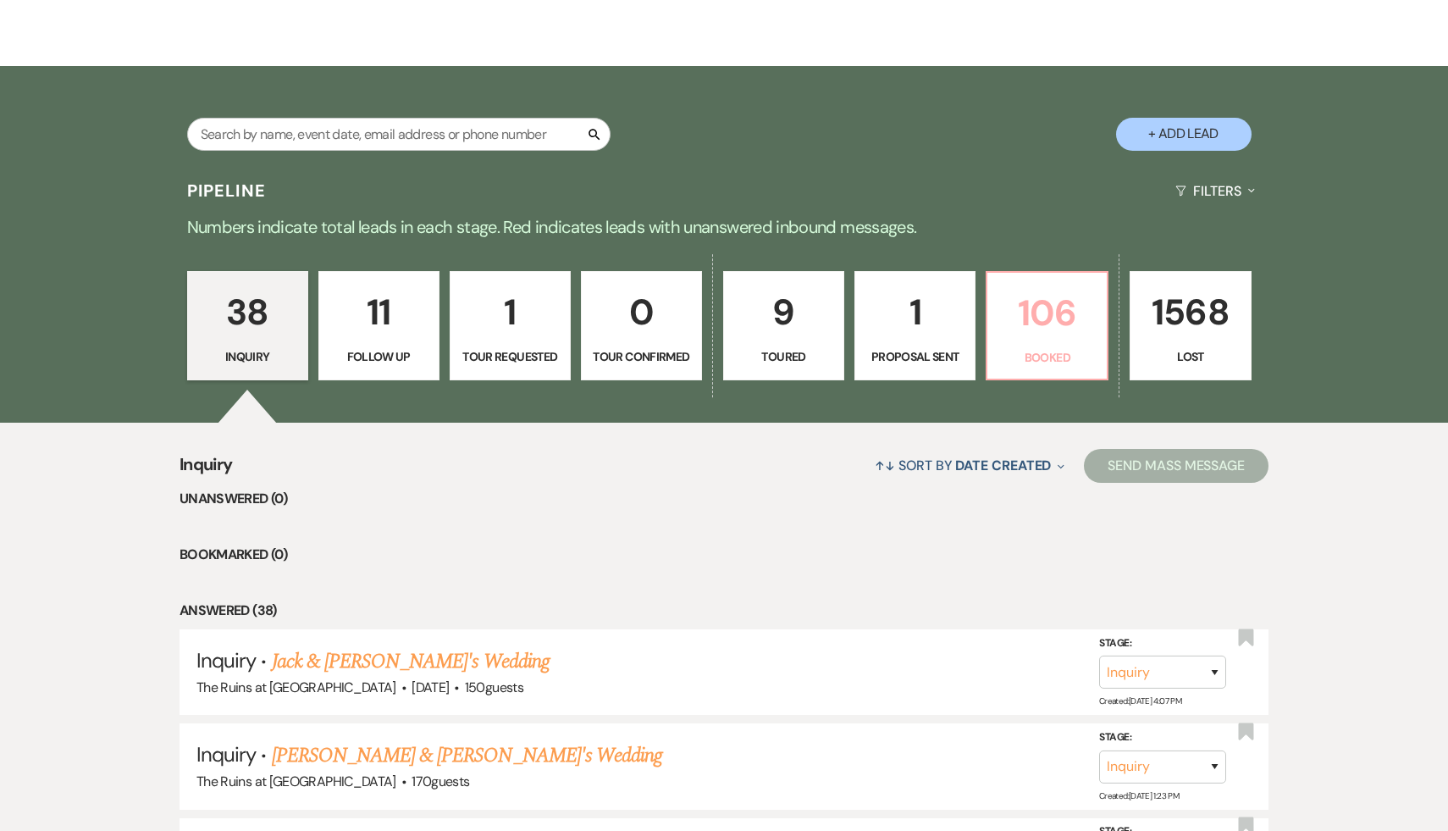
click at [1056, 318] on p "106" at bounding box center [1046, 312] width 99 height 57
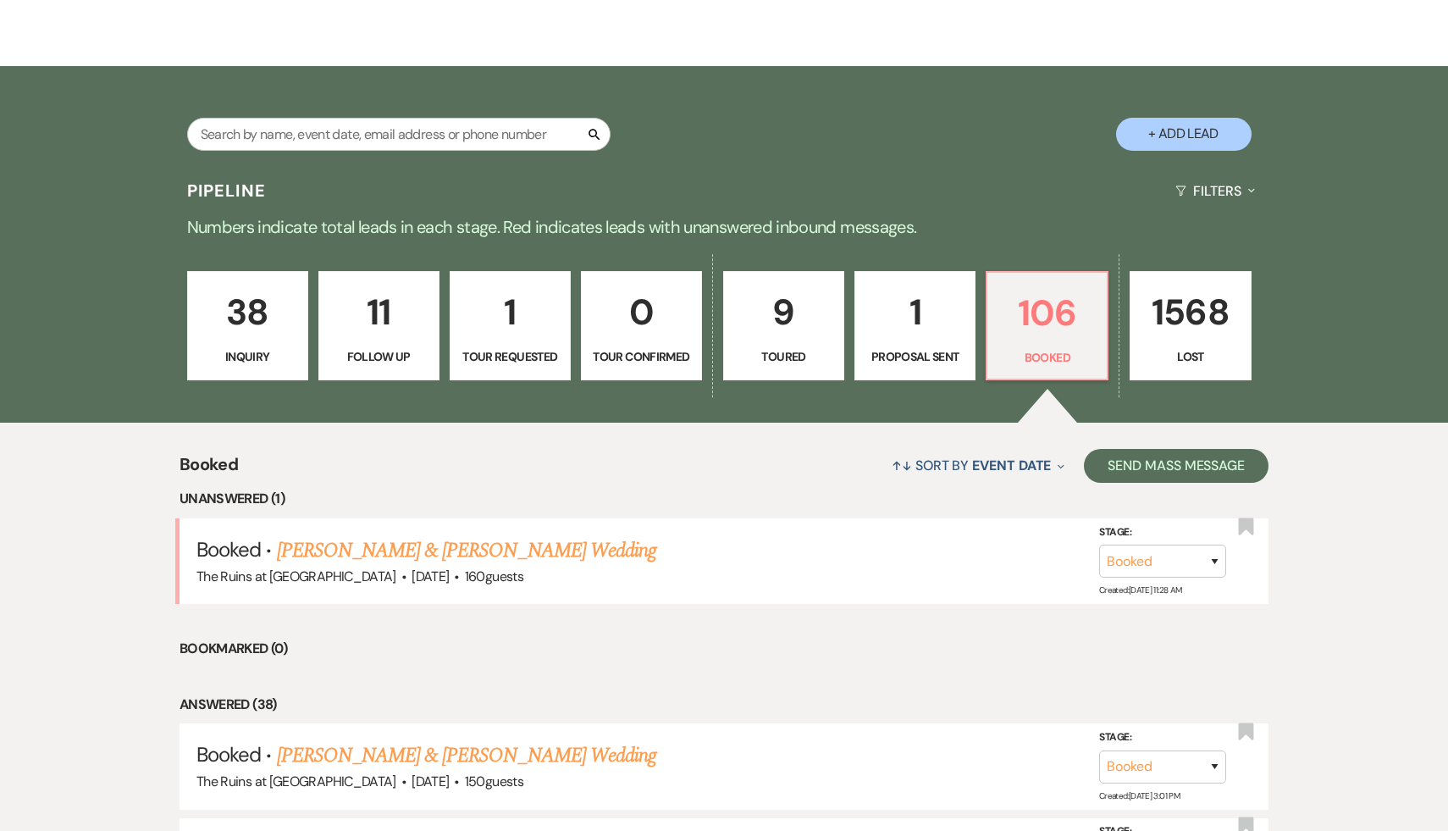
scroll to position [263, 0]
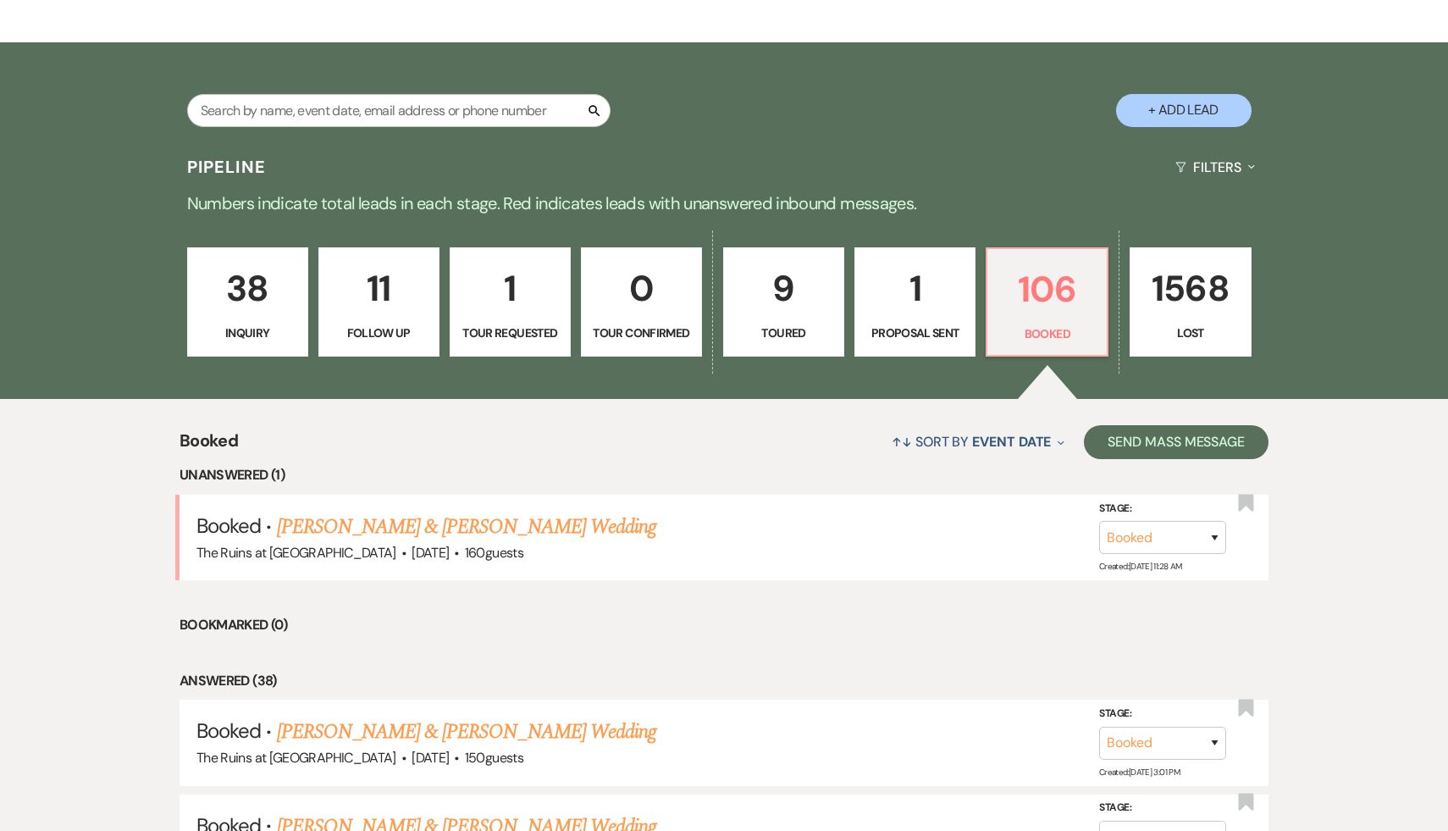
scroll to position [278, 0]
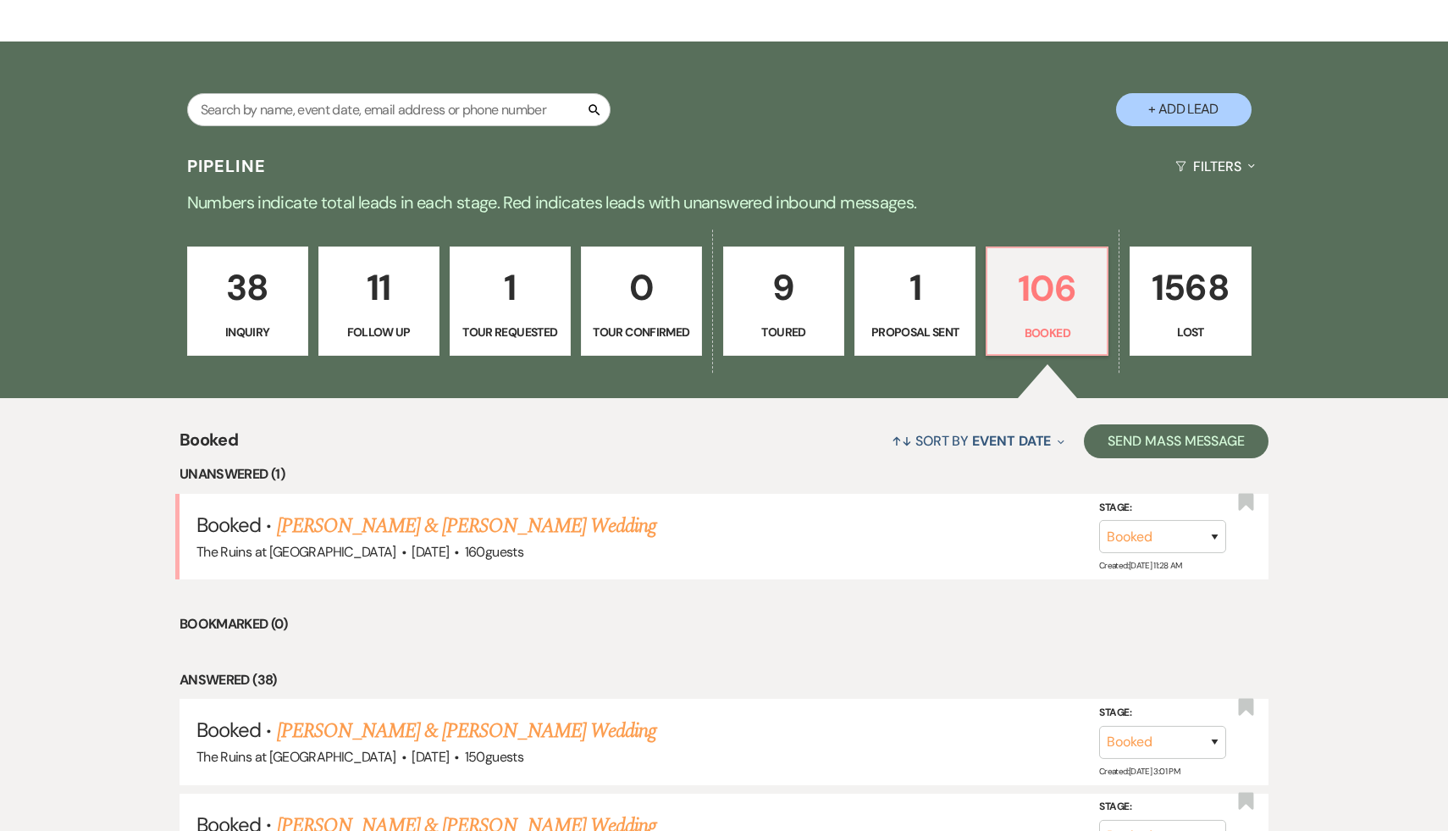
click at [669, 426] on div "↑↓ Sort By Event Date Expand Send Mass Message" at bounding box center [753, 440] width 1030 height 45
click at [649, 617] on li "Bookmarked (0)" at bounding box center [723, 624] width 1089 height 22
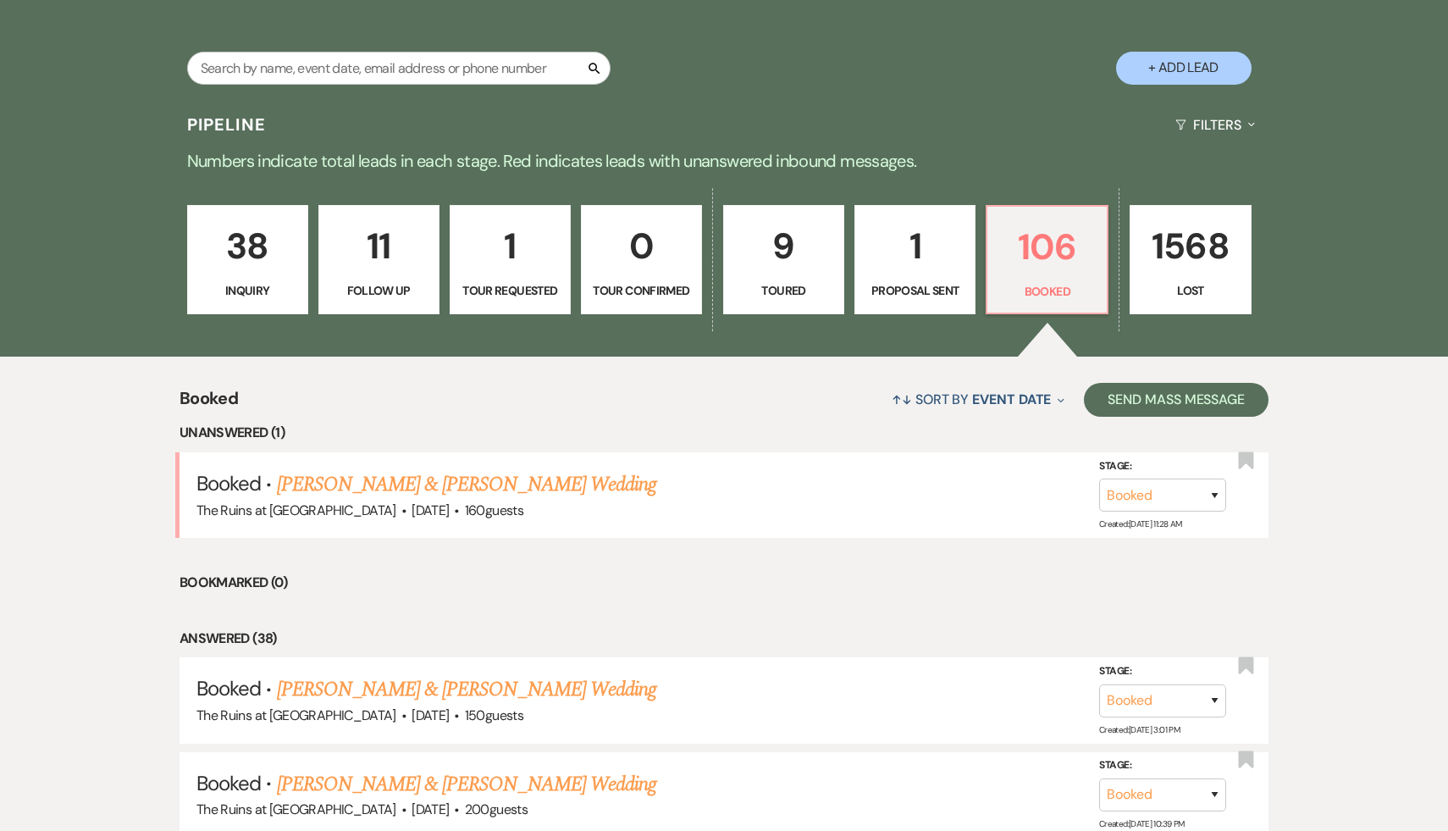
scroll to position [321, 0]
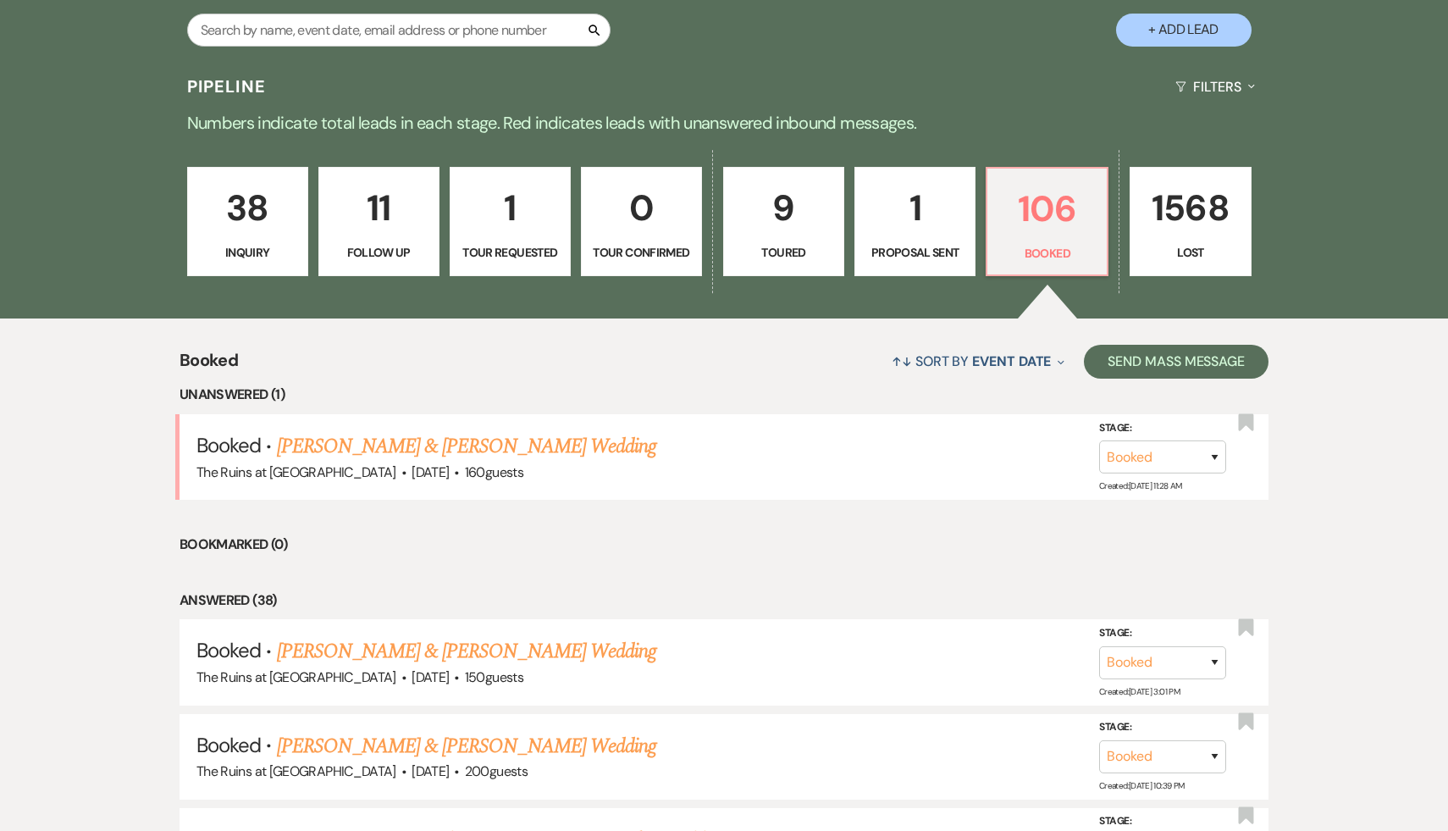
scroll to position [356, 0]
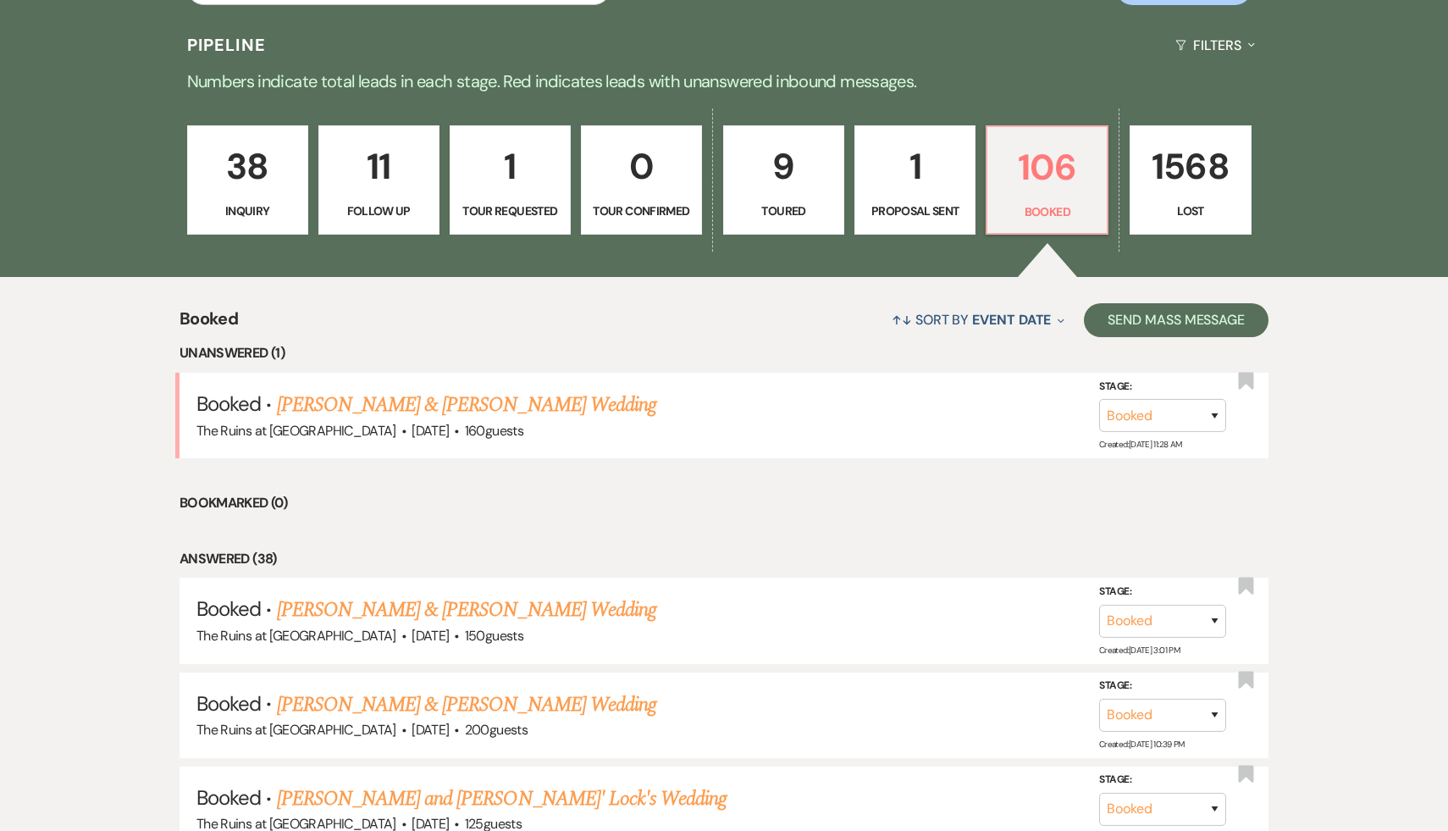
click at [1039, 554] on li "Answered (38)" at bounding box center [723, 559] width 1089 height 22
click at [533, 403] on link "[PERSON_NAME] & [PERSON_NAME] Wedding" at bounding box center [466, 404] width 379 height 30
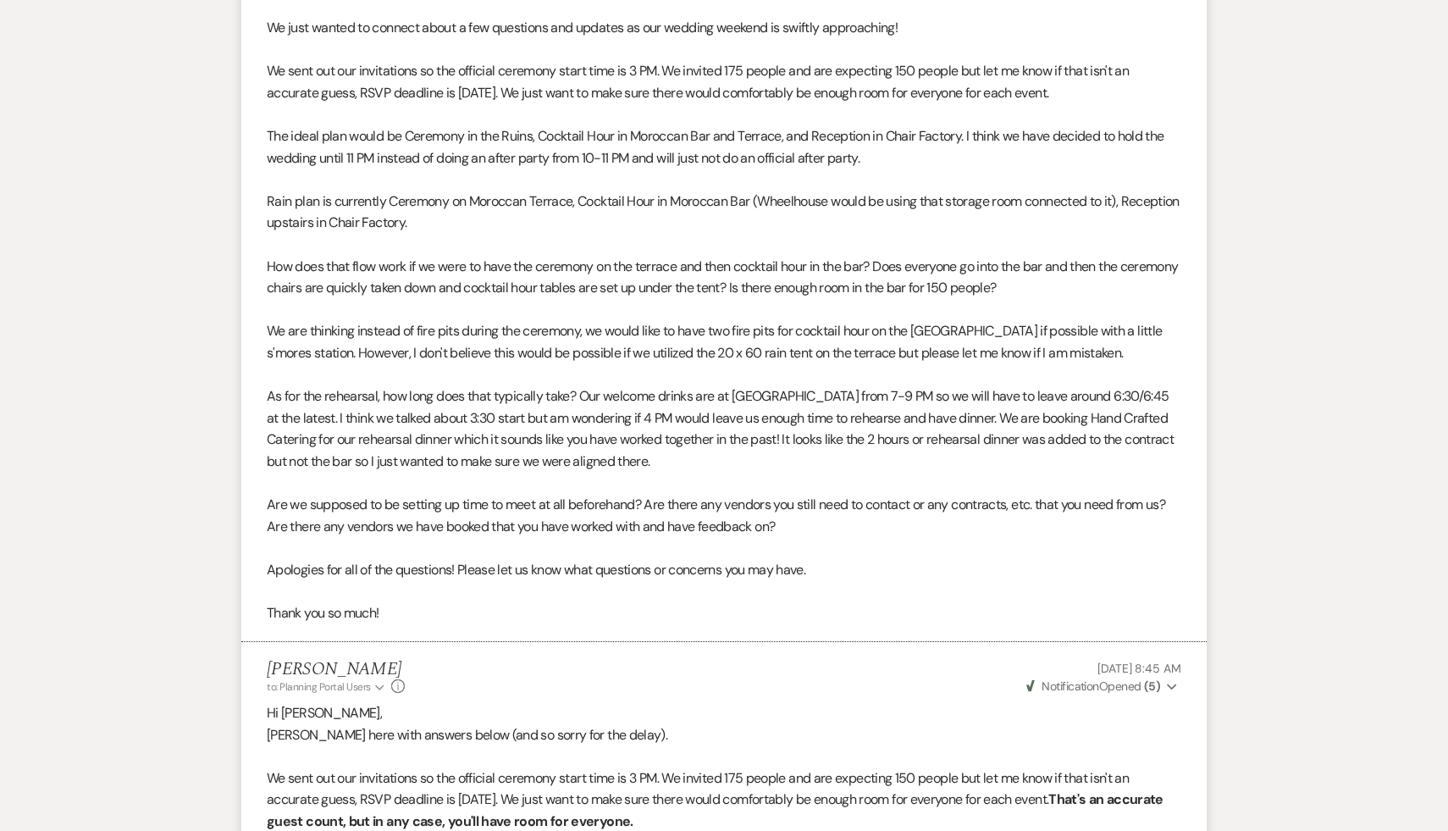
scroll to position [5126, 0]
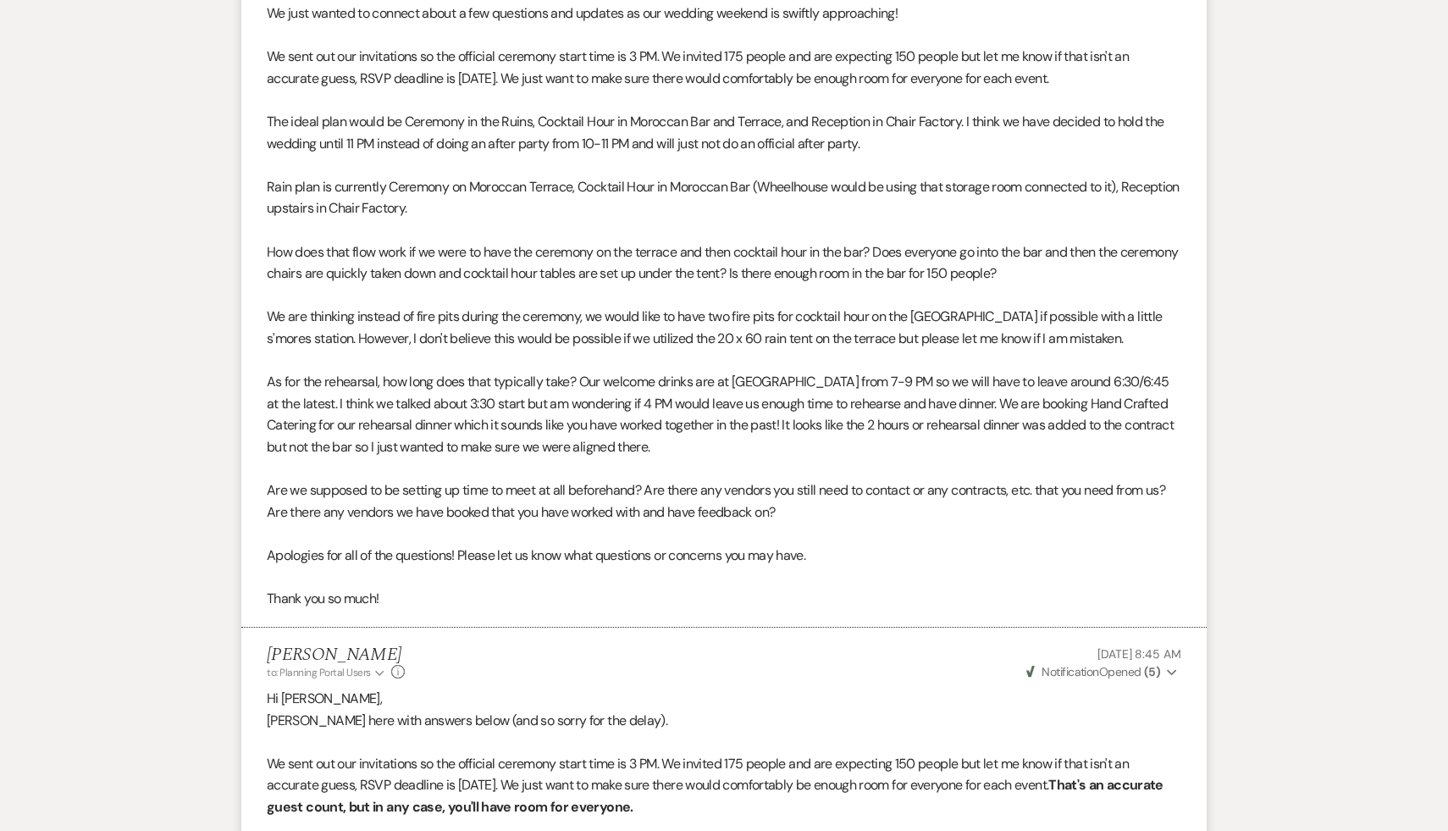
click at [635, 671] on div "[PERSON_NAME] to: Planning Portal Users Expand Info [DATE] 8:45 AM Weven Check …" at bounding box center [724, 662] width 914 height 36
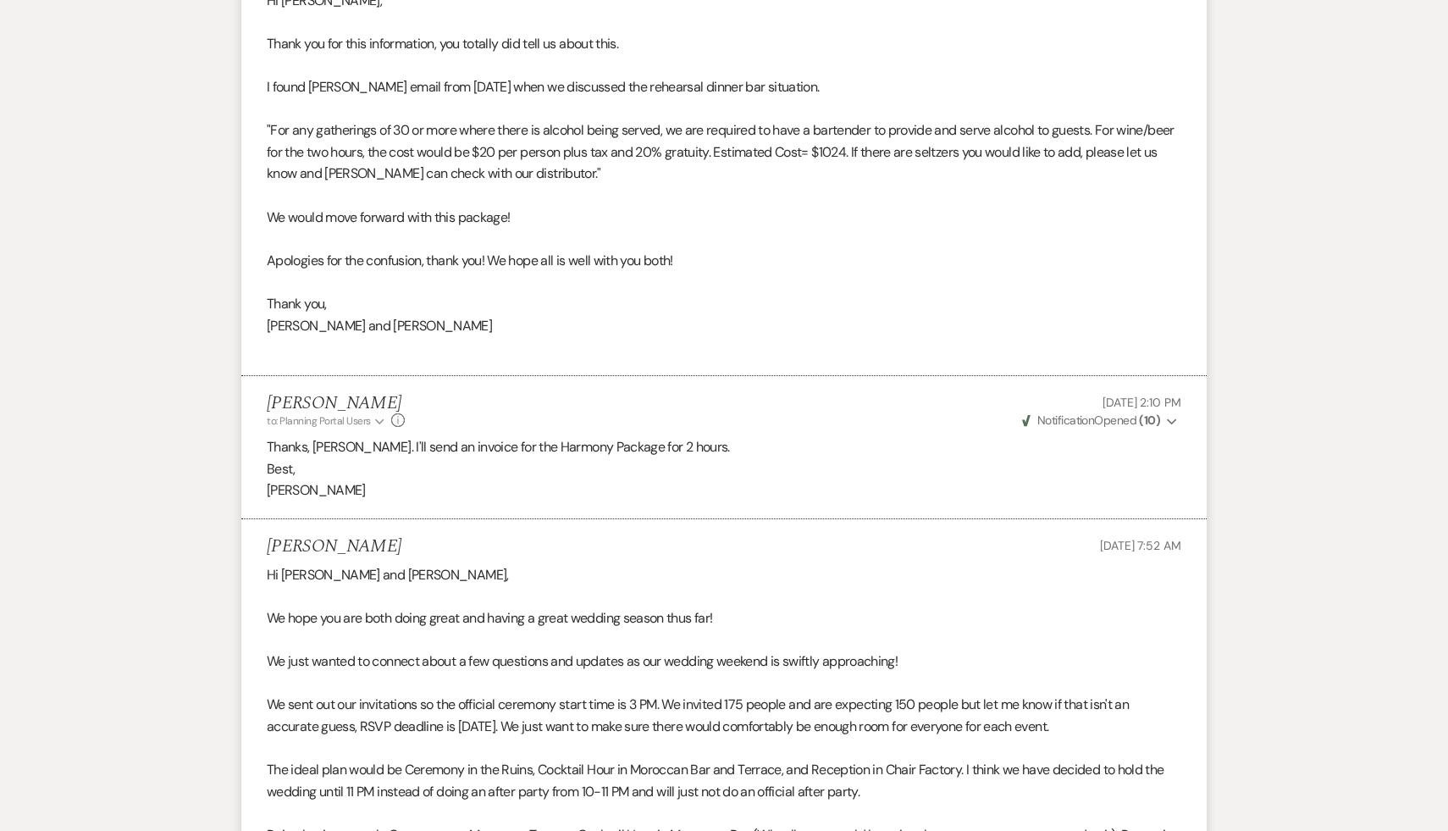
scroll to position [4156, 0]
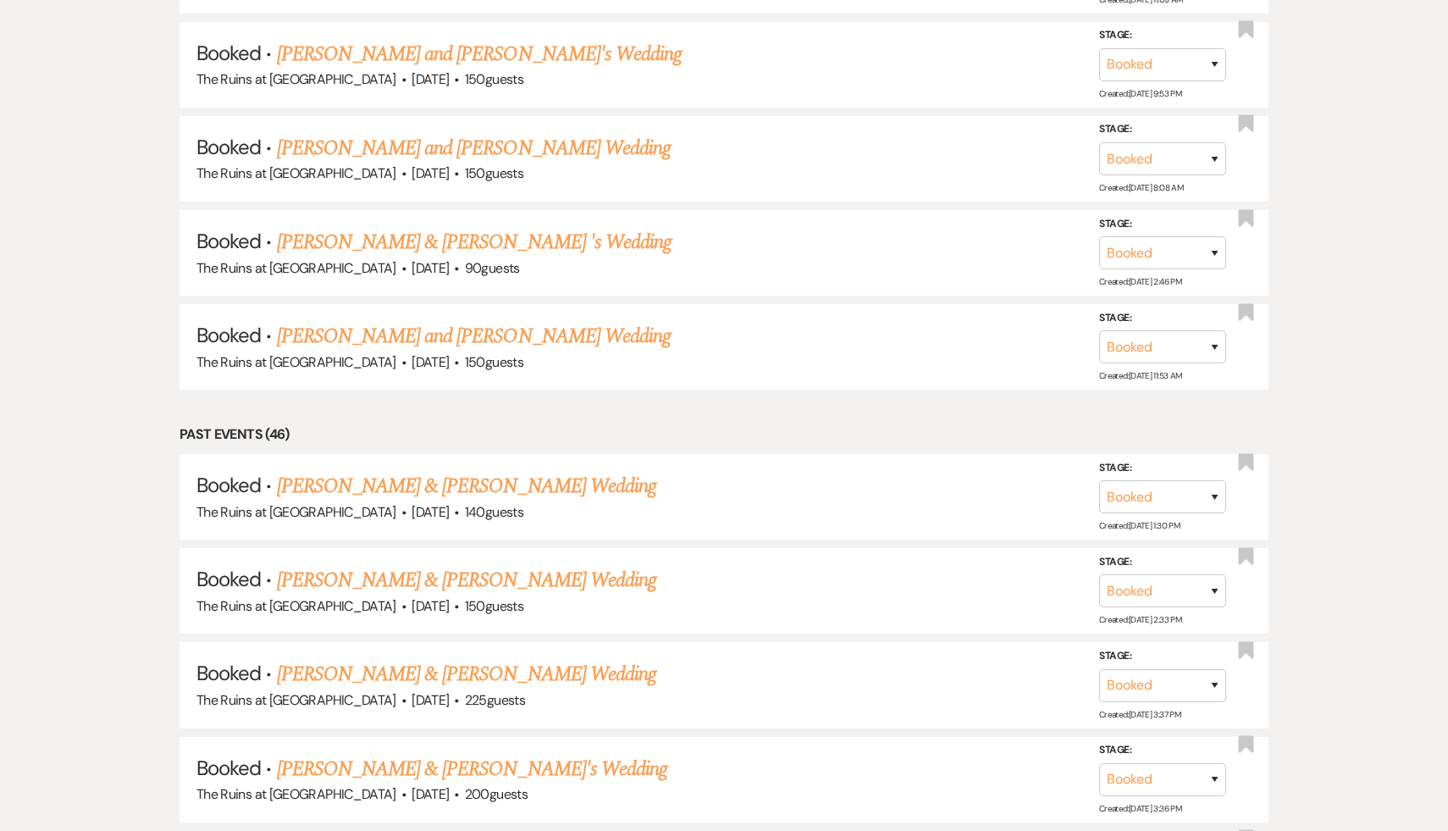
scroll to position [399, 0]
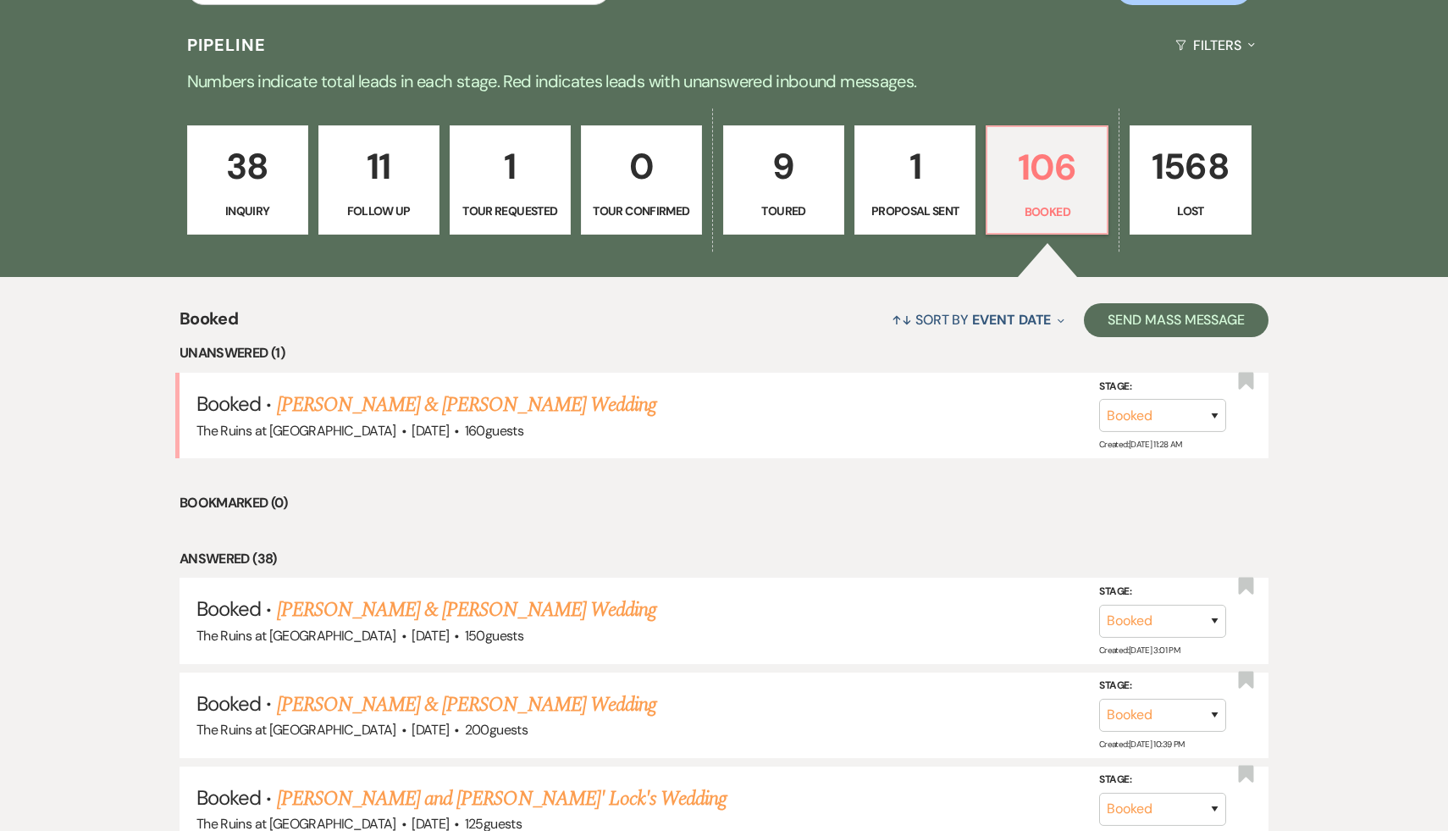
click at [888, 47] on div "Pipeline Filters Expand" at bounding box center [723, 45] width 1219 height 45
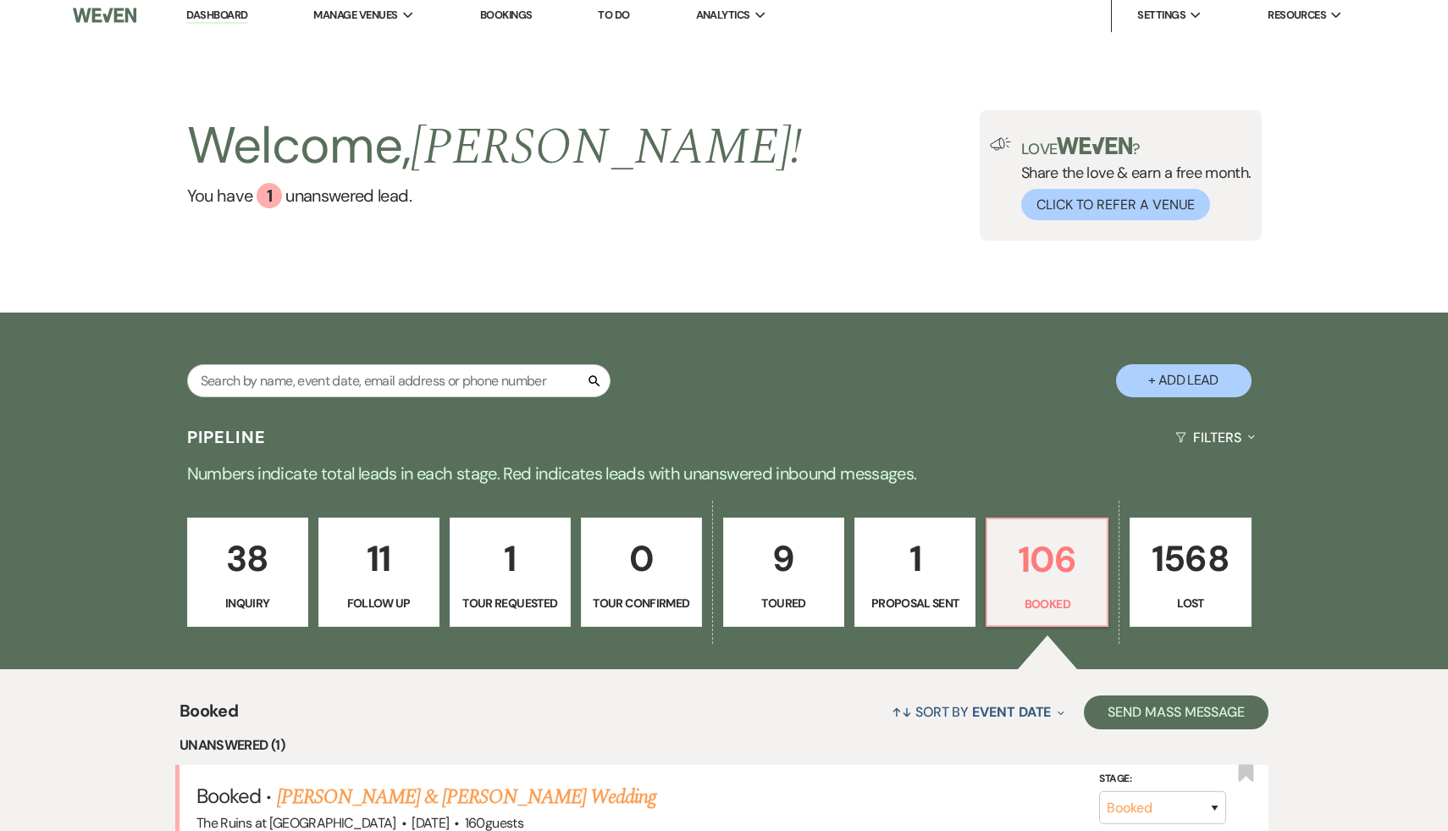
scroll to position [0, 0]
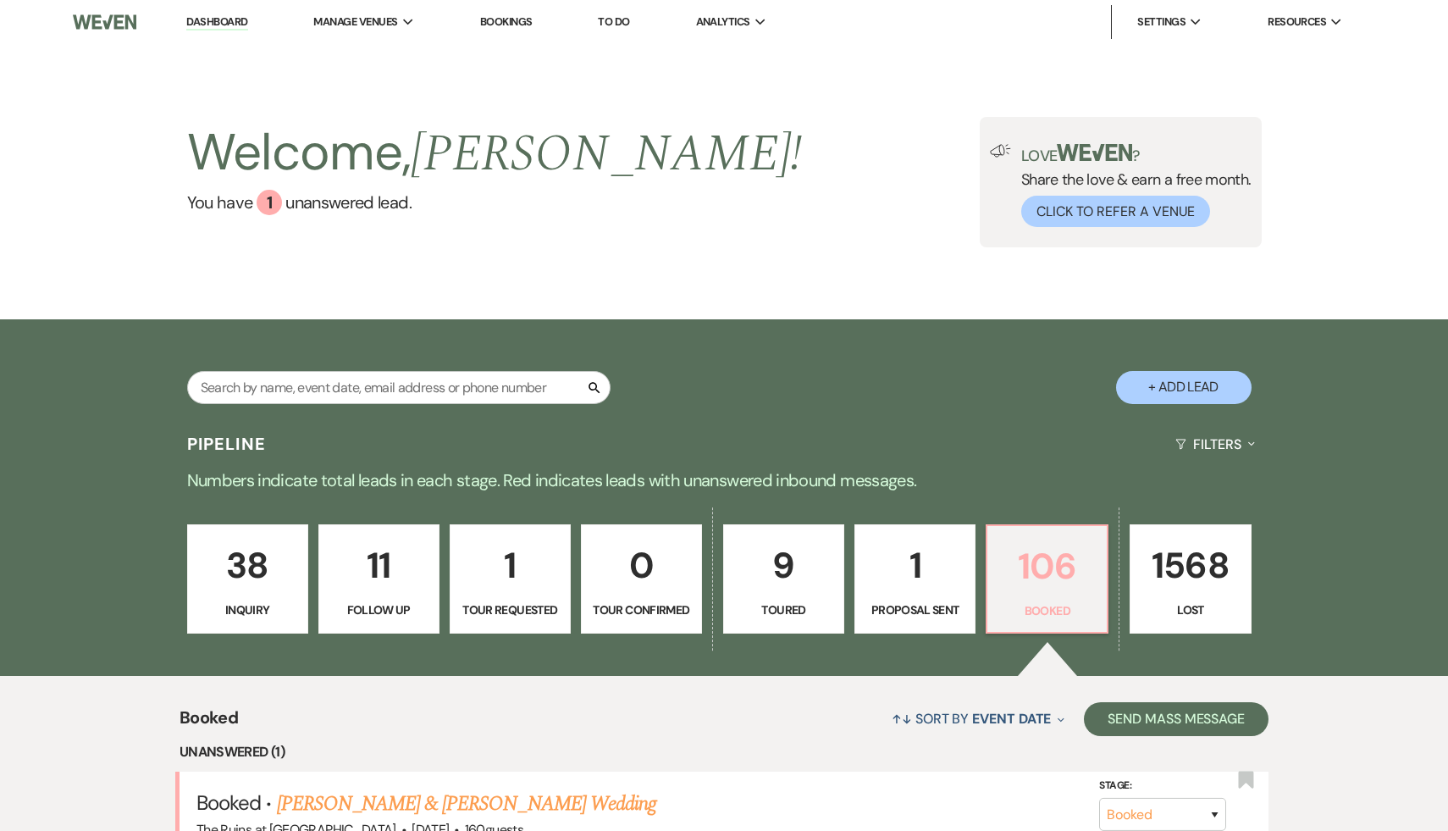
click at [1059, 574] on p "106" at bounding box center [1046, 566] width 99 height 57
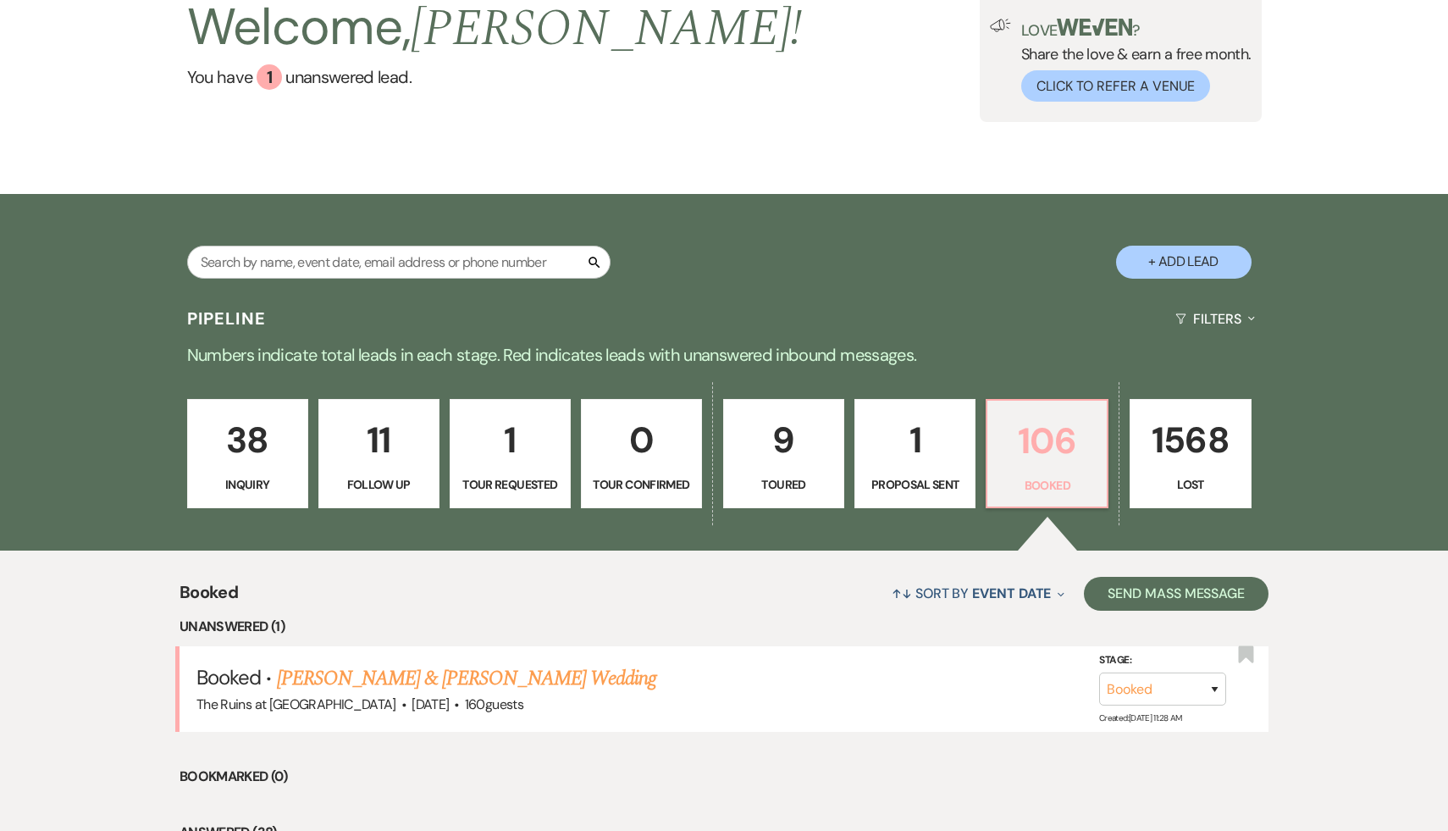
scroll to position [246, 0]
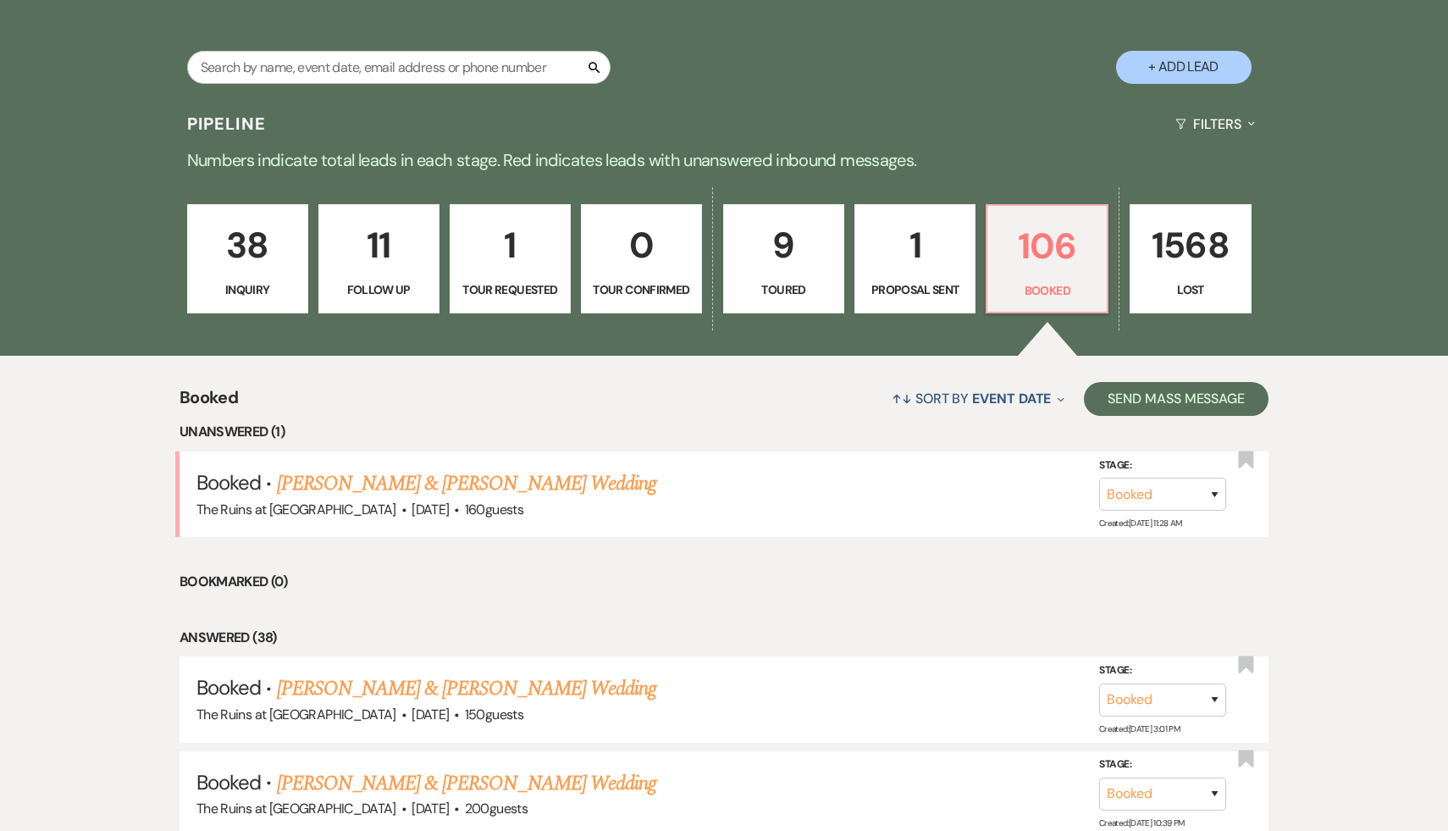
scroll to position [318, 0]
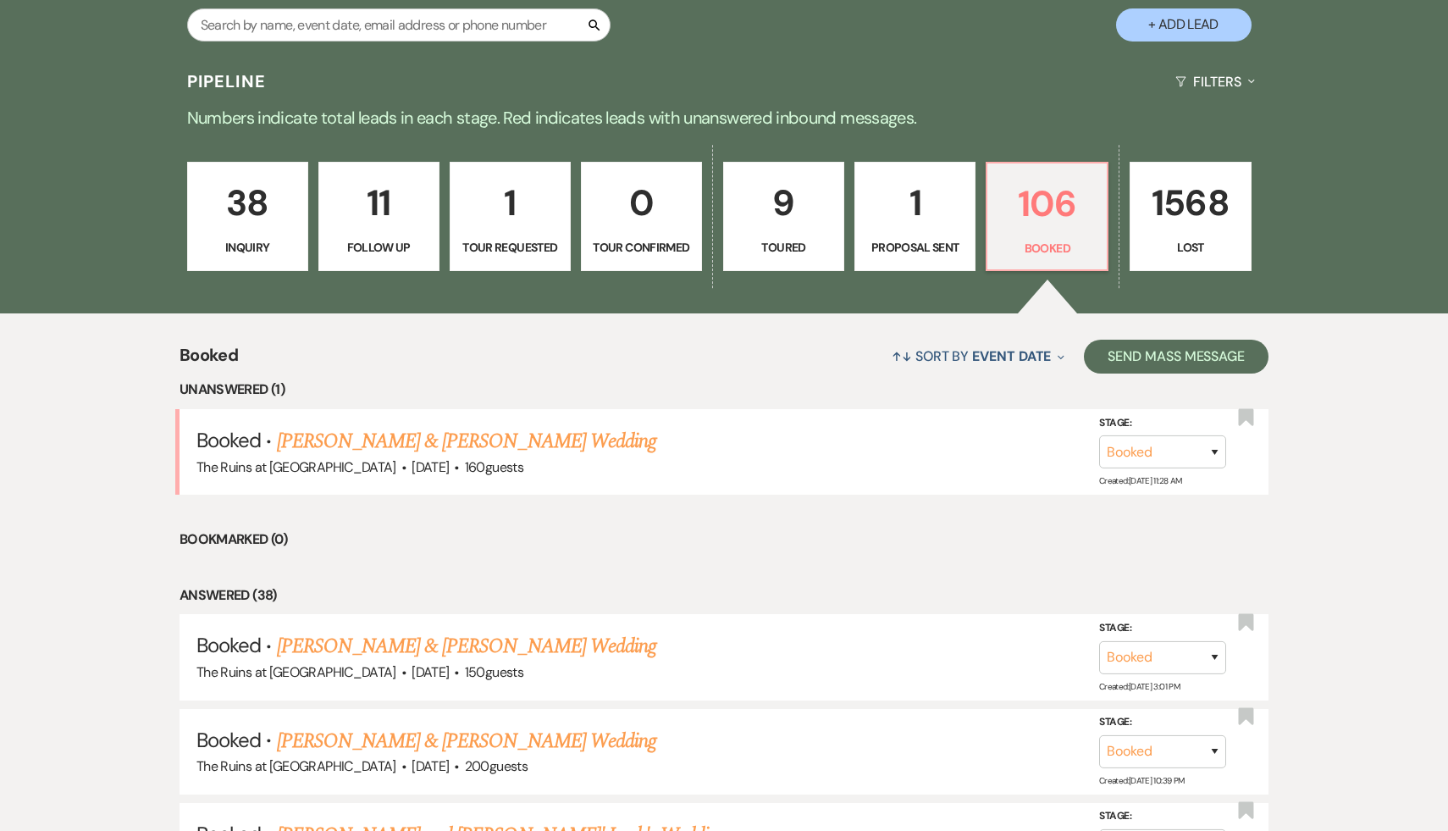
scroll to position [361, 0]
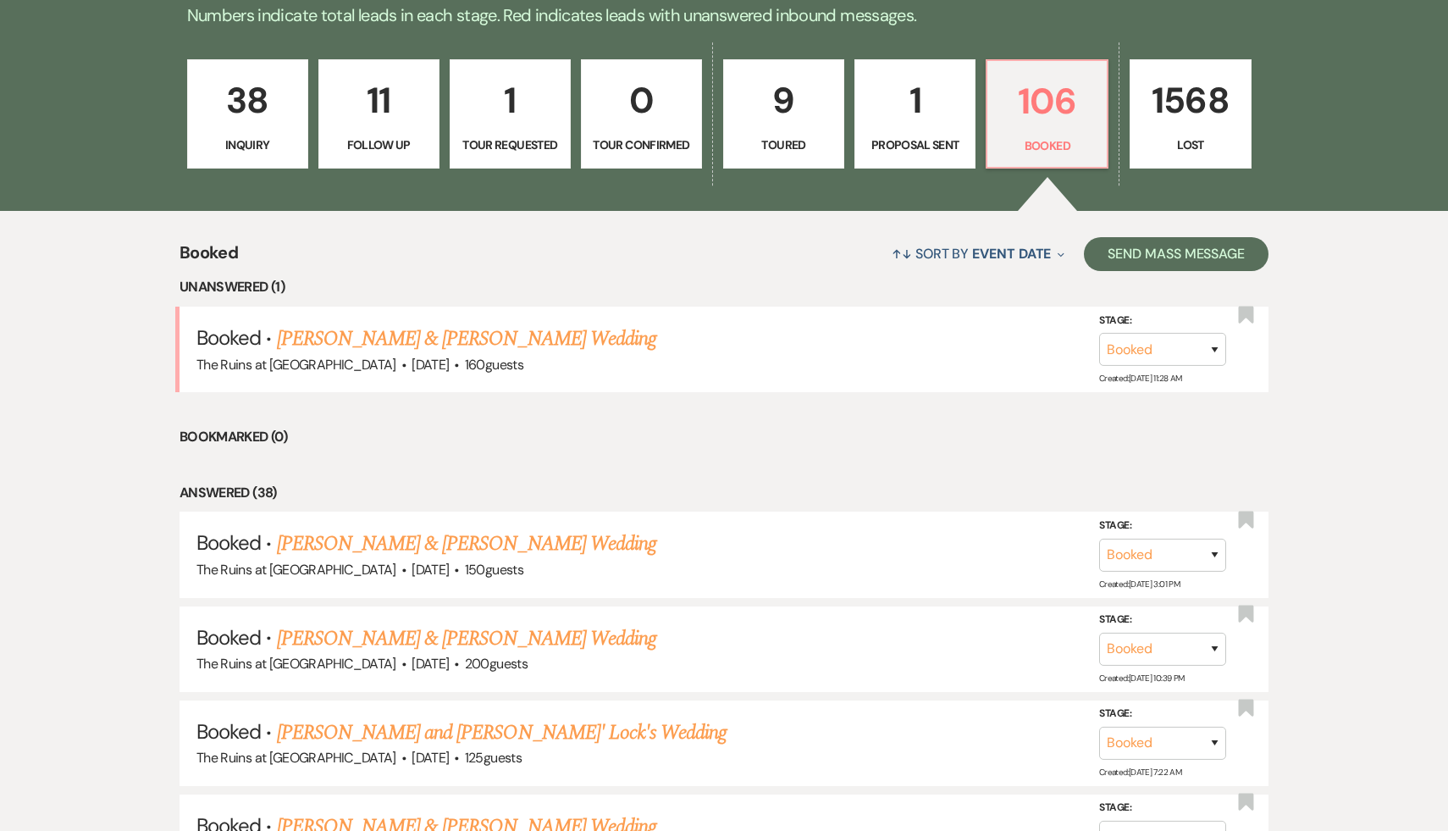
scroll to position [496, 0]
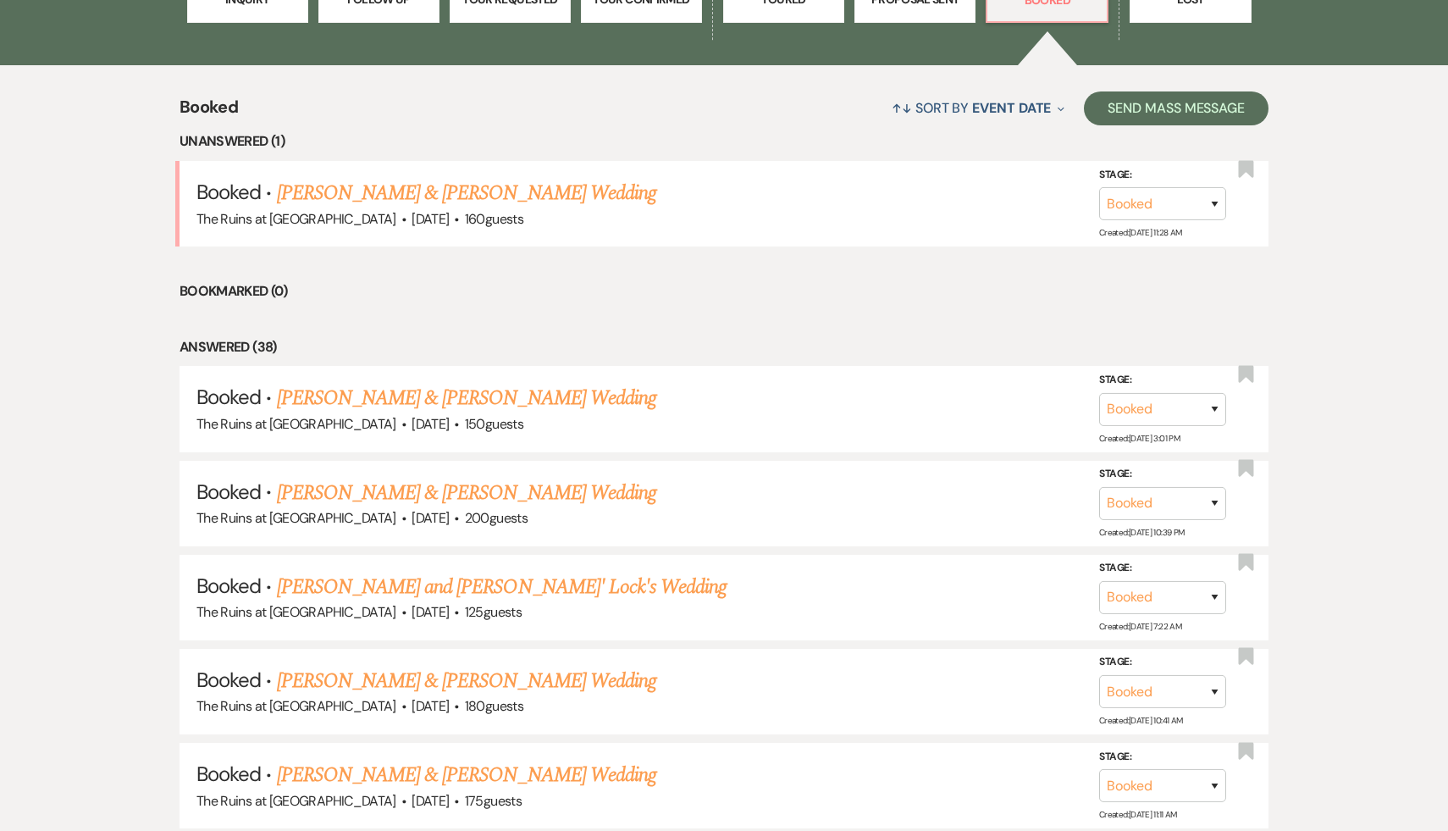
scroll to position [650, 0]
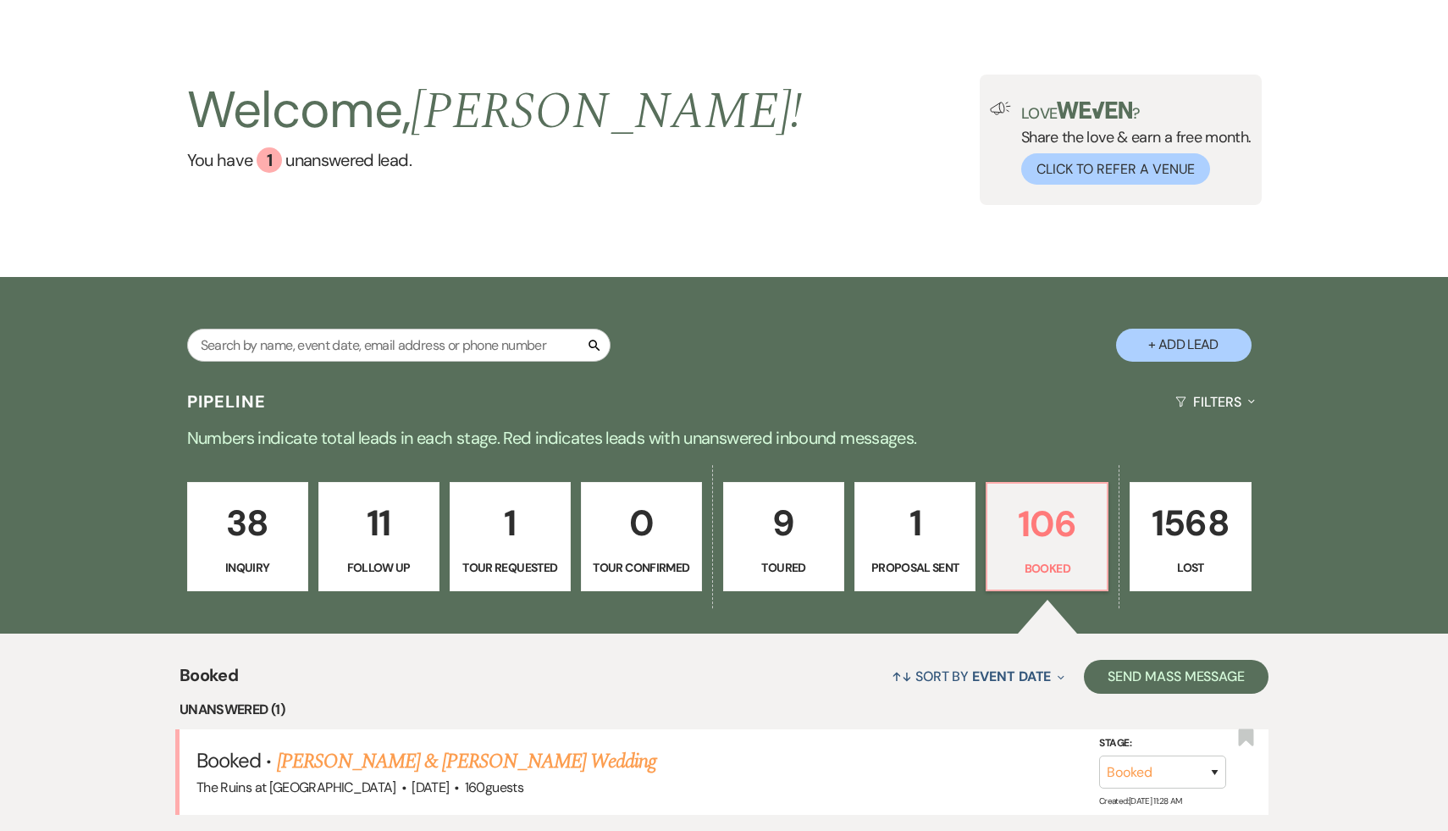
scroll to position [0, 0]
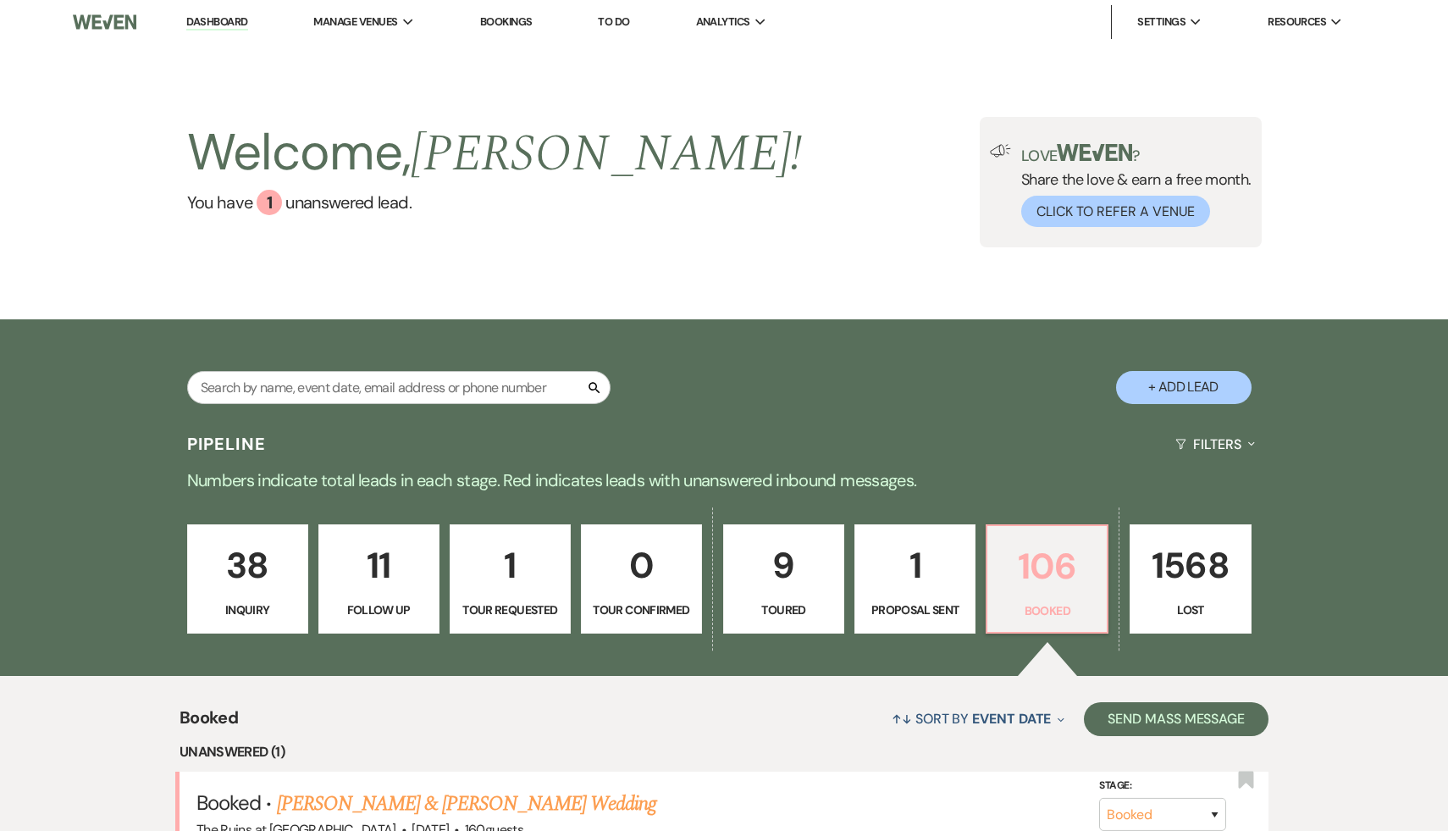
click at [1055, 549] on p "106" at bounding box center [1046, 566] width 99 height 57
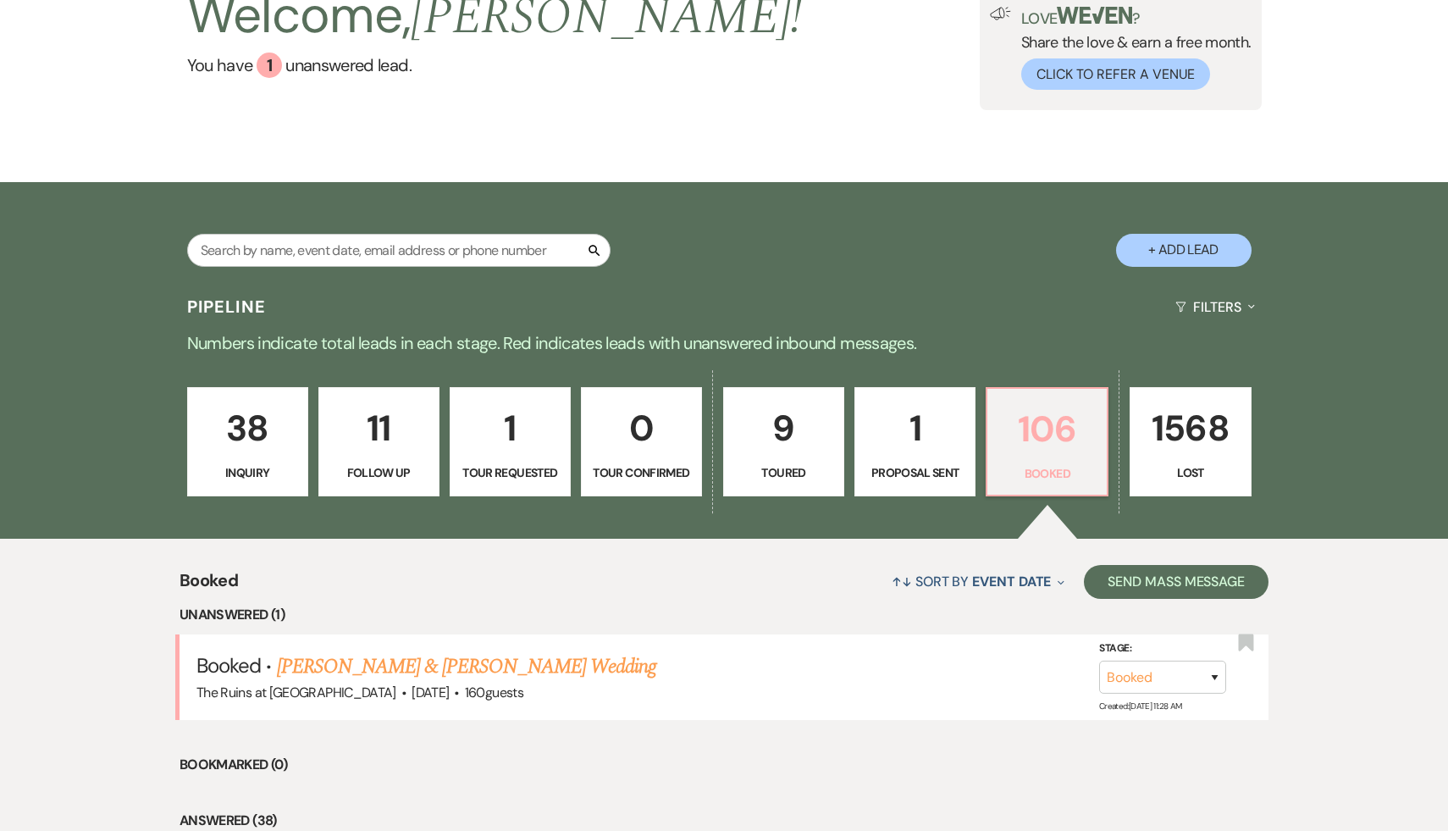
scroll to position [264, 0]
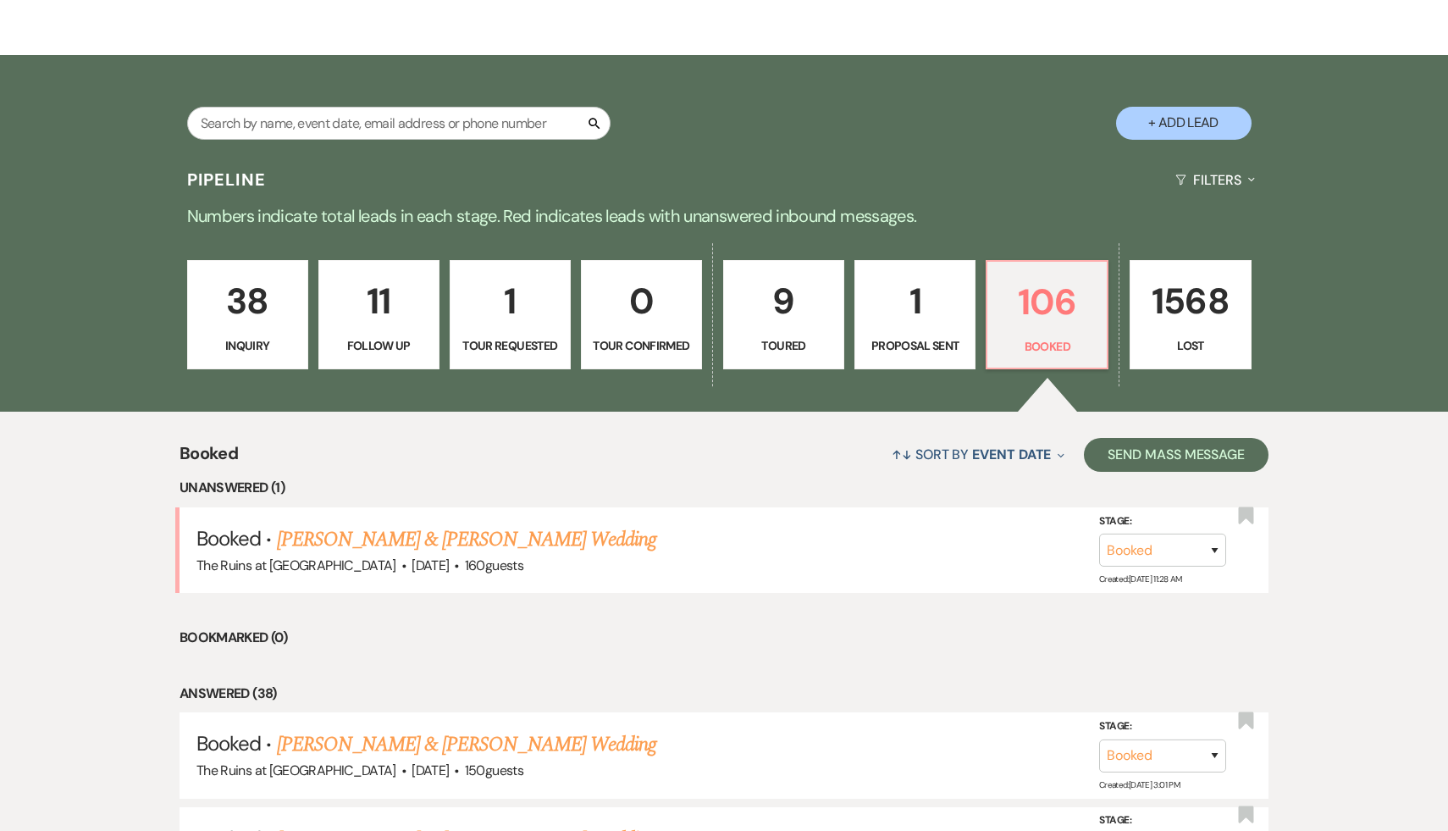
click at [765, 635] on li "Bookmarked (0)" at bounding box center [723, 638] width 1089 height 22
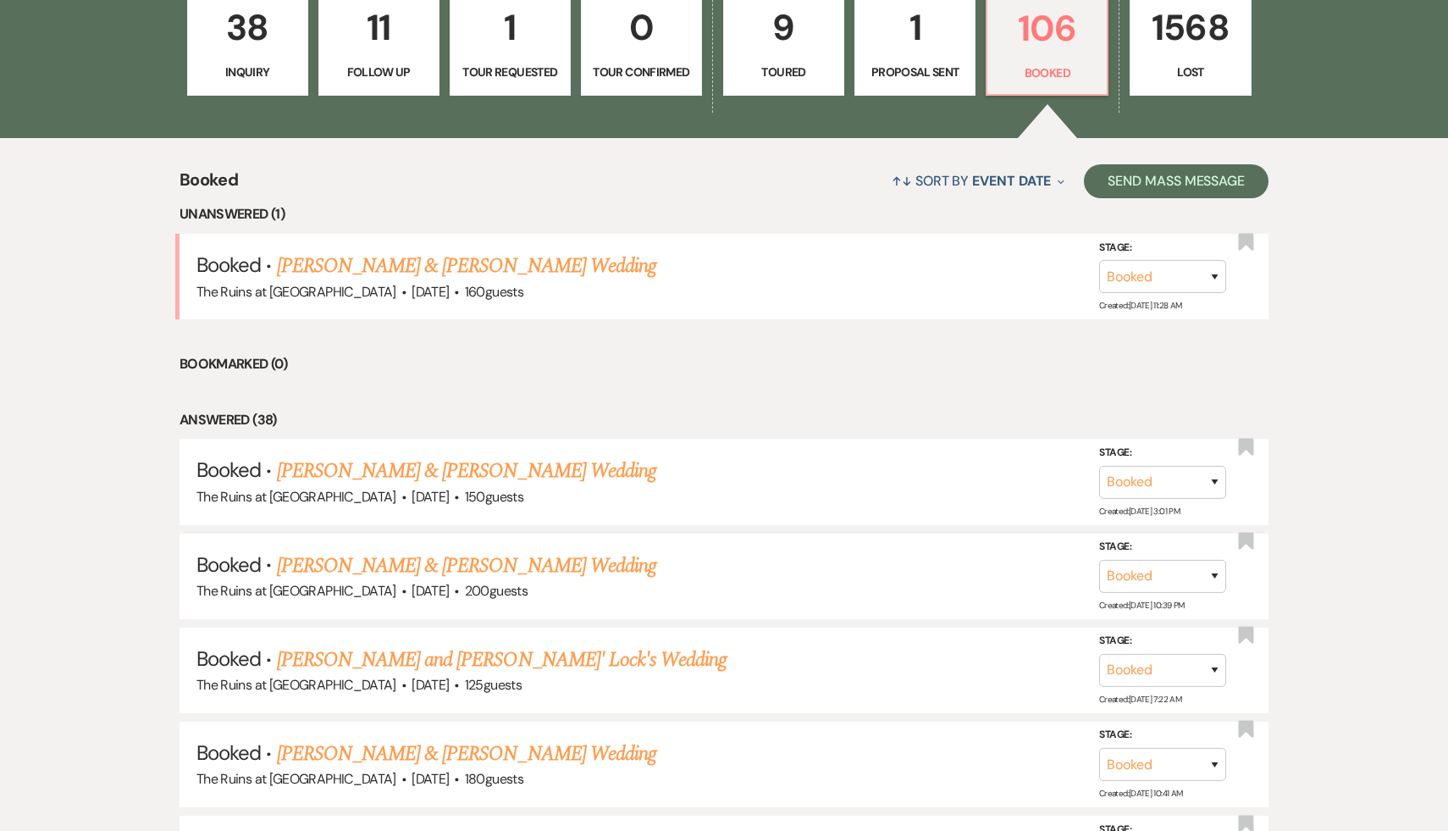
scroll to position [538, 0]
click at [517, 656] on link "[PERSON_NAME] and [PERSON_NAME]' Lock's Wedding" at bounding box center [502, 658] width 450 height 30
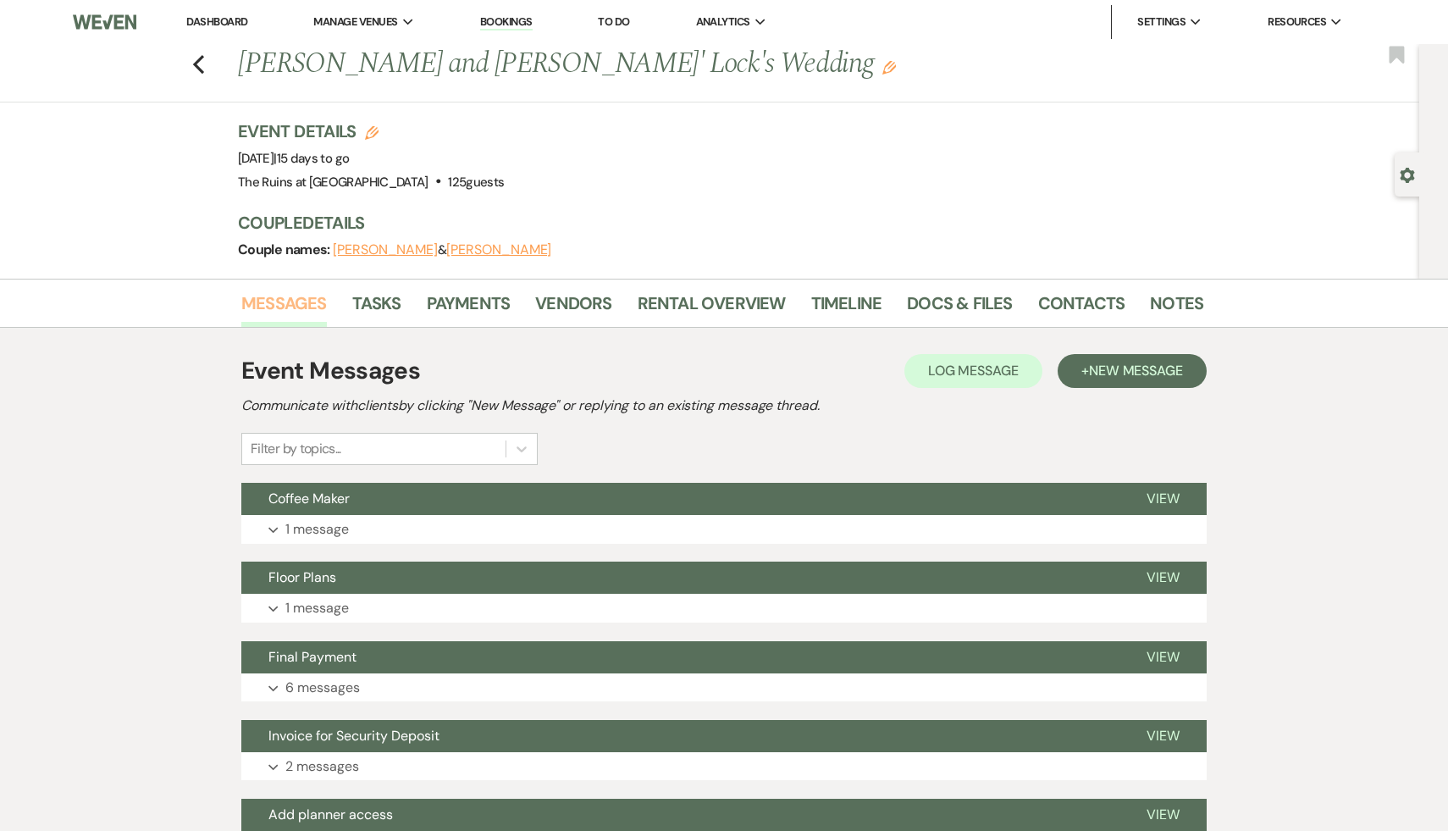
click at [294, 301] on link "Messages" at bounding box center [284, 308] width 86 height 37
click at [290, 491] on span "Coffee Maker" at bounding box center [308, 498] width 81 height 18
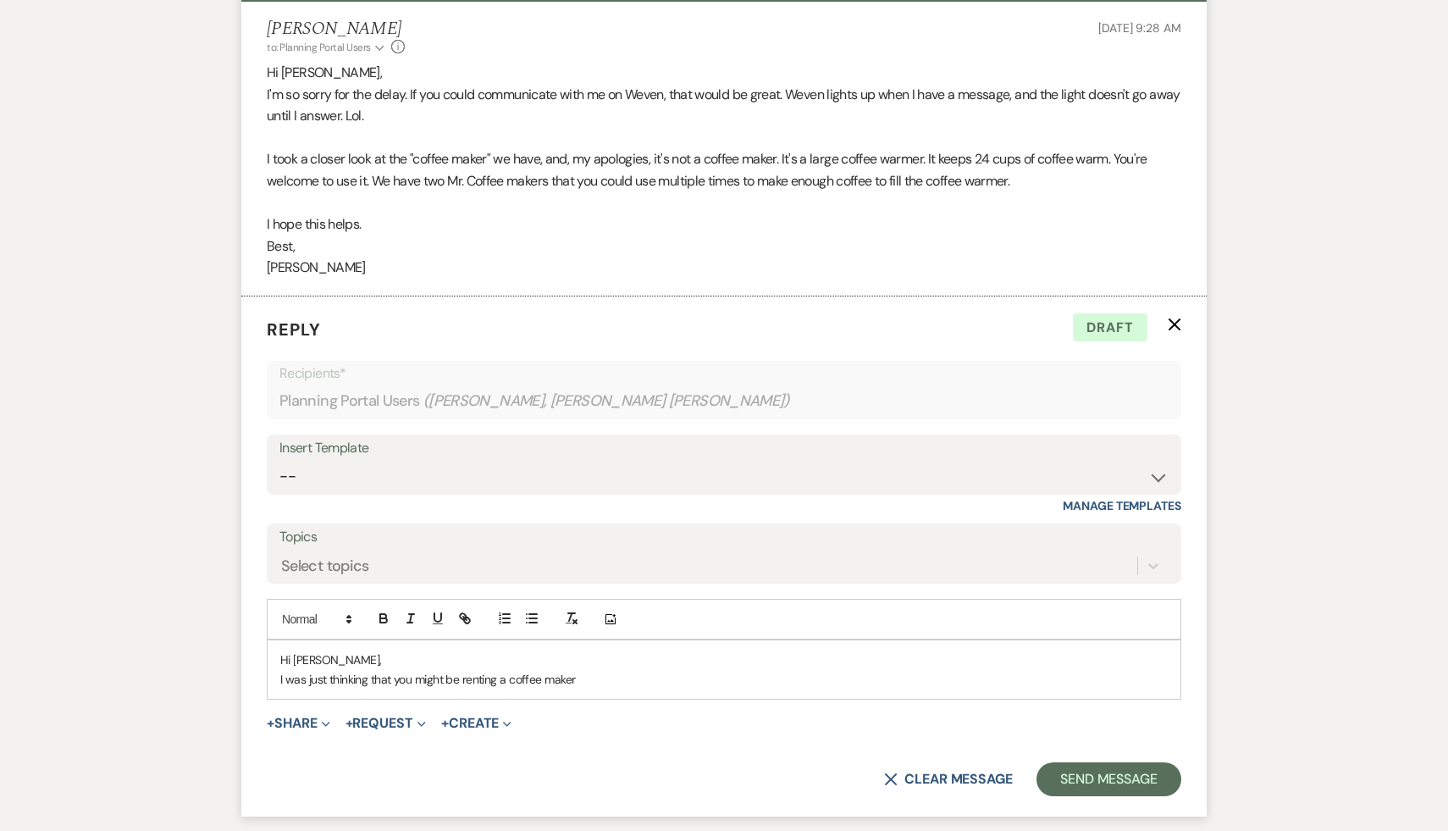
scroll to position [456, 0]
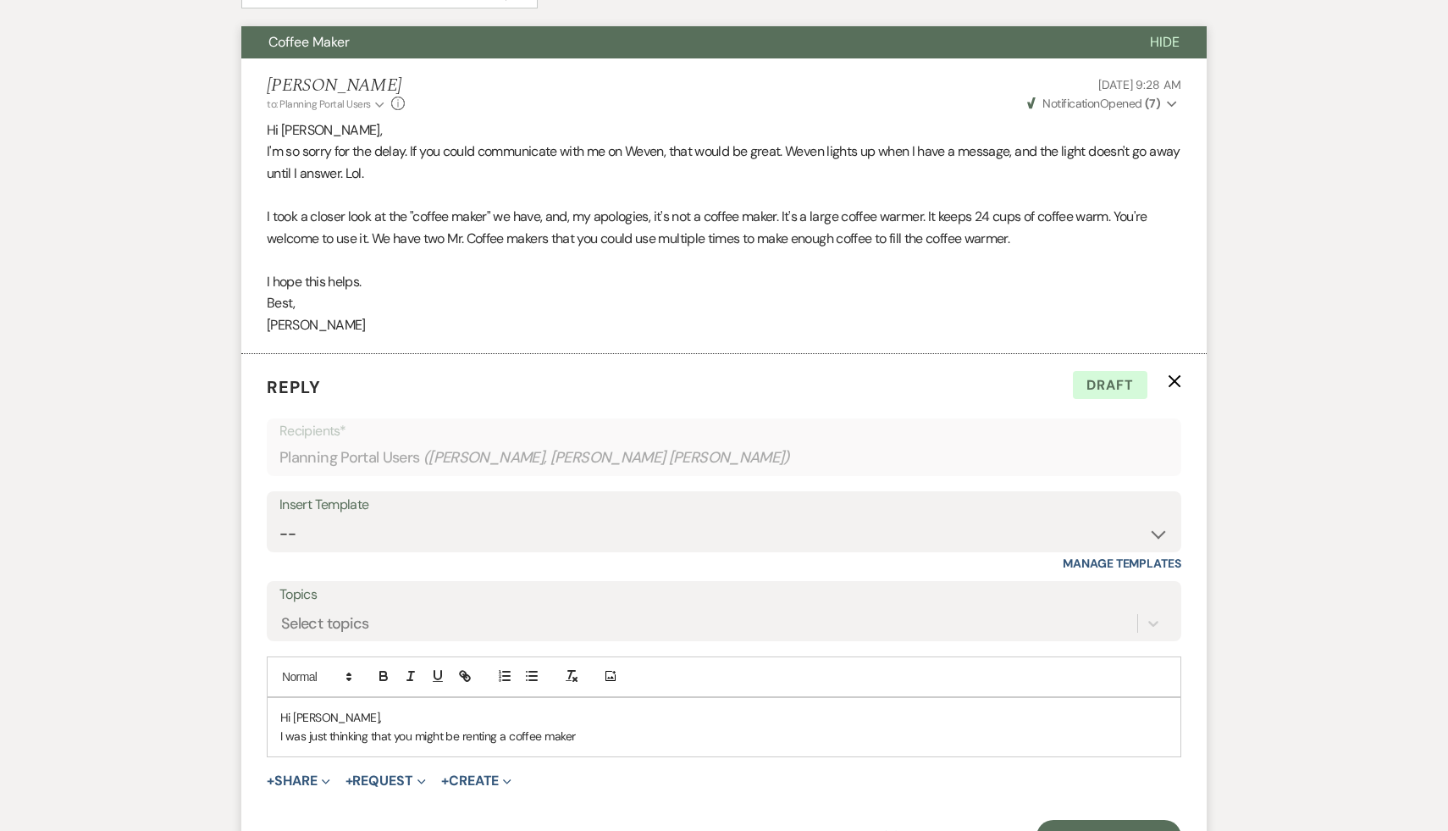
click at [807, 376] on p "Reply X Draft" at bounding box center [724, 386] width 914 height 25
click at [853, 414] on form "Reply X Draft Recipients* Planning Portal Users ( [PERSON_NAME], [PERSON_NAME] …" at bounding box center [723, 614] width 965 height 520
click at [836, 591] on label "Topics" at bounding box center [723, 595] width 889 height 25
click at [283, 611] on input "Topics" at bounding box center [282, 622] width 2 height 23
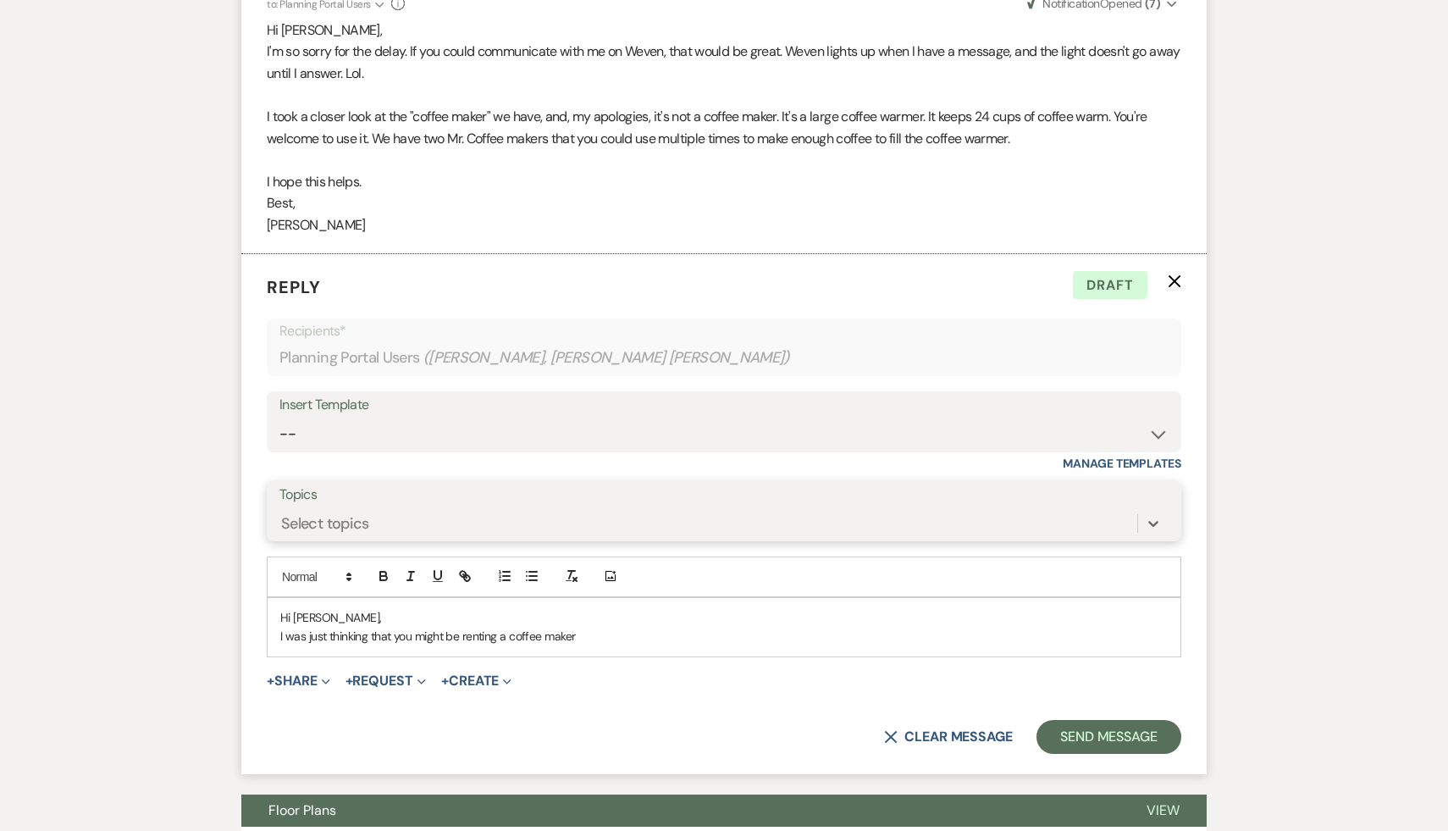
scroll to position [561, 0]
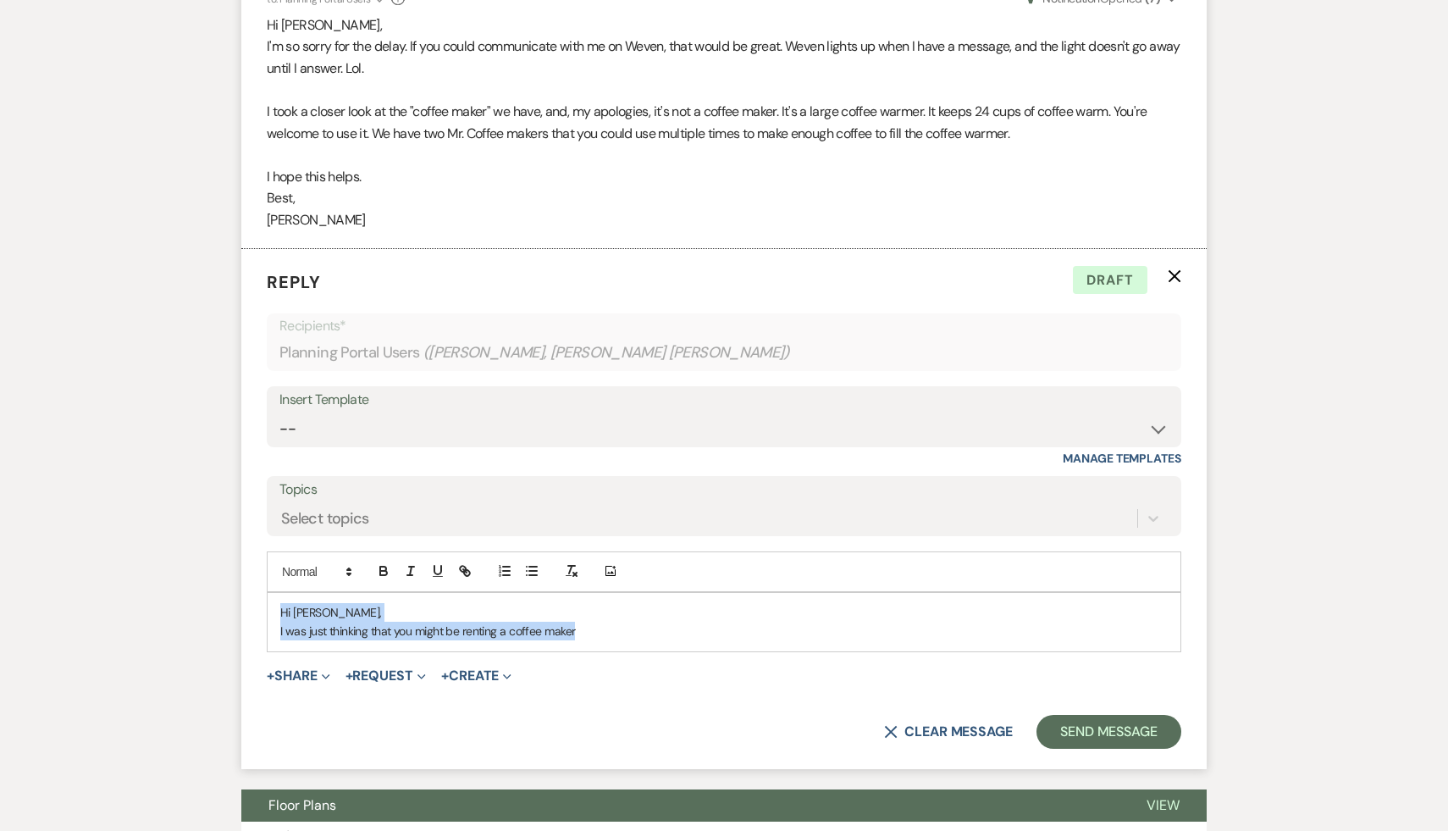
drag, startPoint x: 592, startPoint y: 631, endPoint x: 255, endPoint y: 600, distance: 338.4
click at [255, 600] on form "Reply X Draft Recipients* Planning Portal Users ( [PERSON_NAME], [PERSON_NAME] …" at bounding box center [723, 509] width 965 height 520
